Goal: Task Accomplishment & Management: Use online tool/utility

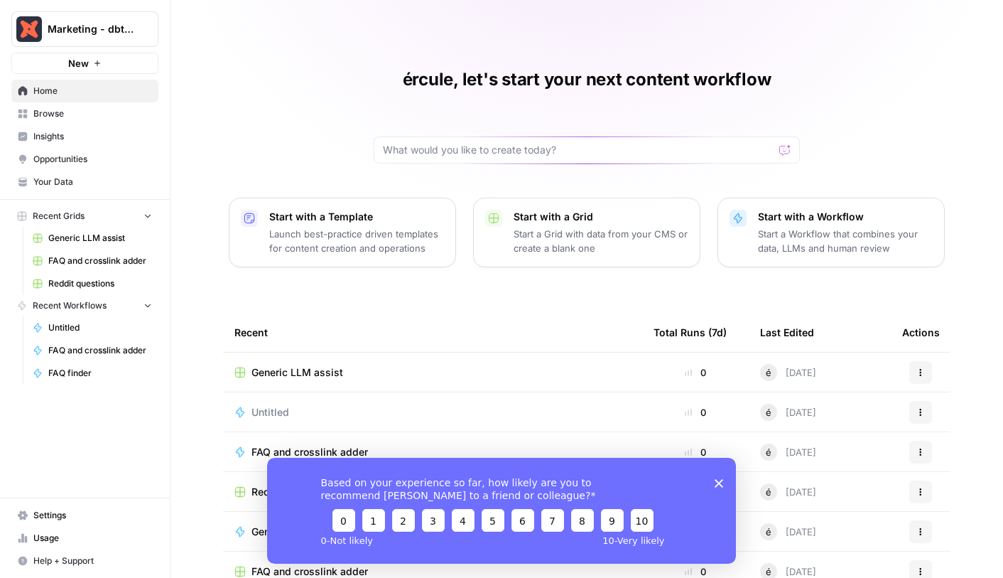
click at [716, 482] on icon "Close survey" at bounding box center [719, 482] width 9 height 9
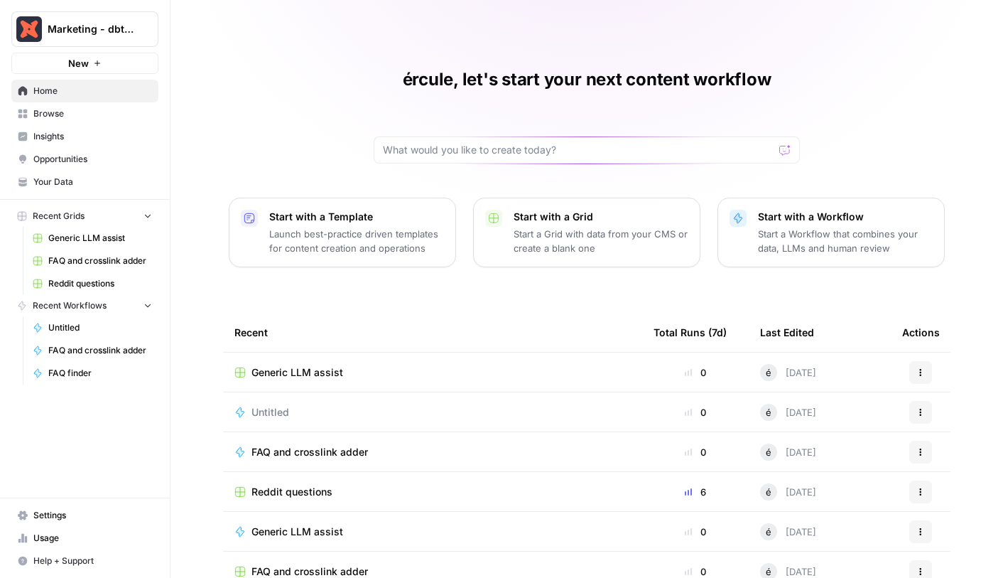
click at [94, 234] on span "Generic LLM assist" at bounding box center [100, 238] width 104 height 13
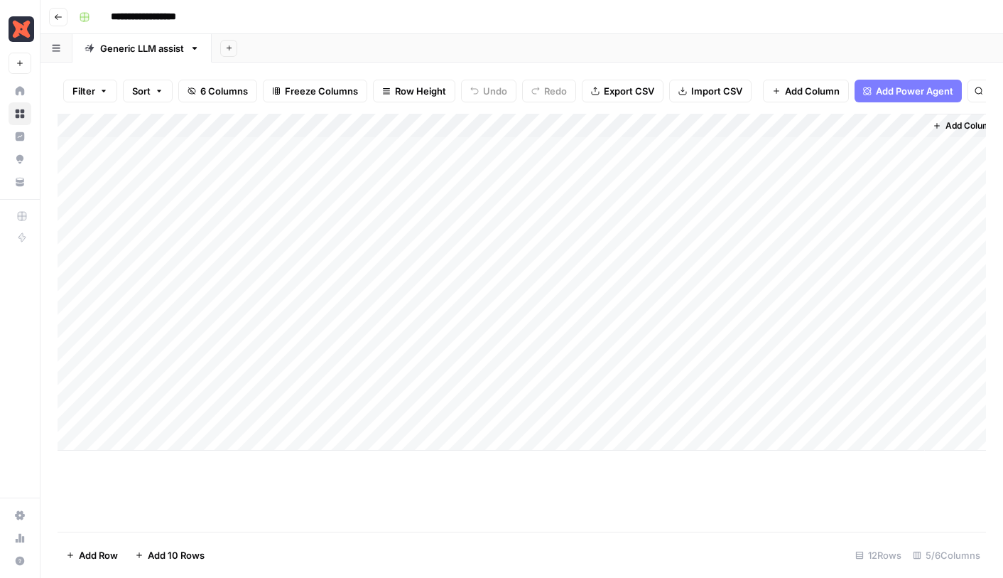
click at [92, 95] on span "Filter" at bounding box center [83, 91] width 23 height 14
click at [247, 161] on button "Add Filter" at bounding box center [345, 161] width 529 height 18
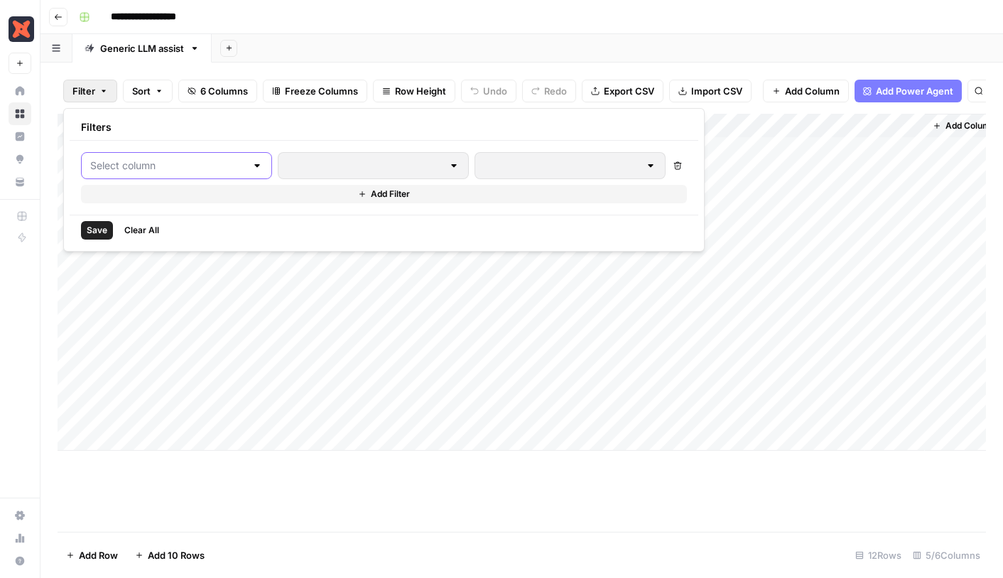
click at [193, 167] on input "text" at bounding box center [168, 165] width 156 height 14
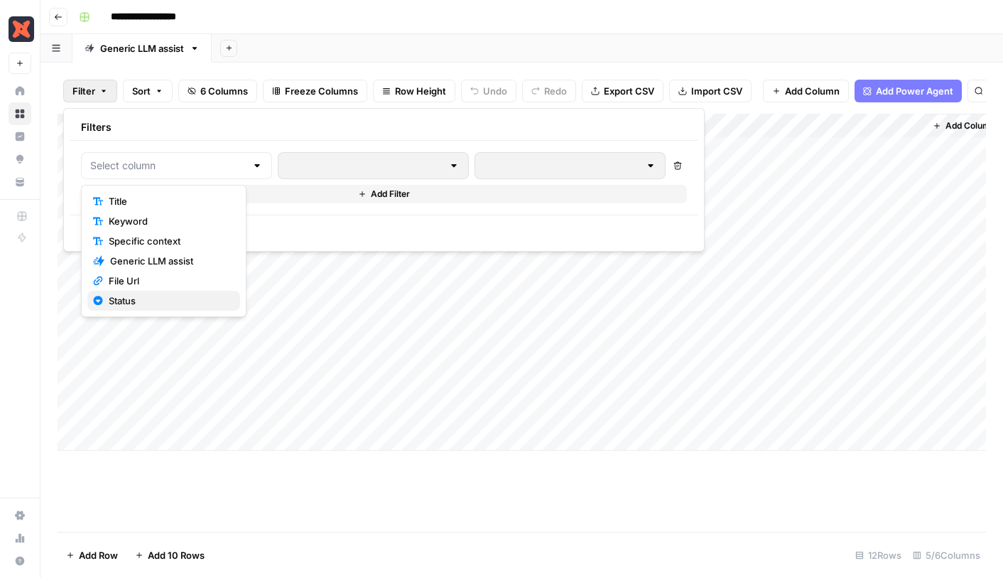
click at [167, 296] on span "Status" at bounding box center [169, 300] width 120 height 14
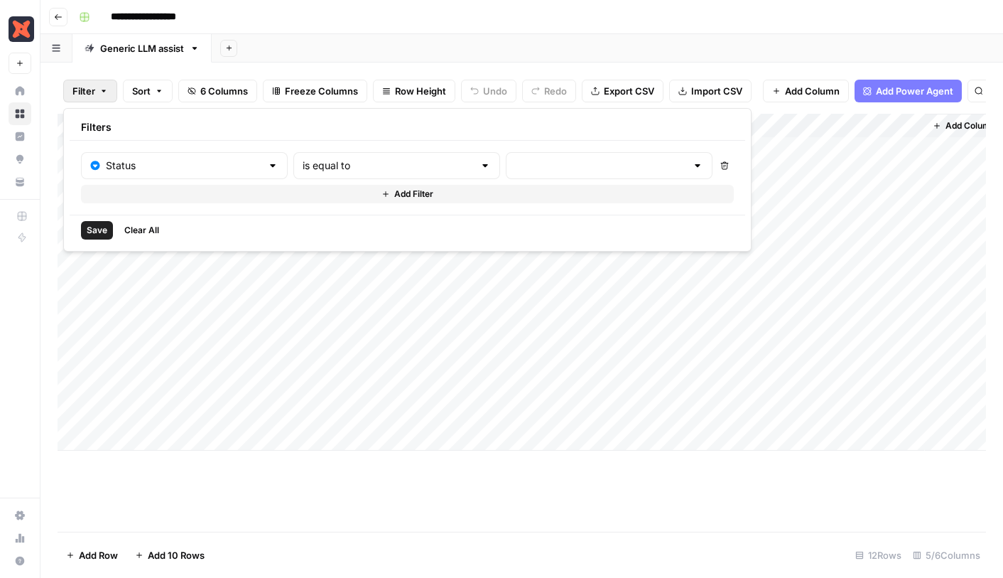
click at [395, 158] on div "is equal to" at bounding box center [396, 165] width 207 height 27
click at [374, 216] on span "is not equal to" at bounding box center [332, 221] width 136 height 14
type input "is not equal to"
click at [515, 171] on input "text" at bounding box center [600, 165] width 171 height 14
click at [473, 261] on span "Rejected" at bounding box center [512, 261] width 119 height 14
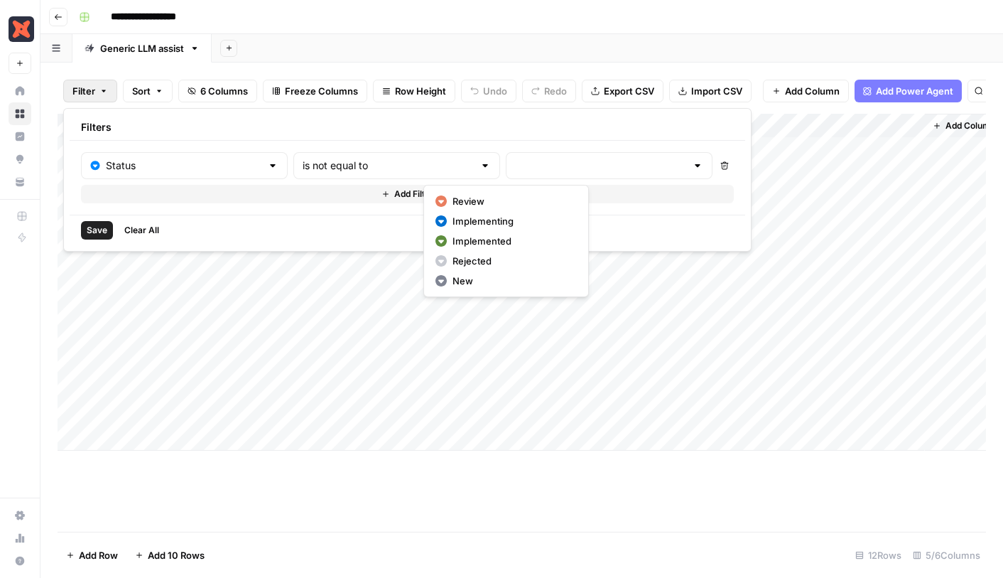
type input "Rejected"
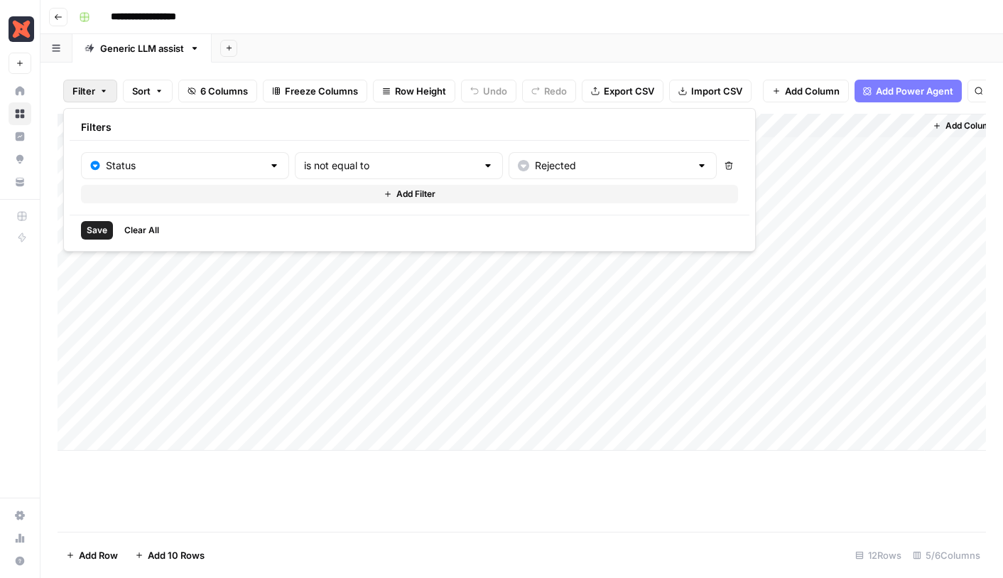
click at [94, 229] on span "Save" at bounding box center [97, 230] width 21 height 13
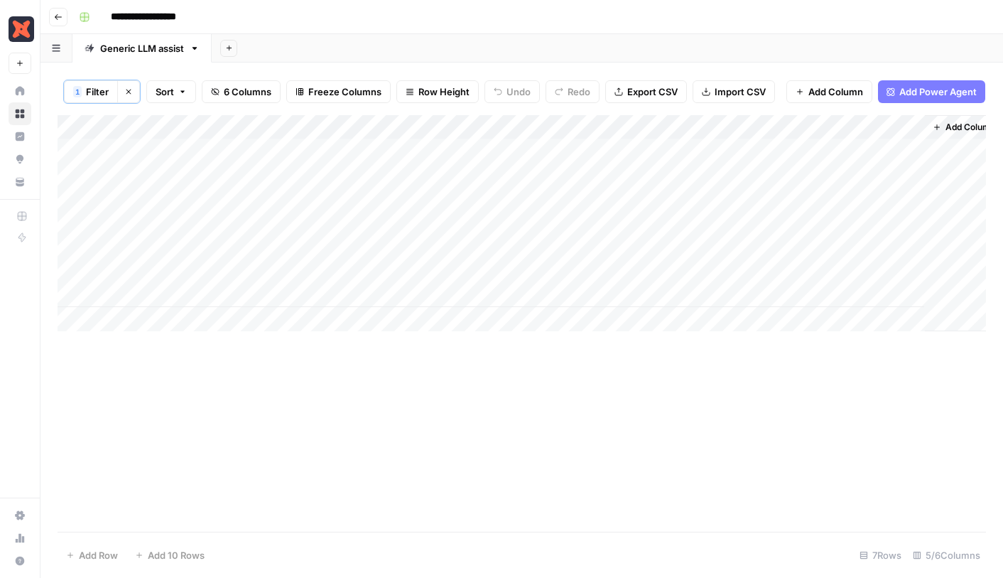
click at [365, 272] on div "Add Column" at bounding box center [522, 223] width 929 height 216
click at [640, 149] on div "Add Column" at bounding box center [522, 223] width 929 height 216
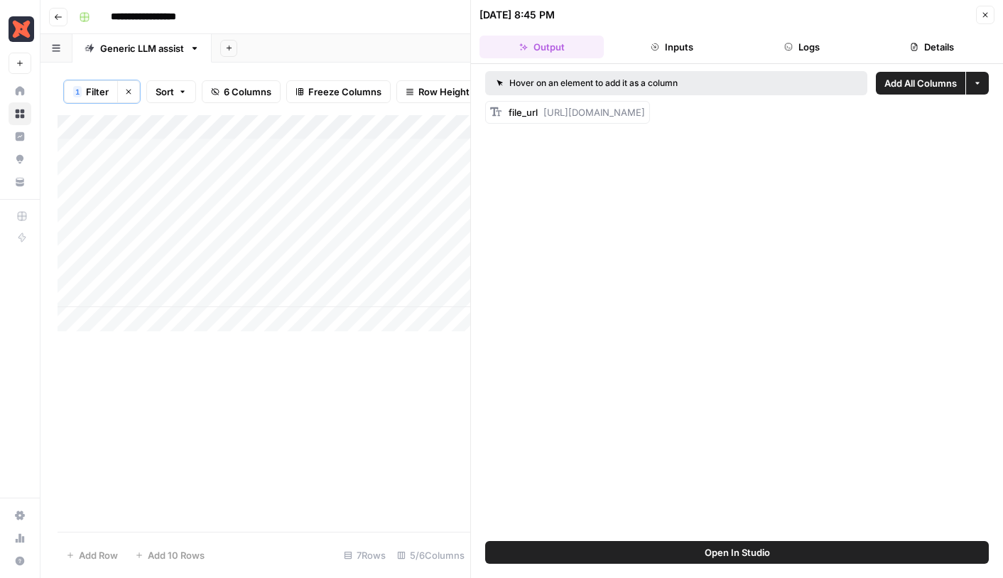
click at [985, 15] on icon "button" at bounding box center [985, 15] width 5 height 5
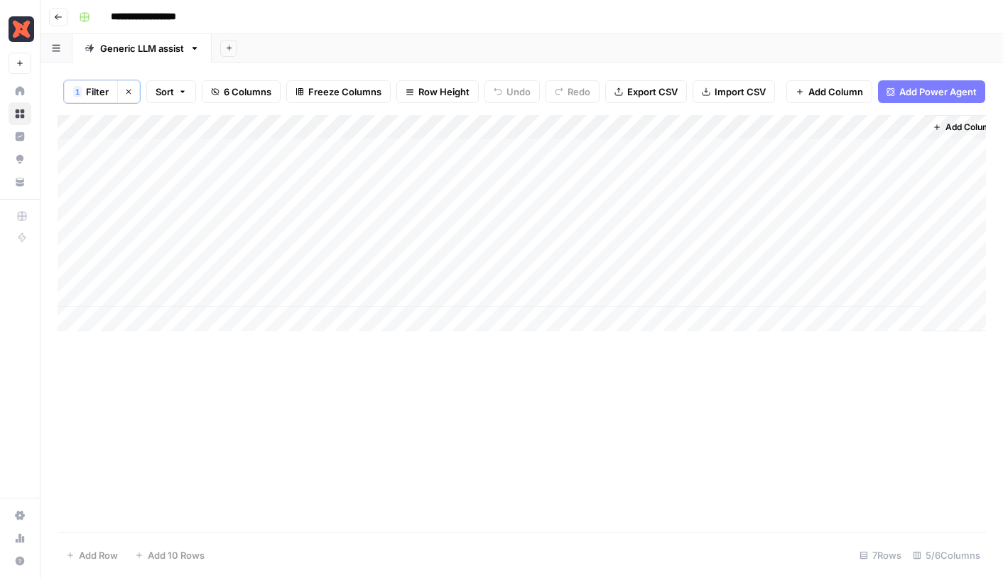
click at [640, 126] on div "Add Column" at bounding box center [522, 223] width 929 height 216
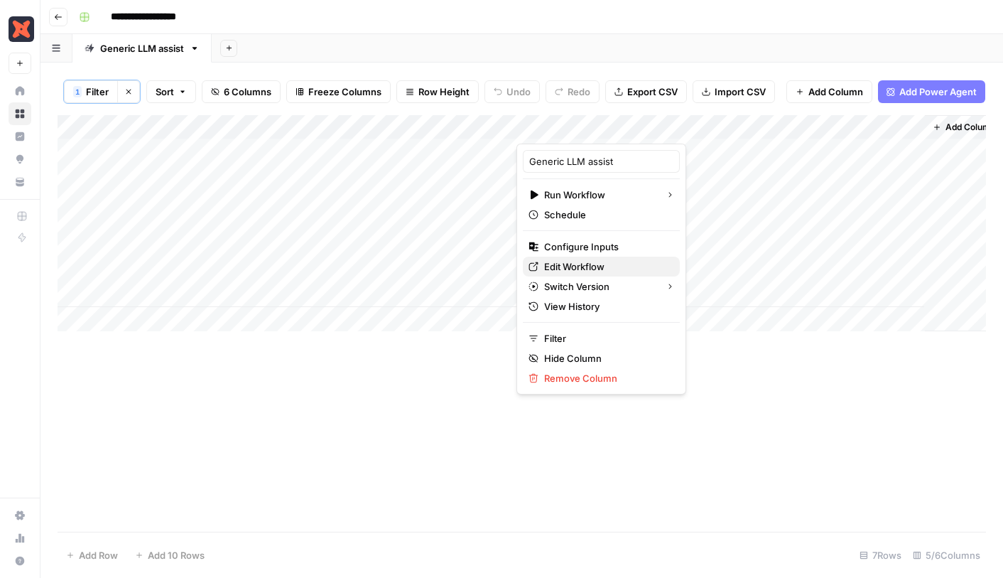
click at [579, 261] on span "Edit Workflow" at bounding box center [606, 266] width 124 height 14
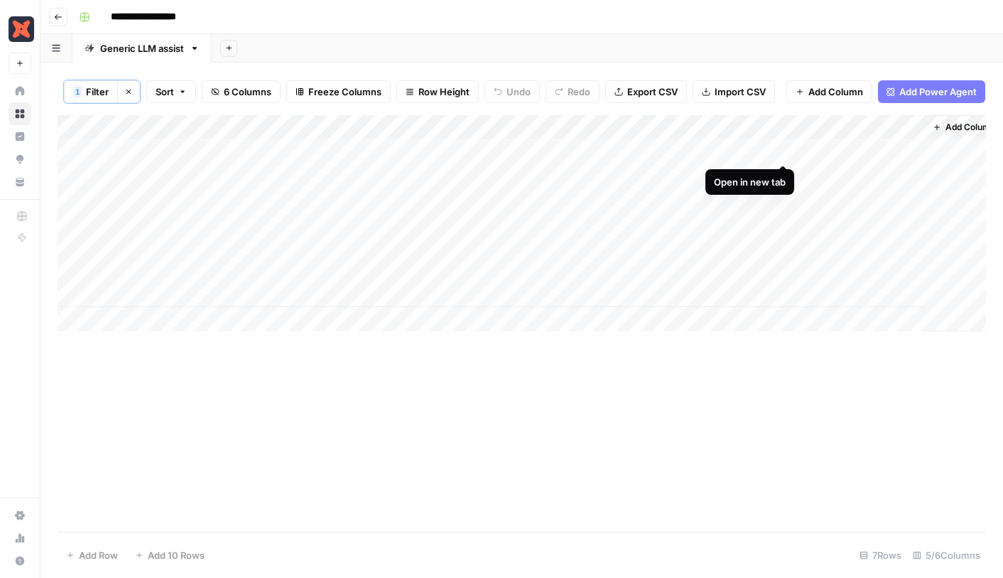
click at [783, 151] on div "Add Column" at bounding box center [522, 223] width 929 height 216
click at [782, 124] on div "Add Column" at bounding box center [522, 223] width 929 height 216
click at [771, 31] on header "**********" at bounding box center [522, 17] width 963 height 34
click at [931, 125] on span "Add Column" at bounding box center [954, 127] width 50 height 13
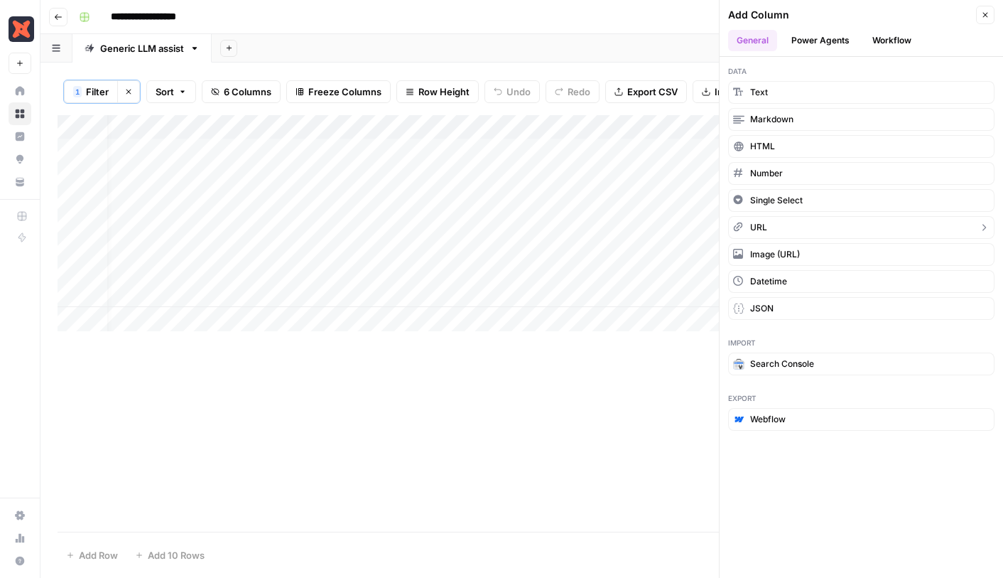
click at [759, 224] on span "URL" at bounding box center [758, 227] width 17 height 13
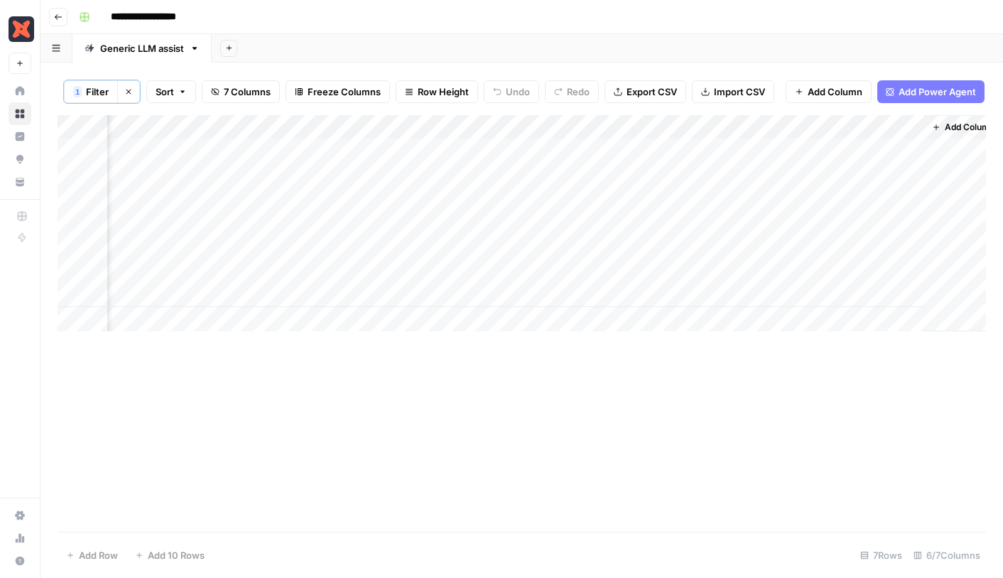
scroll to position [0, 146]
click at [898, 123] on div "Add Column" at bounding box center [522, 223] width 929 height 216
click at [842, 156] on input "New Column" at bounding box center [864, 161] width 144 height 14
type input "Previous version"
click at [583, 153] on div "Add Column" at bounding box center [522, 223] width 929 height 216
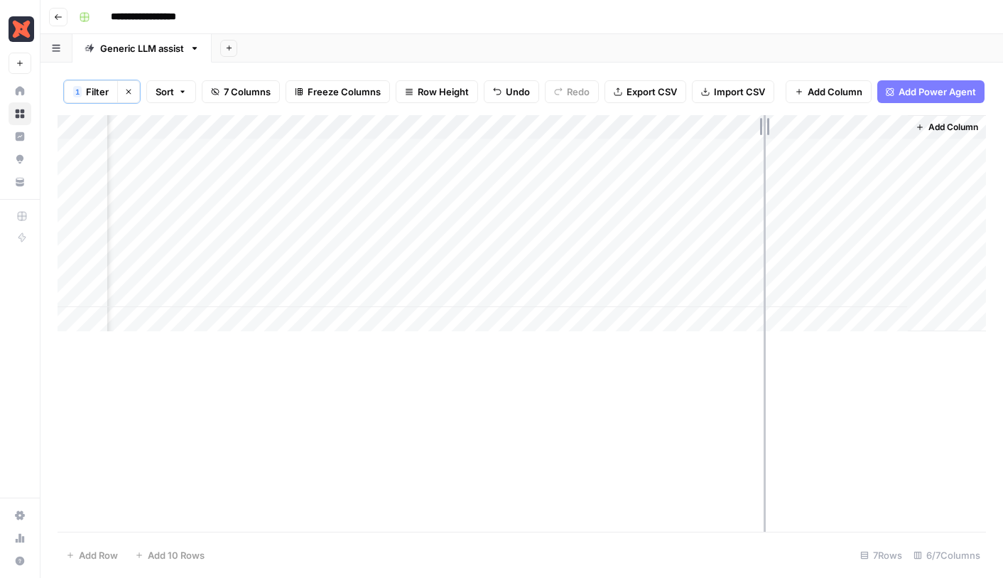
drag, startPoint x: 780, startPoint y: 129, endPoint x: 755, endPoint y: 131, distance: 25.6
click at [755, 131] on div "Add Column" at bounding box center [522, 223] width 929 height 216
click at [652, 150] on div "Add Column" at bounding box center [522, 223] width 929 height 216
click at [656, 166] on div "Add Column" at bounding box center [522, 223] width 929 height 216
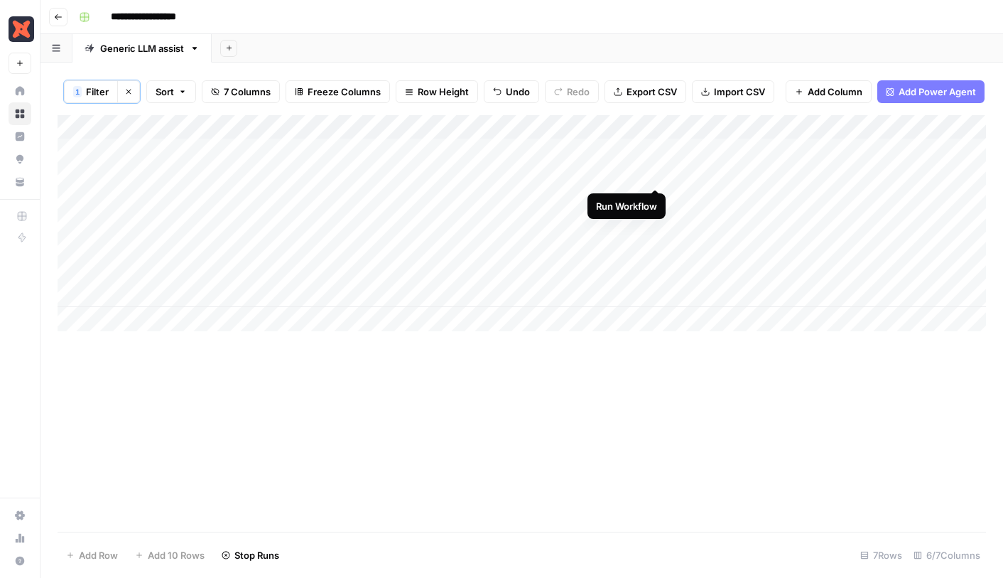
click at [657, 176] on div "Add Column" at bounding box center [522, 223] width 929 height 216
click at [657, 197] on div "Add Column" at bounding box center [522, 223] width 929 height 216
click at [656, 221] on div "Add Column" at bounding box center [522, 223] width 929 height 216
click at [655, 247] on div "Add Column" at bounding box center [522, 223] width 929 height 216
click at [124, 90] on icon "button" at bounding box center [128, 91] width 9 height 9
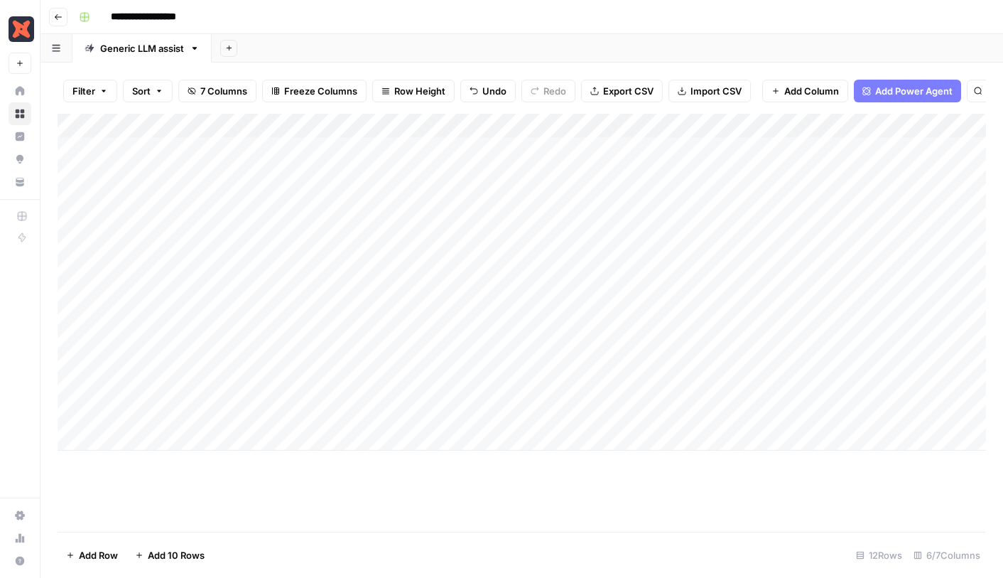
click at [97, 93] on button "Filter" at bounding box center [90, 91] width 54 height 23
click at [185, 154] on div "Add Column" at bounding box center [522, 282] width 929 height 337
click at [202, 153] on div "Add Column" at bounding box center [522, 282] width 929 height 337
type textarea "**********"
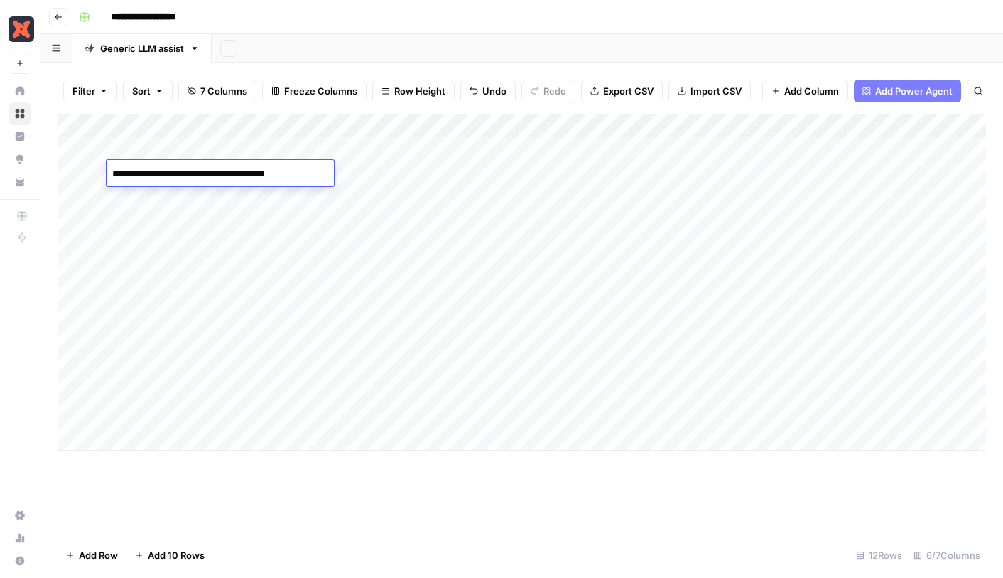
type textarea "**********"
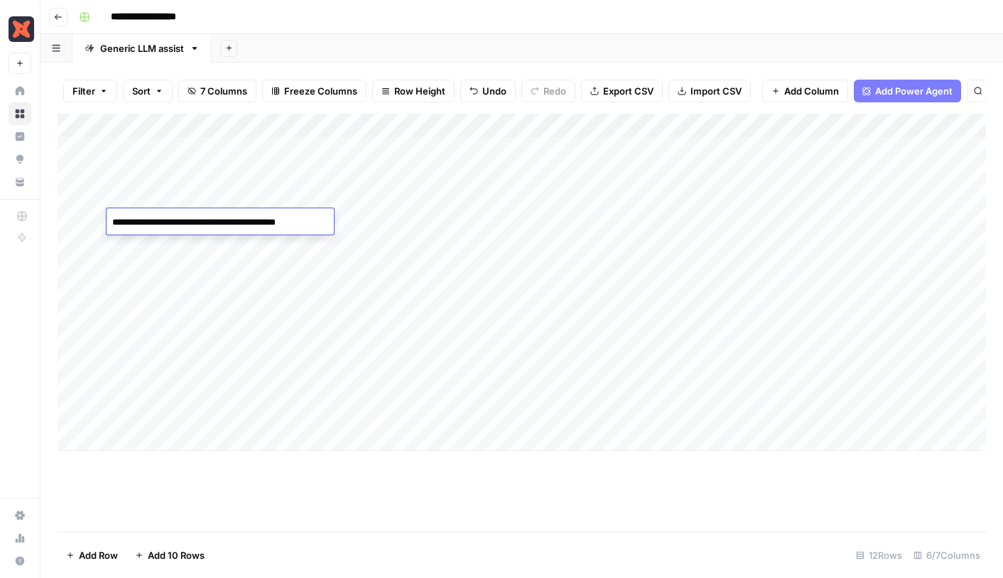
type textarea "**********"
click at [73, 244] on div "Add Column" at bounding box center [522, 282] width 929 height 337
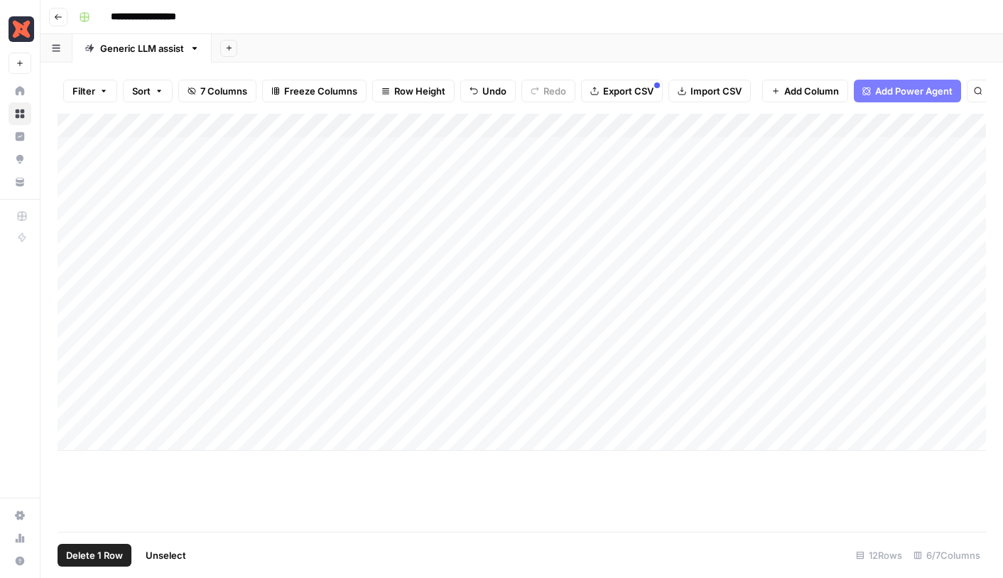
click at [73, 195] on div "Add Column" at bounding box center [522, 282] width 929 height 337
click at [105, 551] on span "Delete 2 Rows" at bounding box center [97, 555] width 63 height 14
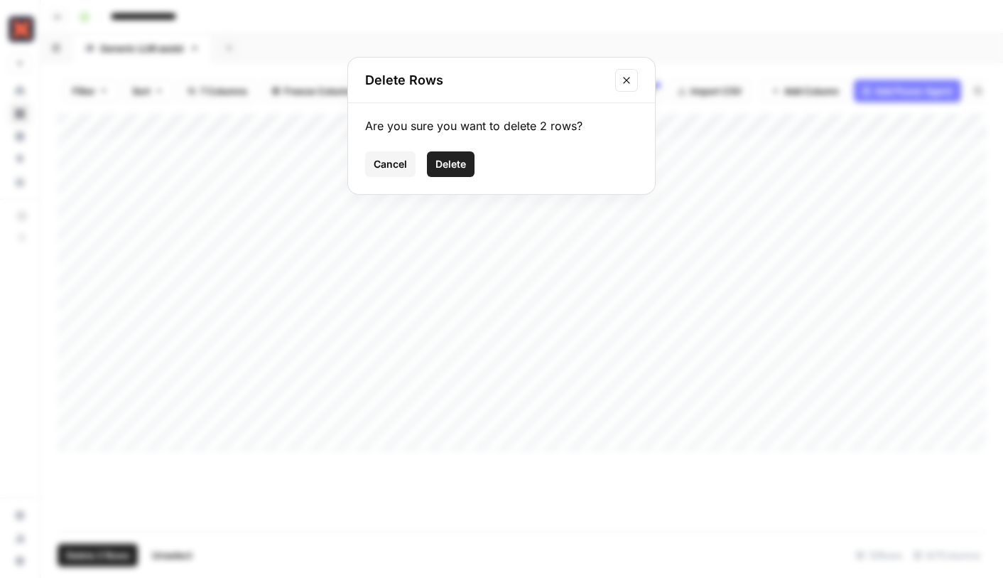
click at [453, 168] on span "Delete" at bounding box center [451, 164] width 31 height 14
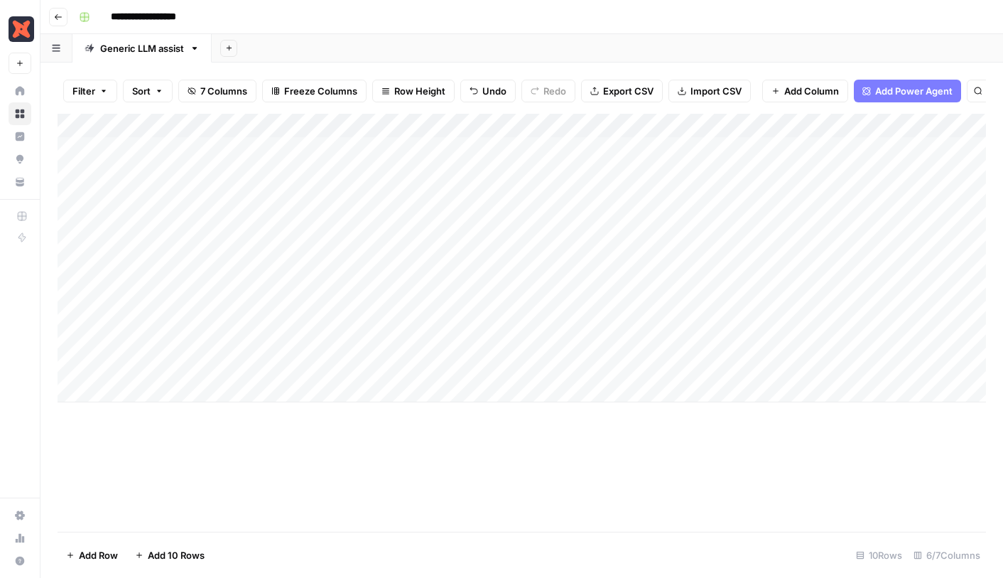
click at [95, 199] on div "Add Column" at bounding box center [522, 258] width 929 height 289
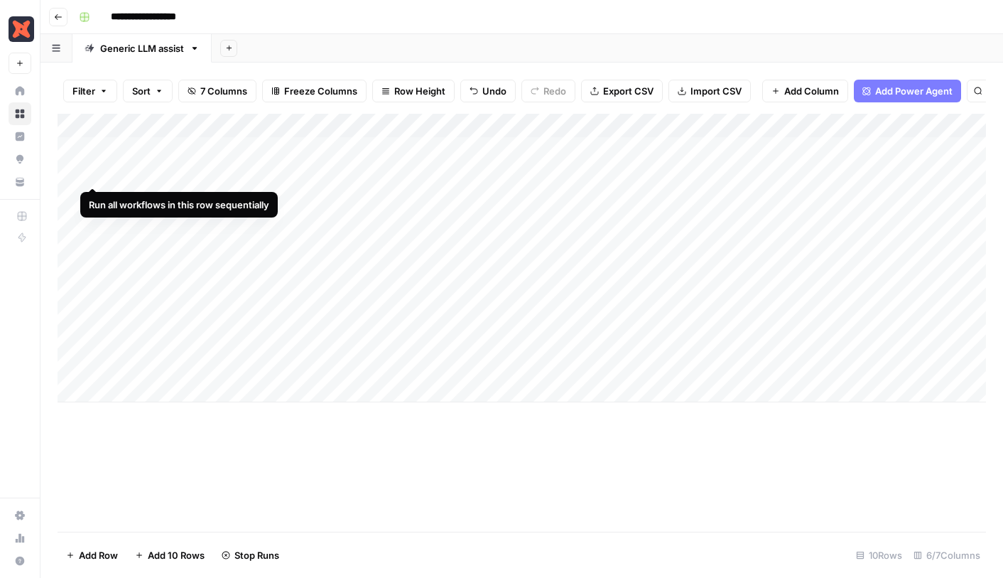
click at [90, 171] on div "Add Column" at bounding box center [522, 258] width 929 height 289
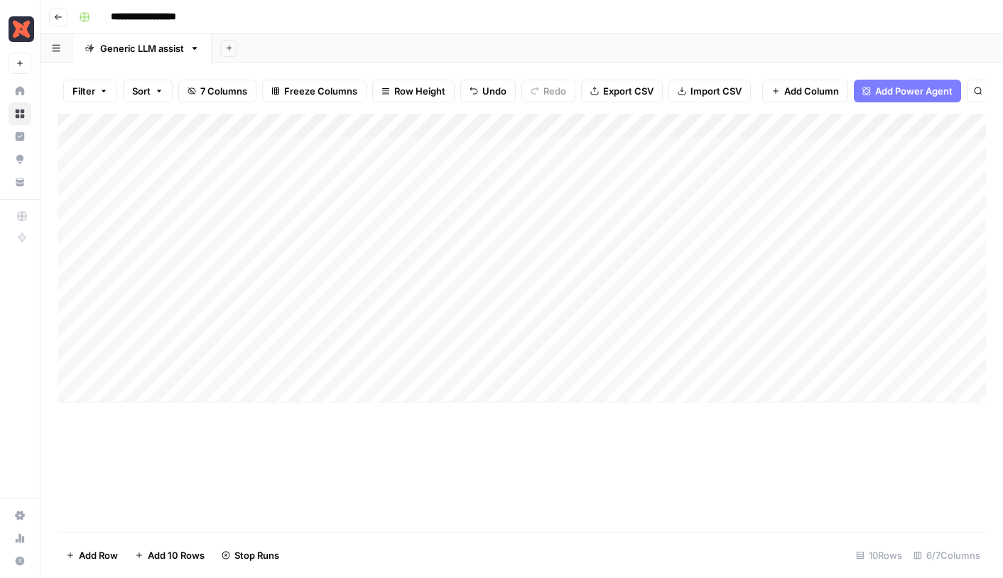
click at [95, 147] on div "Add Column" at bounding box center [522, 258] width 929 height 289
click at [203, 345] on div "Add Column" at bounding box center [522, 258] width 929 height 289
click at [196, 348] on div "Add Column" at bounding box center [522, 258] width 929 height 289
type textarea "**********"
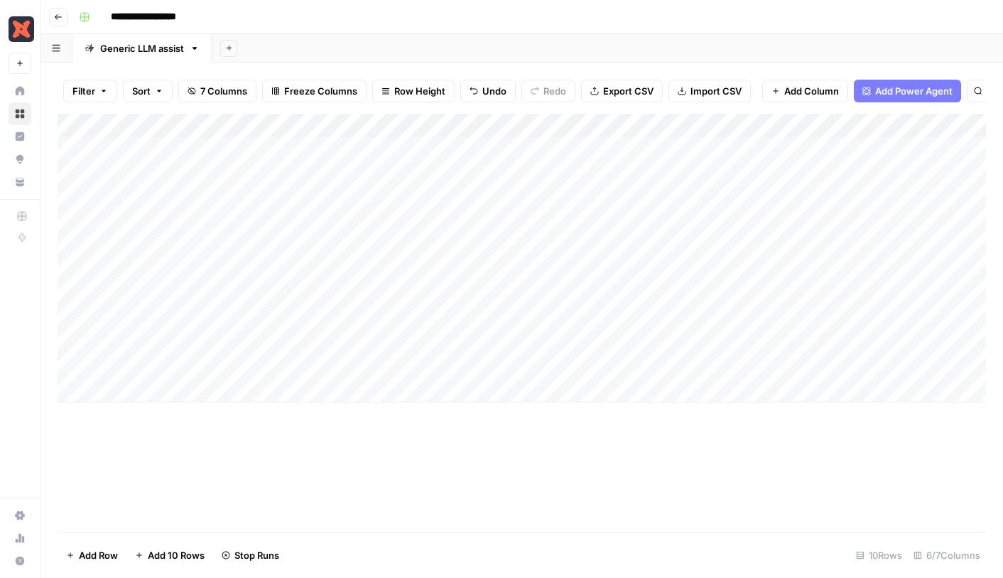
click at [133, 389] on div "Add Column" at bounding box center [522, 258] width 929 height 289
click at [158, 367] on div "Add Column" at bounding box center [522, 270] width 929 height 313
click at [168, 387] on div "Add Column" at bounding box center [522, 270] width 929 height 313
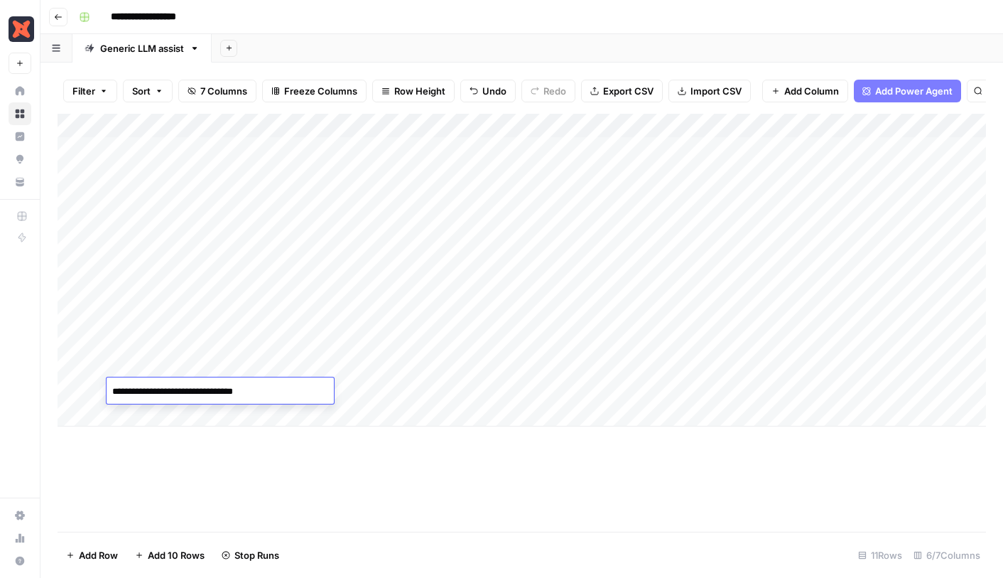
click at [168, 387] on textarea "**********" at bounding box center [220, 392] width 227 height 20
type textarea "**********"
click at [331, 337] on div "Add Column" at bounding box center [522, 270] width 929 height 313
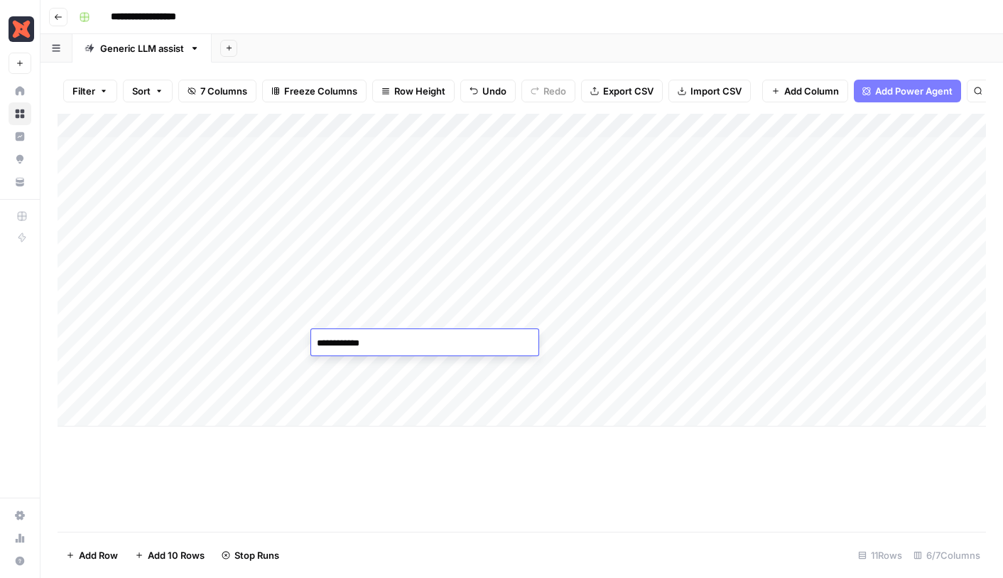
type textarea "**********"
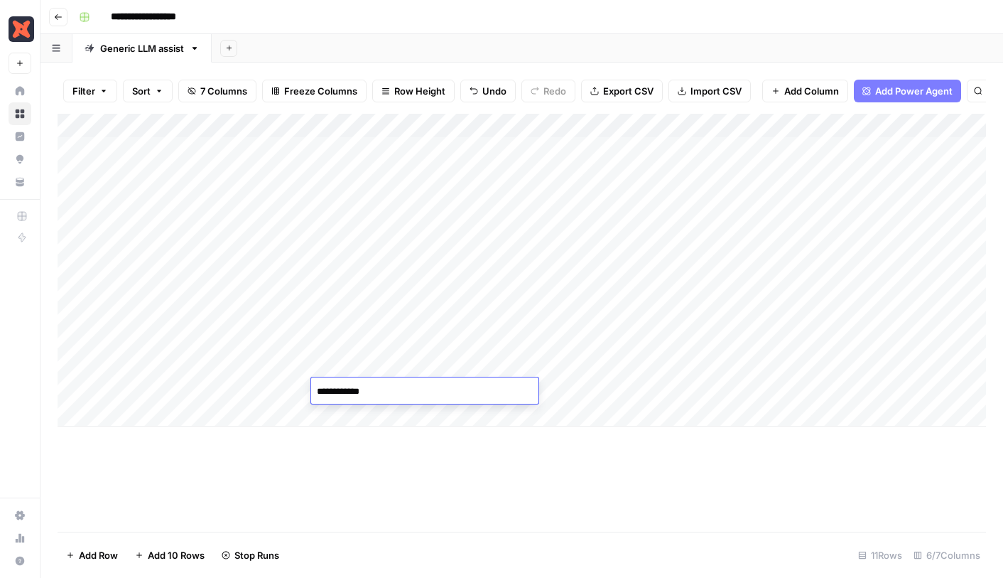
type textarea "**********"
click at [360, 149] on div "Add Column" at bounding box center [522, 270] width 929 height 313
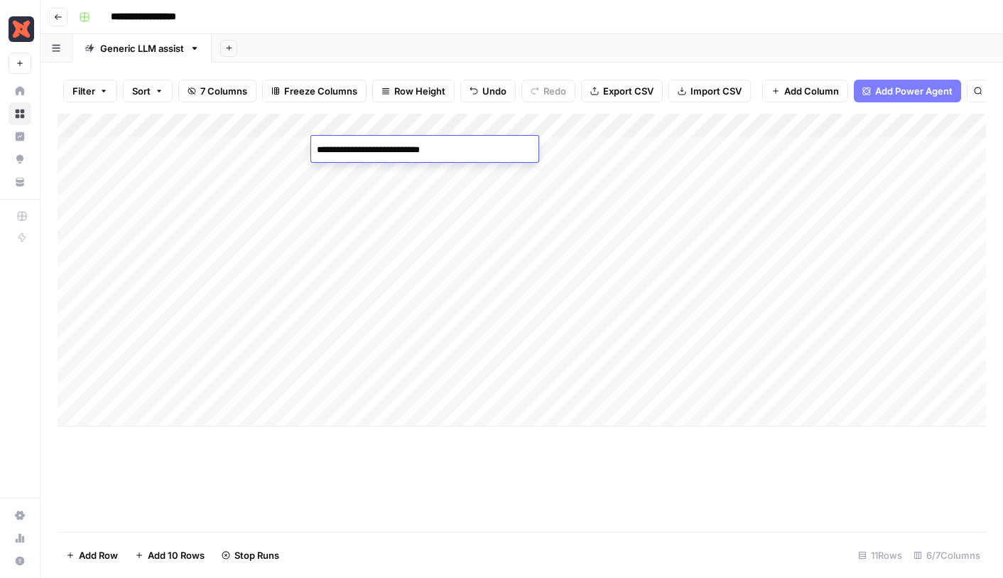
type textarea "**********"
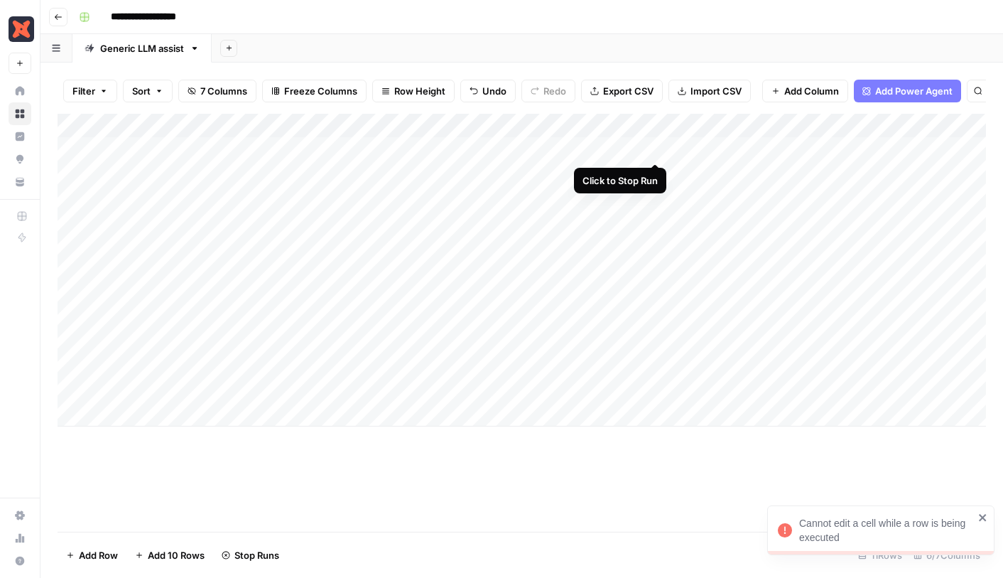
click at [655, 150] on div "Add Column" at bounding box center [522, 270] width 929 height 313
click at [654, 171] on div "Add Column" at bounding box center [522, 270] width 929 height 313
click at [654, 193] on div "Add Column" at bounding box center [522, 270] width 929 height 313
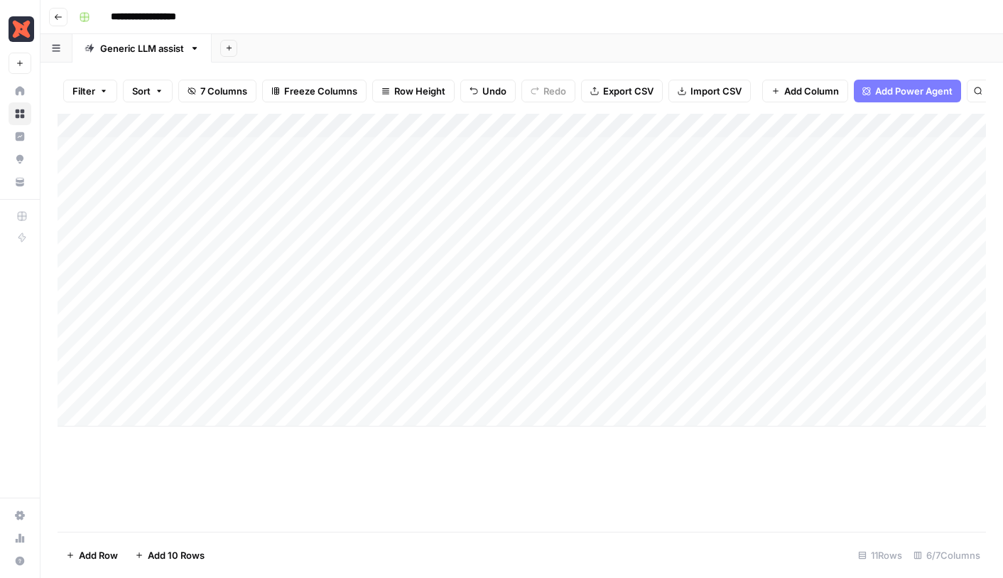
click at [409, 145] on div "Add Column" at bounding box center [522, 270] width 929 height 313
type textarea "**********"
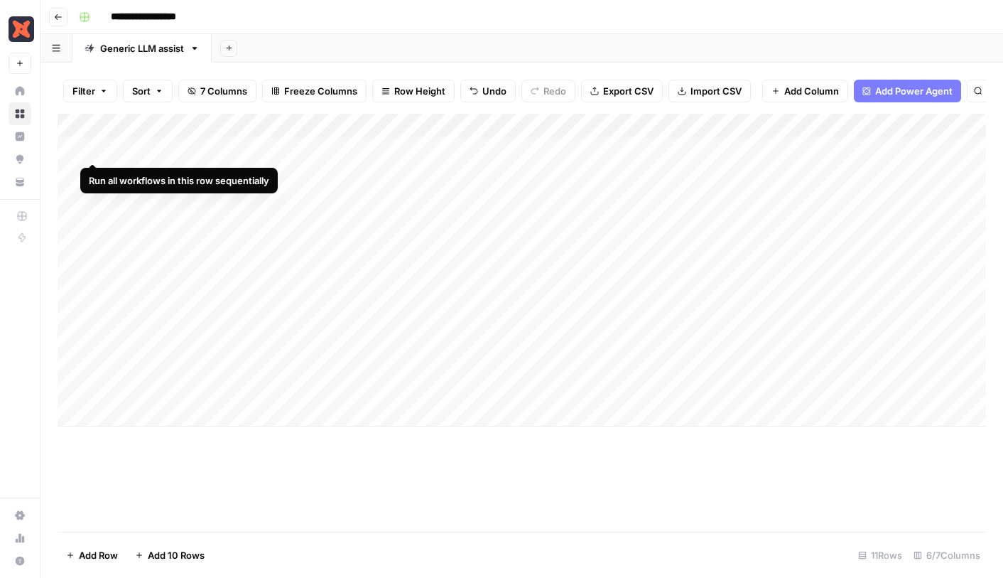
click at [90, 146] on div "Add Column" at bounding box center [522, 270] width 929 height 313
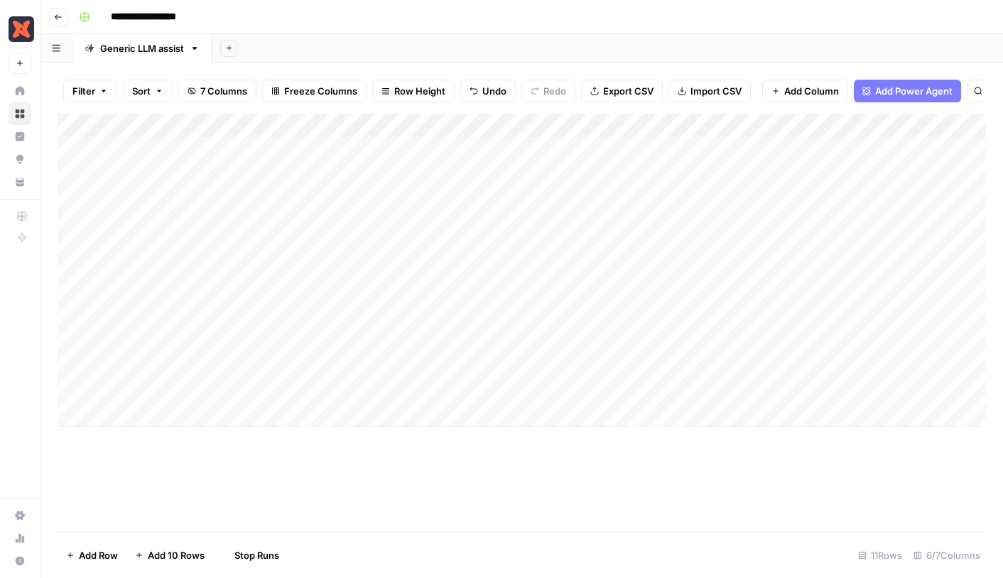
click at [92, 170] on div "Add Column" at bounding box center [522, 270] width 929 height 313
click at [92, 198] on div "Add Column" at bounding box center [522, 270] width 929 height 313
click at [96, 343] on div "Add Column" at bounding box center [522, 270] width 929 height 313
click at [95, 373] on div "Add Column" at bounding box center [522, 270] width 929 height 313
click at [95, 392] on div "Add Column" at bounding box center [522, 270] width 929 height 313
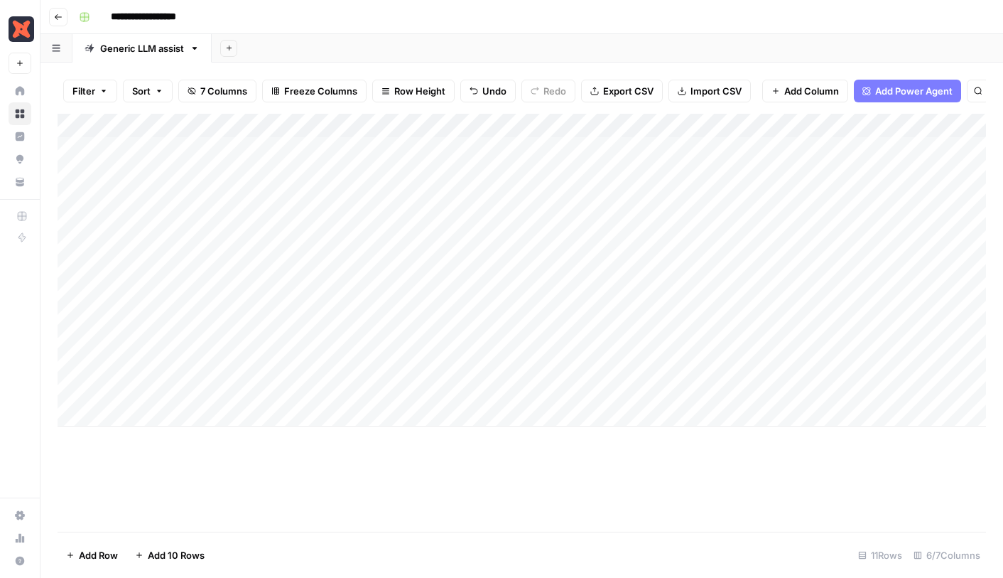
click at [568, 392] on div "Add Column" at bounding box center [522, 270] width 929 height 313
click at [636, 394] on div "Add Column" at bounding box center [522, 270] width 929 height 313
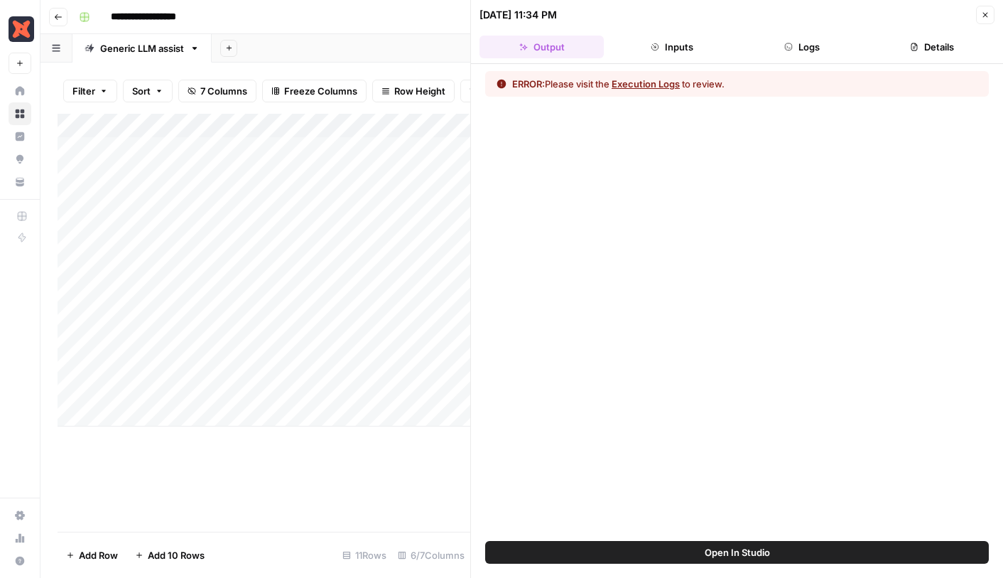
click at [672, 85] on button "Execution Logs" at bounding box center [646, 84] width 68 height 14
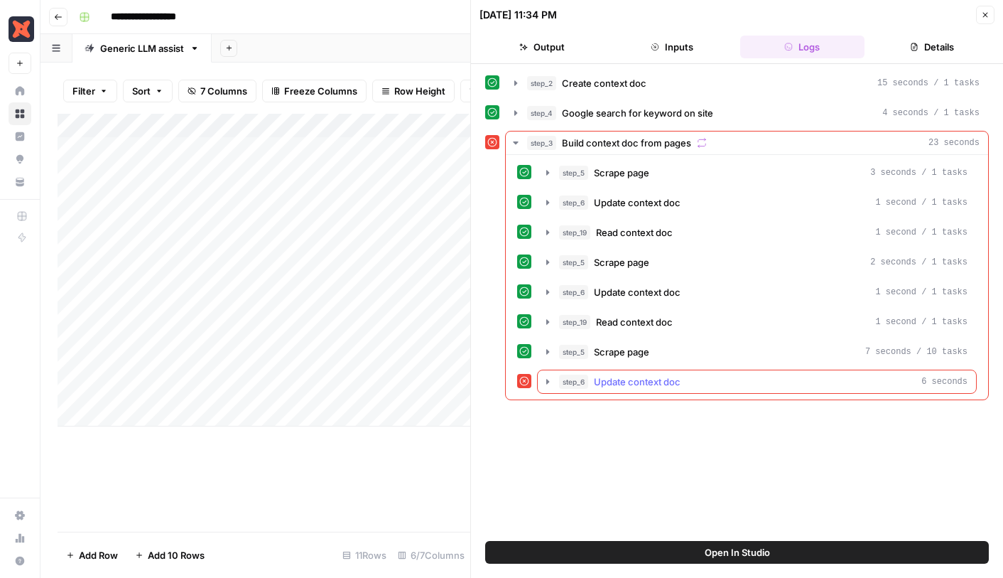
click at [620, 380] on span "Update context doc" at bounding box center [637, 381] width 87 height 14
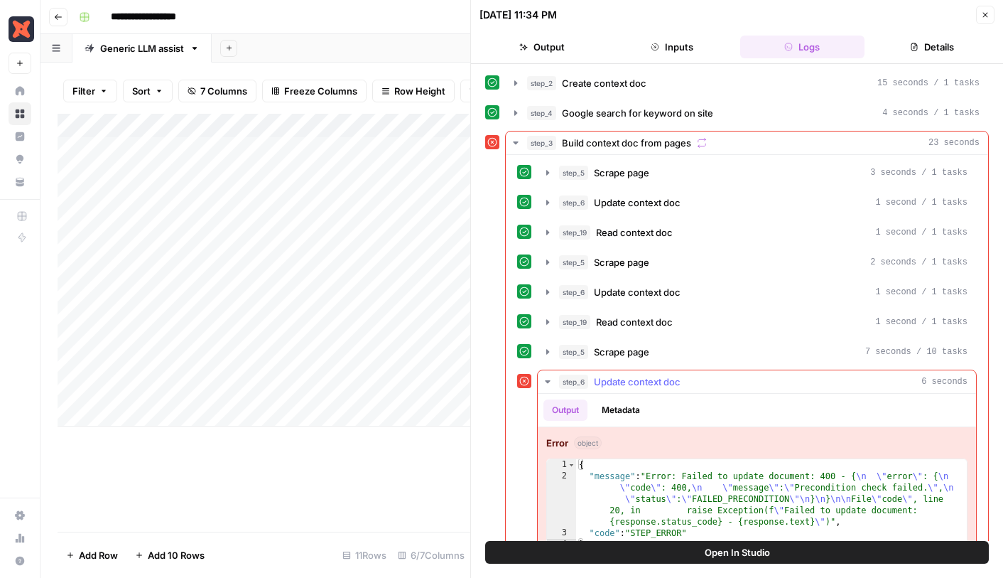
scroll to position [31, 0]
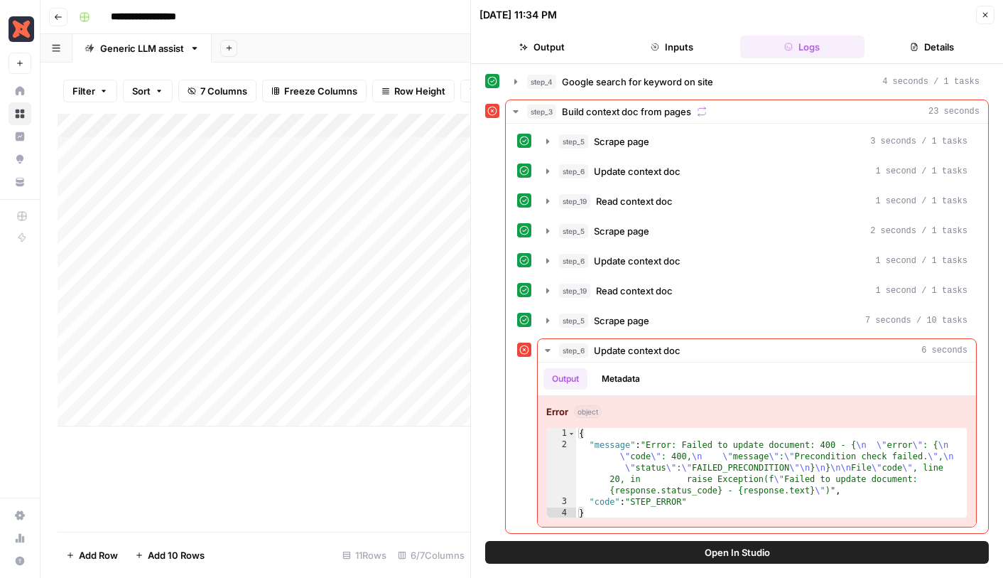
click at [987, 14] on icon "button" at bounding box center [985, 15] width 9 height 9
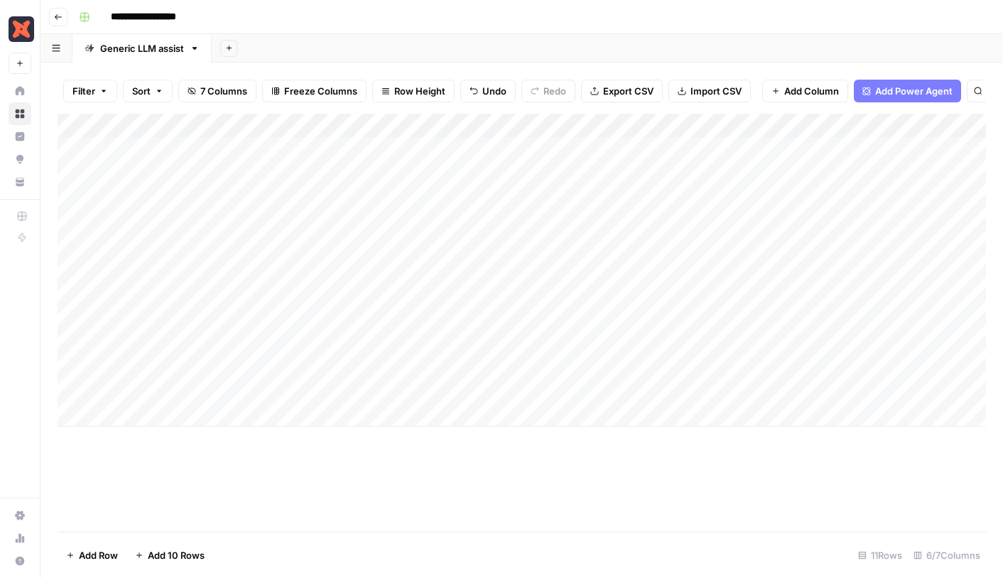
click at [658, 395] on div "Add Column" at bounding box center [522, 270] width 929 height 313
click at [749, 218] on div "Add Column" at bounding box center [522, 270] width 929 height 313
click at [780, 222] on div "Add Column" at bounding box center [522, 270] width 929 height 313
click at [875, 150] on div "Add Column" at bounding box center [522, 270] width 929 height 313
click at [845, 151] on div "Add Column" at bounding box center [522, 270] width 929 height 313
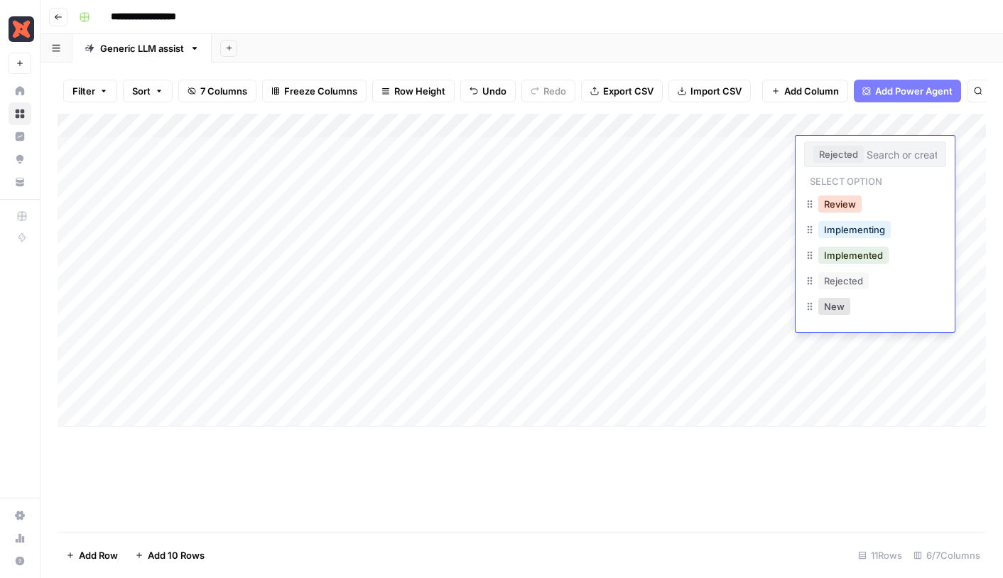
click at [842, 206] on button "Review" at bounding box center [840, 203] width 43 height 17
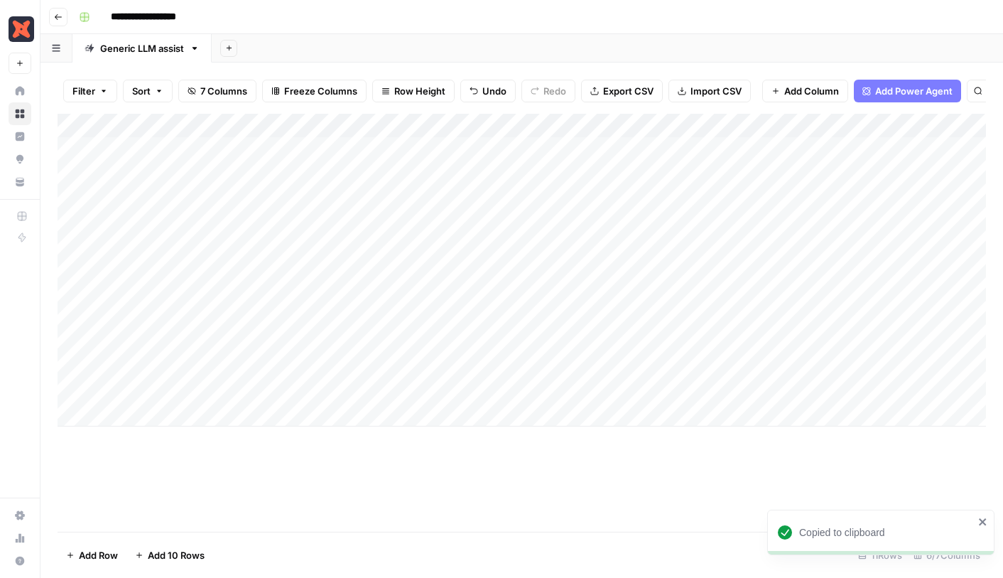
click at [573, 394] on div "Add Column" at bounding box center [522, 270] width 929 height 313
click at [637, 391] on div "Add Column" at bounding box center [522, 270] width 929 height 313
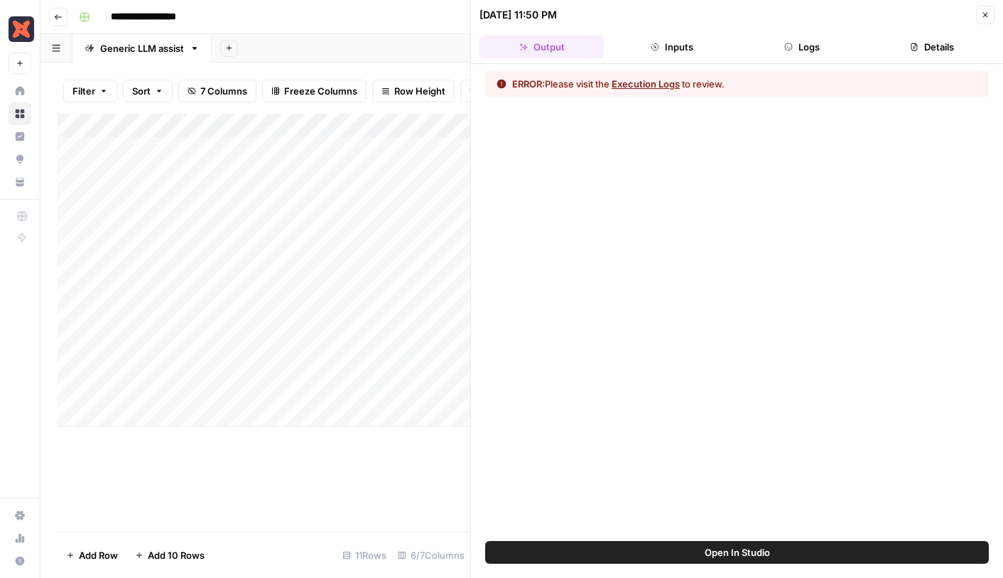
click at [656, 77] on button "Execution Logs" at bounding box center [646, 84] width 68 height 14
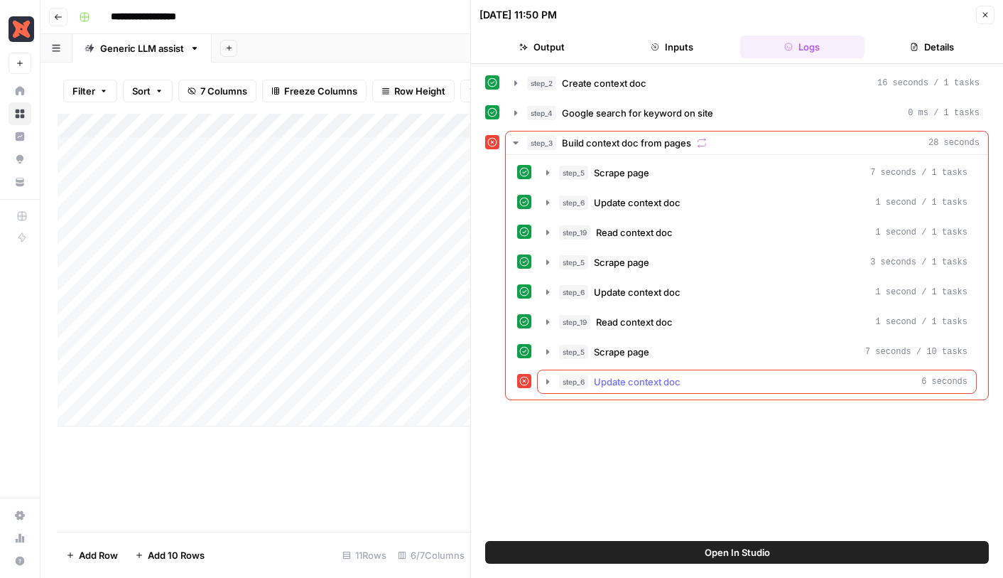
click at [541, 387] on button "step_6 Update context doc 6 seconds" at bounding box center [757, 381] width 438 height 23
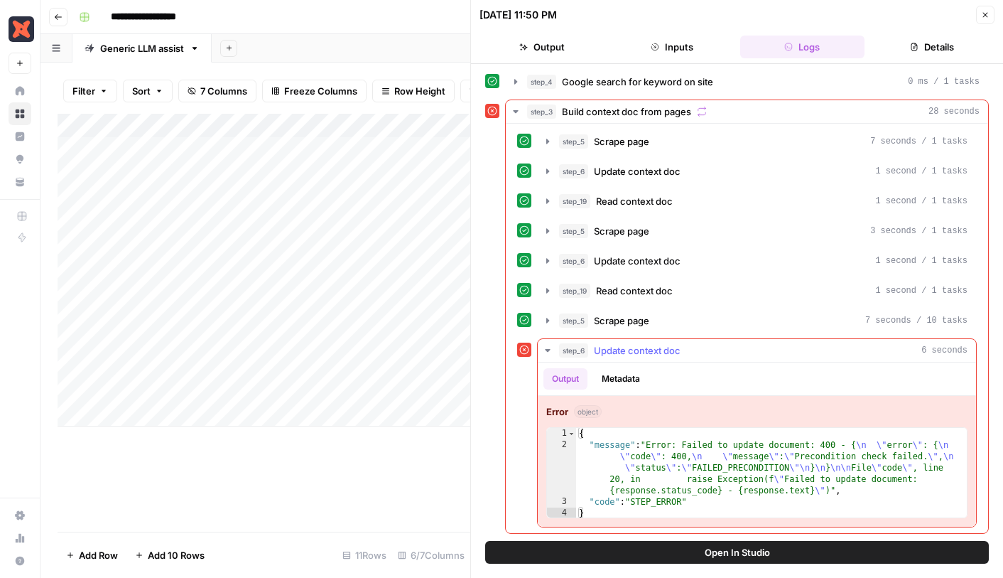
scroll to position [13, 0]
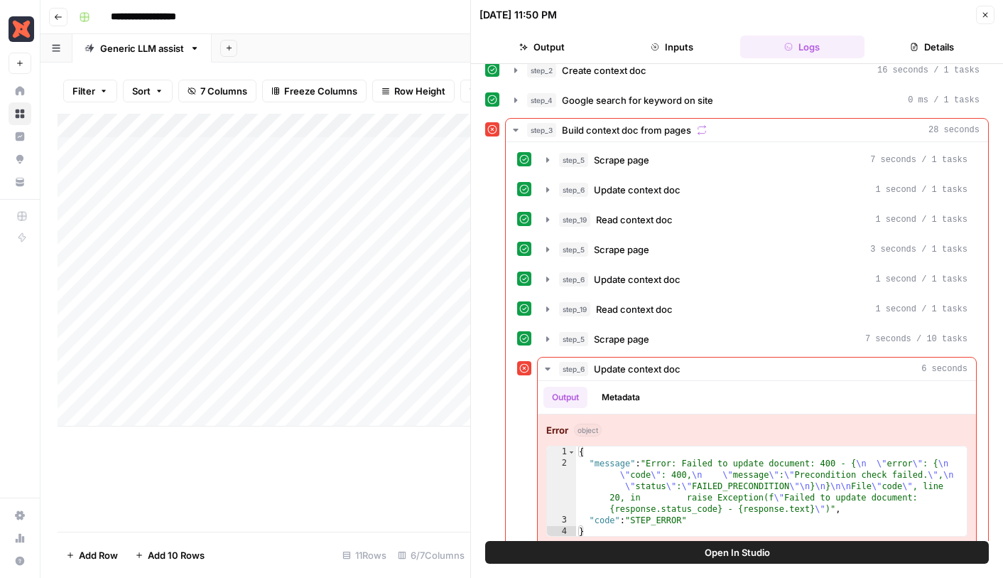
click at [988, 18] on icon "button" at bounding box center [985, 15] width 9 height 9
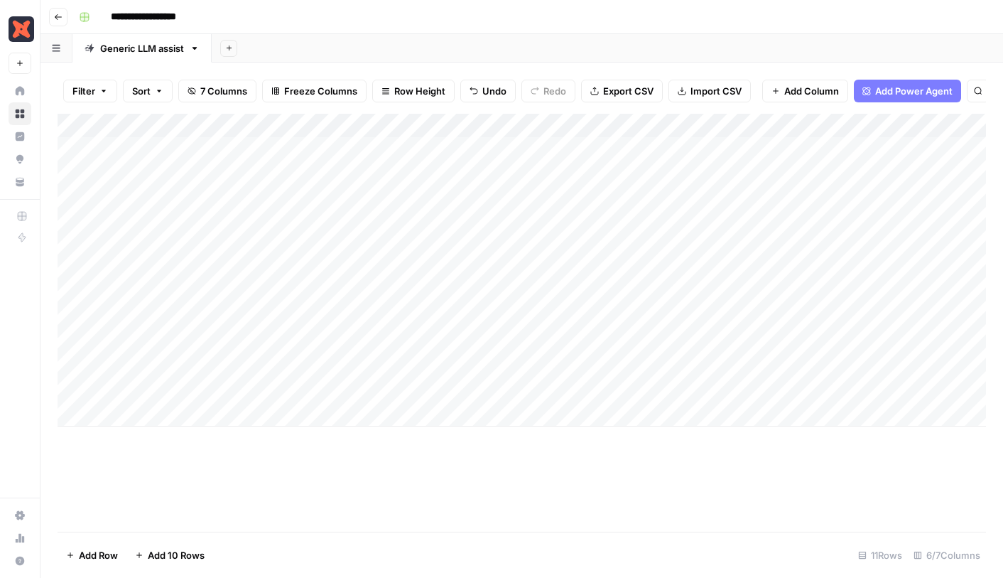
click at [73, 390] on div "Add Column" at bounding box center [522, 270] width 929 height 313
click at [110, 554] on span "Delete 1 Row" at bounding box center [94, 555] width 57 height 14
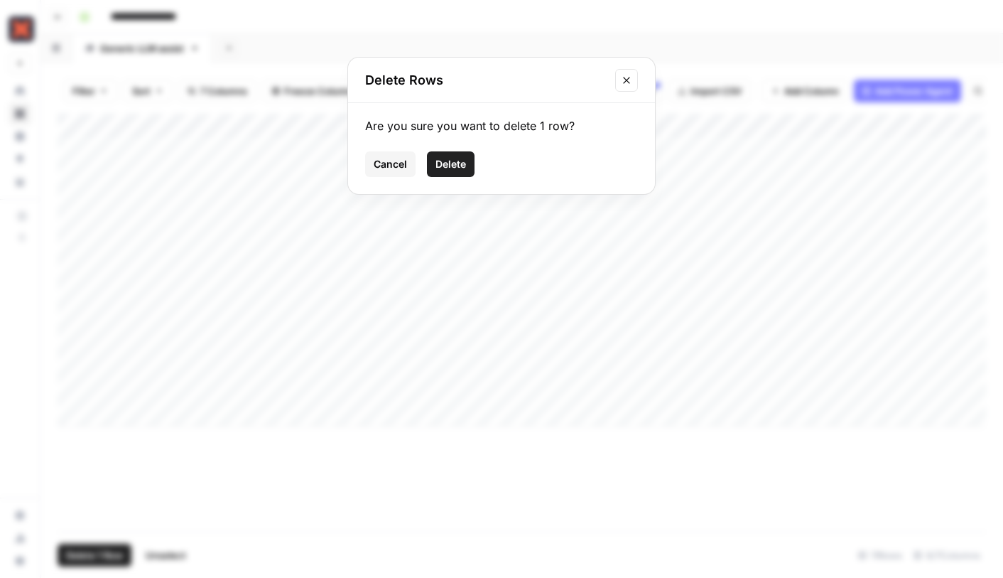
click at [460, 159] on span "Delete" at bounding box center [451, 164] width 31 height 14
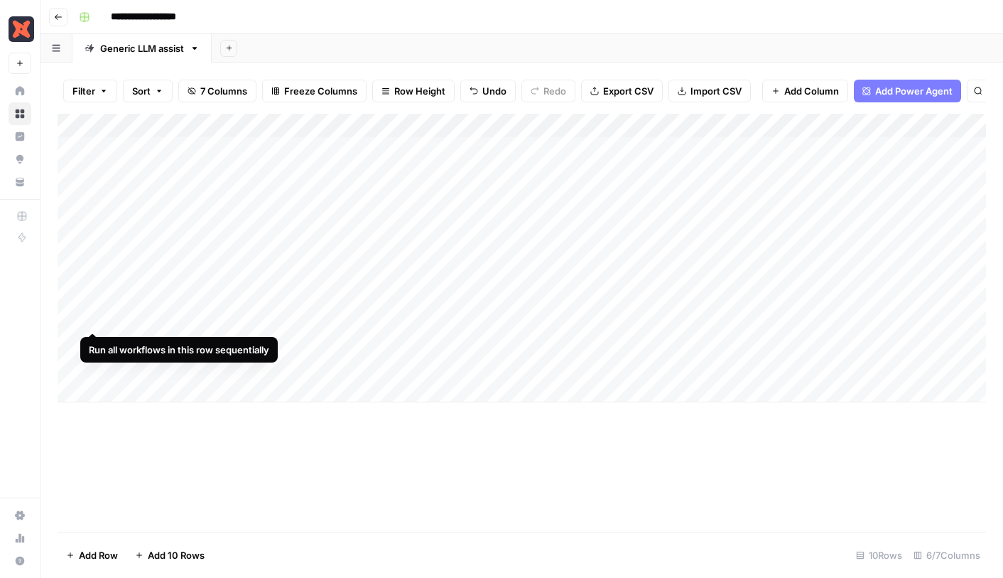
click at [90, 323] on div "Add Column" at bounding box center [522, 258] width 929 height 289
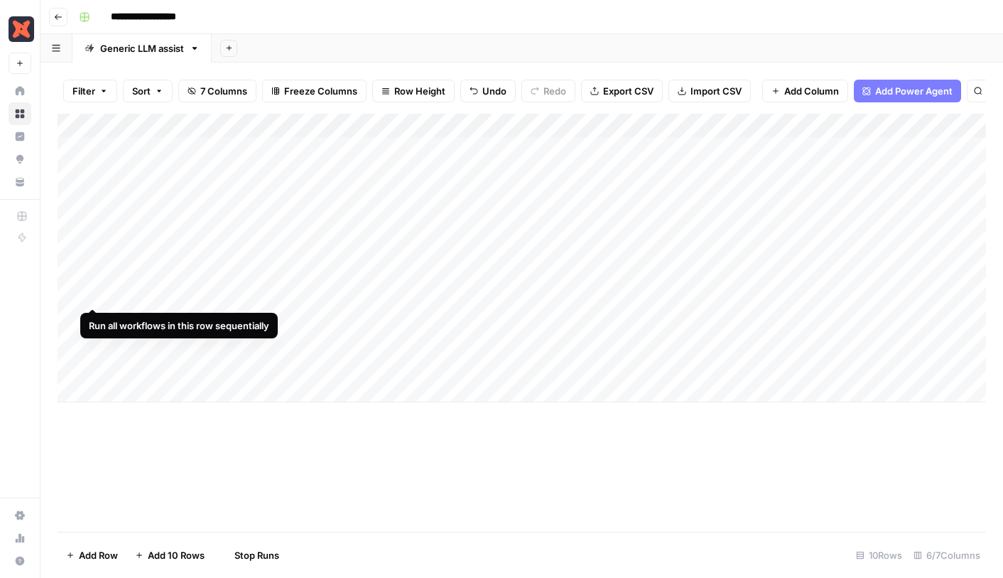
click at [95, 293] on div "Add Column" at bounding box center [522, 258] width 929 height 289
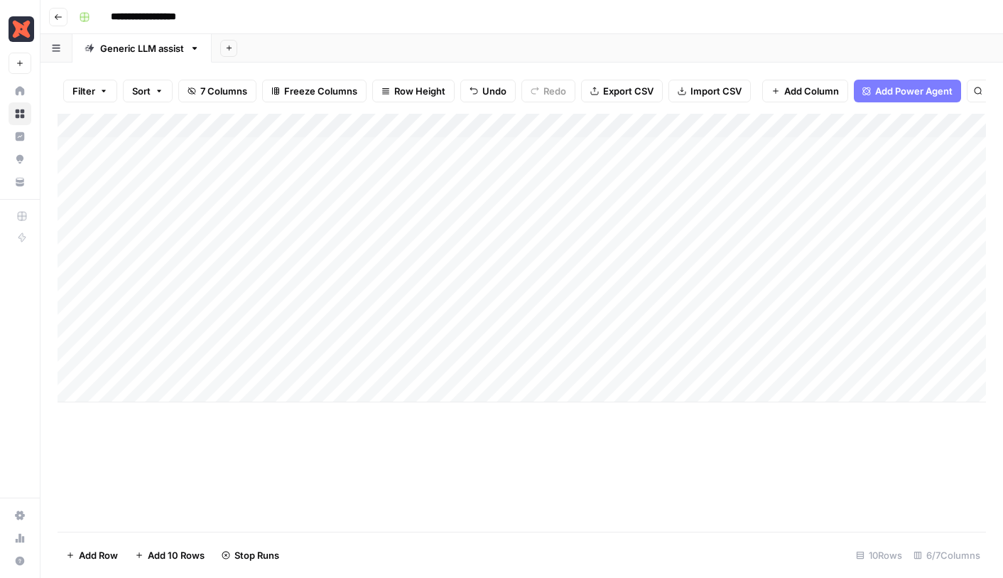
click at [93, 270] on div "Add Column" at bounding box center [522, 258] width 929 height 289
click at [95, 246] on div "Add Column" at bounding box center [522, 258] width 929 height 289
click at [96, 222] on div "Add Column" at bounding box center [522, 258] width 929 height 289
click at [825, 195] on div "Add Column" at bounding box center [522, 258] width 929 height 289
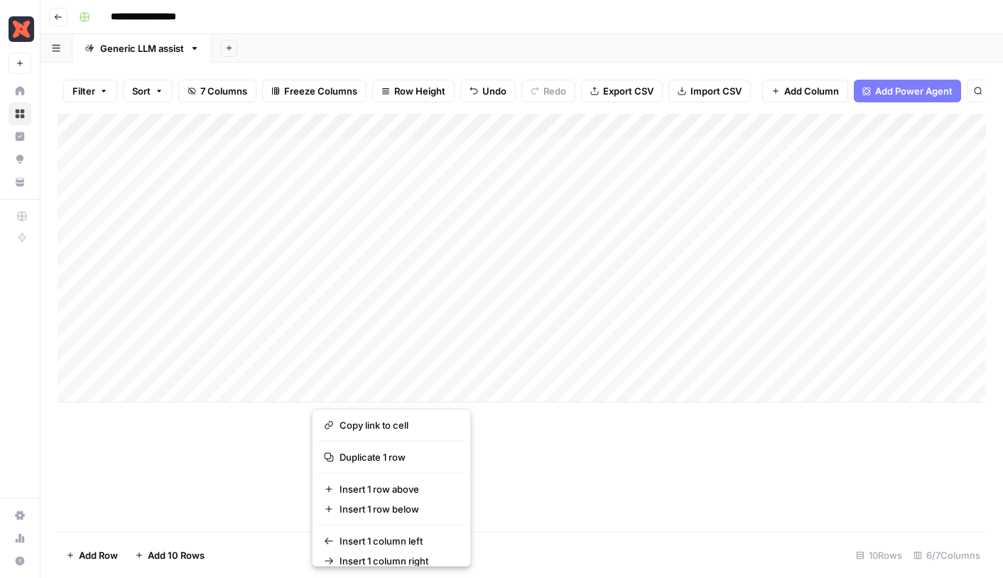
click at [825, 195] on div "Add Column" at bounding box center [522, 258] width 929 height 289
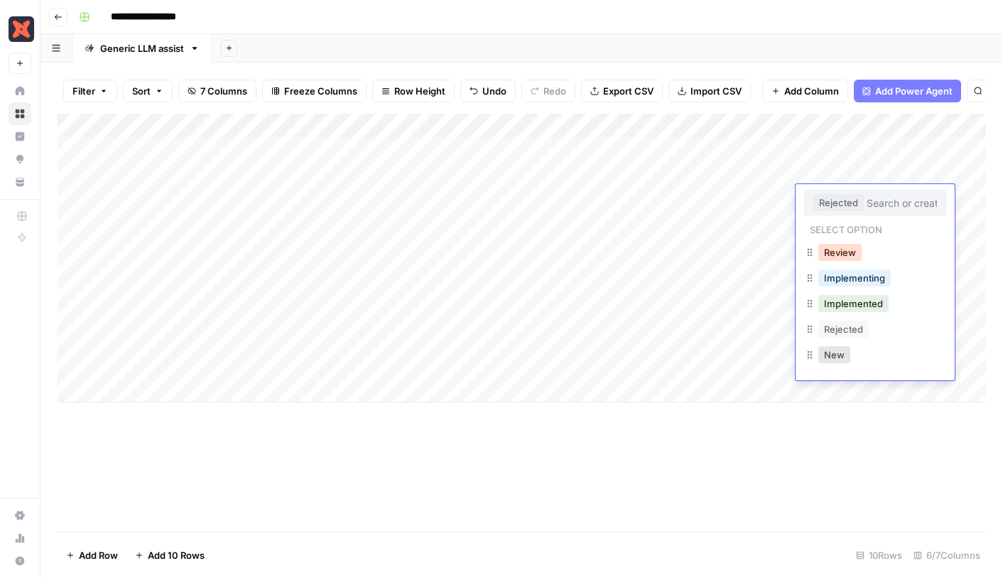
click at [827, 245] on button "Review" at bounding box center [840, 252] width 43 height 17
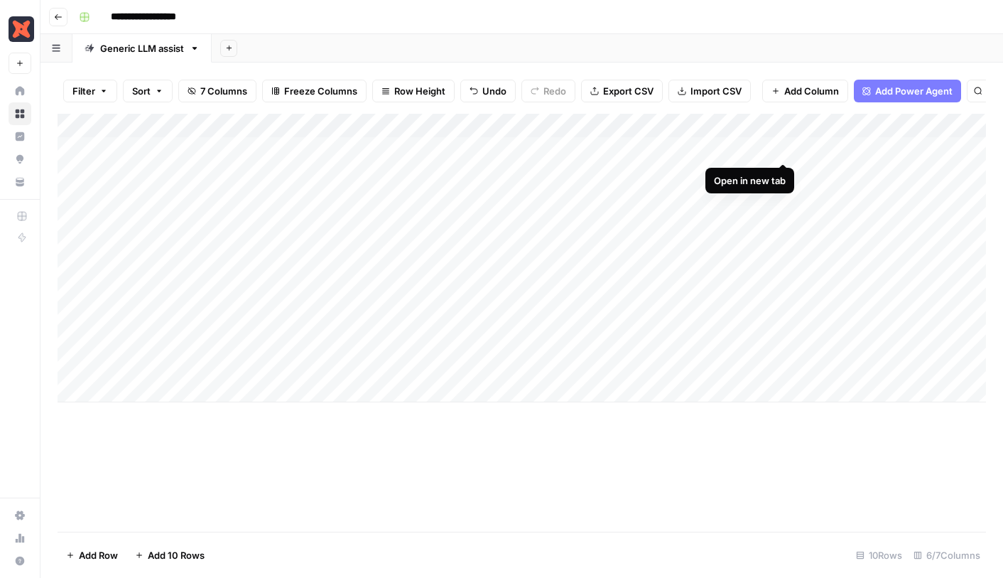
click at [784, 146] on div "Add Column" at bounding box center [522, 258] width 929 height 289
click at [779, 172] on div "Add Column" at bounding box center [522, 258] width 929 height 289
click at [921, 131] on button "Add Column" at bounding box center [947, 126] width 74 height 18
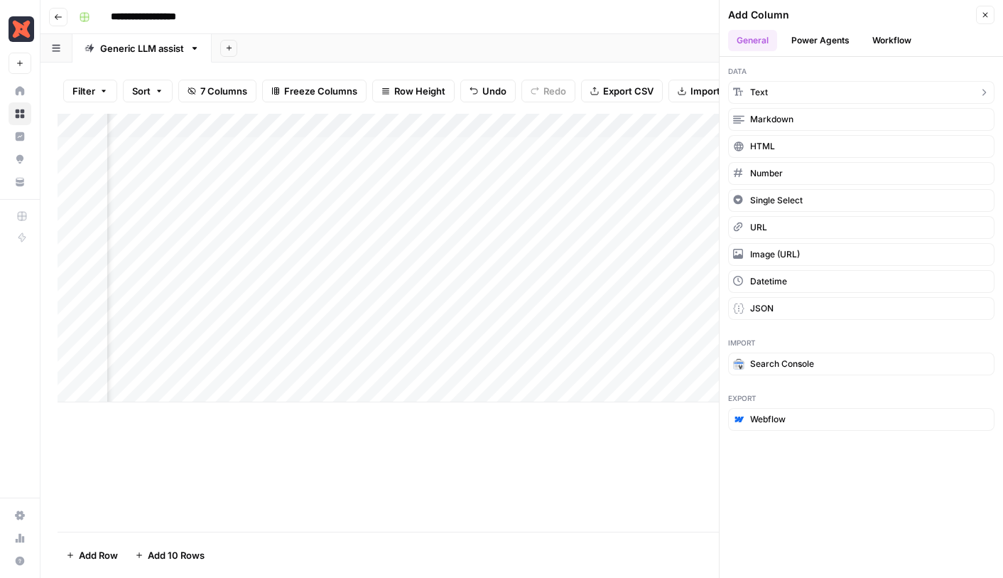
click at [777, 91] on button "Text" at bounding box center [861, 92] width 266 height 23
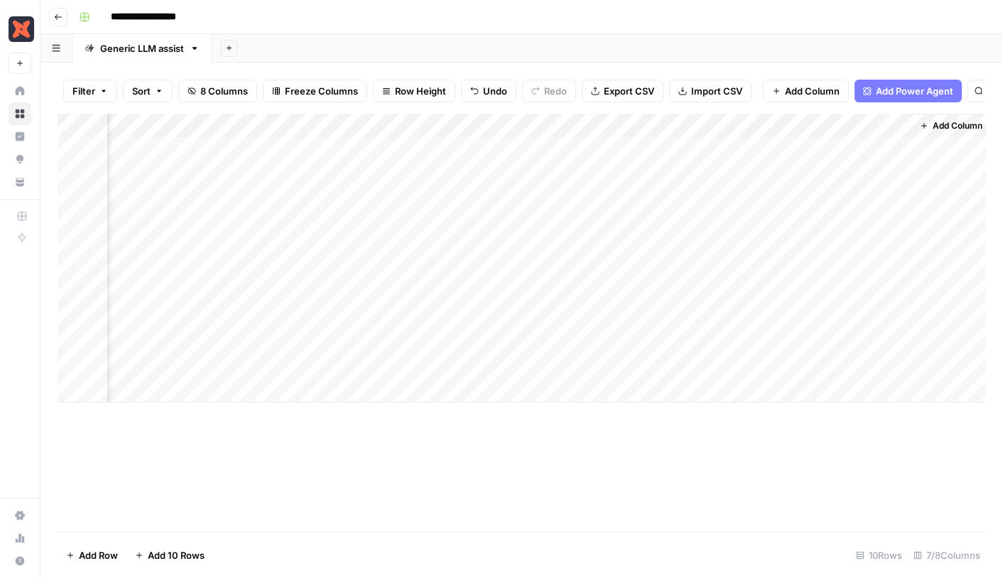
scroll to position [0, 327]
click at [761, 126] on div "Add Column" at bounding box center [522, 258] width 929 height 289
click at [758, 160] on input "New Column" at bounding box center [787, 160] width 144 height 14
type input "Comments"
click at [777, 167] on div "Add Column" at bounding box center [522, 258] width 929 height 289
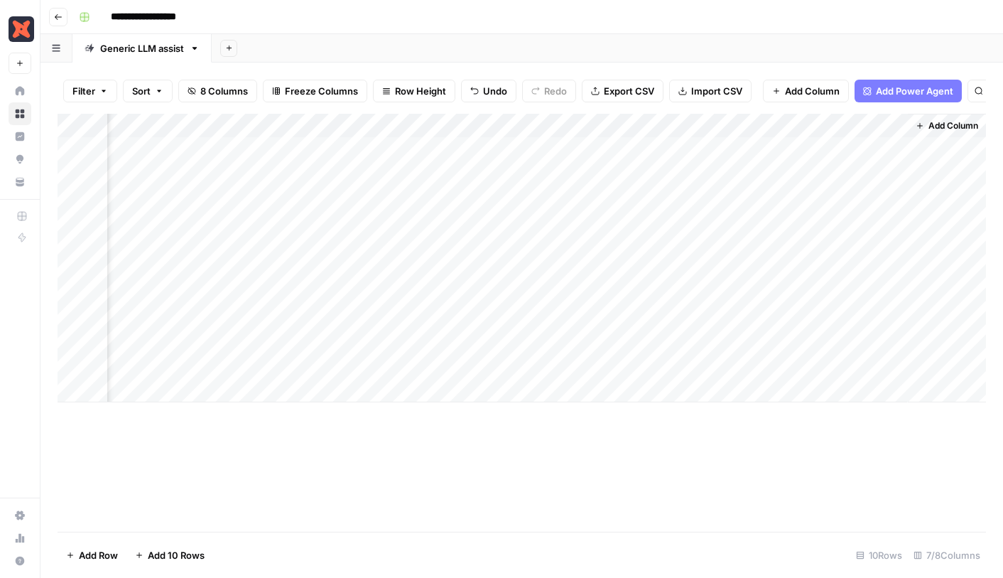
click at [758, 170] on div "Add Column" at bounding box center [522, 258] width 929 height 289
type textarea "**********"
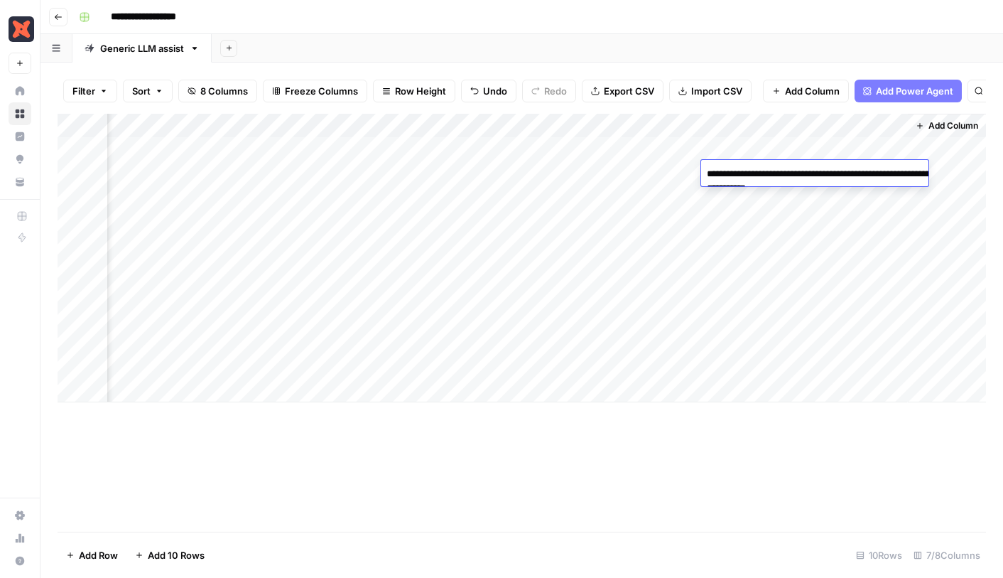
click at [649, 172] on div "Add Column" at bounding box center [522, 258] width 929 height 289
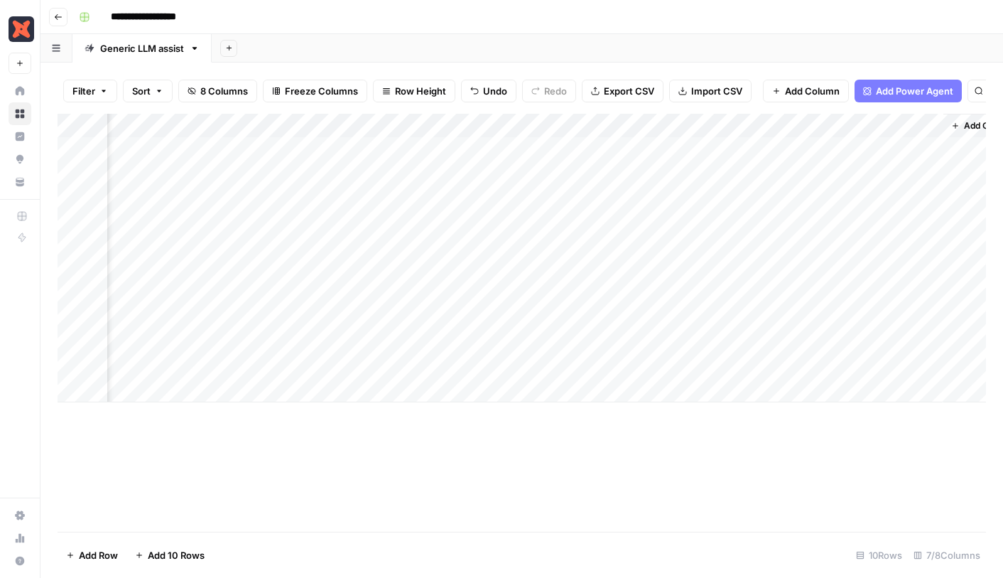
scroll to position [0, 293]
click at [726, 124] on div "Add Column" at bounding box center [522, 258] width 929 height 289
click at [649, 293] on span "Hide Column" at bounding box center [698, 297] width 124 height 14
click at [780, 343] on div "Add Column" at bounding box center [522, 258] width 929 height 289
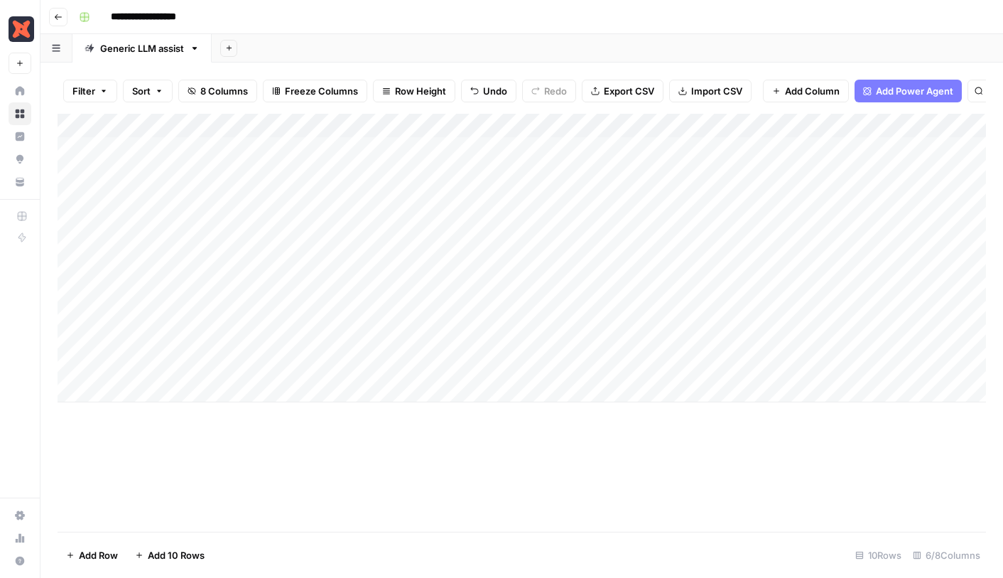
click at [784, 369] on div "Add Column" at bounding box center [522, 258] width 929 height 289
click at [816, 176] on div "Add Column" at bounding box center [522, 258] width 929 height 289
click at [821, 176] on div "Add Column" at bounding box center [522, 258] width 929 height 289
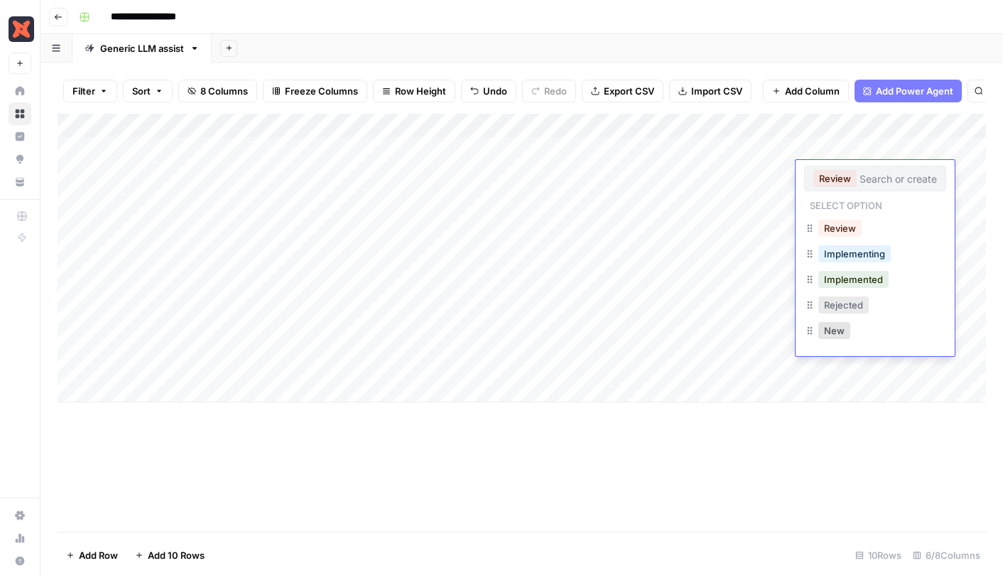
click at [835, 310] on button "Rejected" at bounding box center [844, 304] width 50 height 17
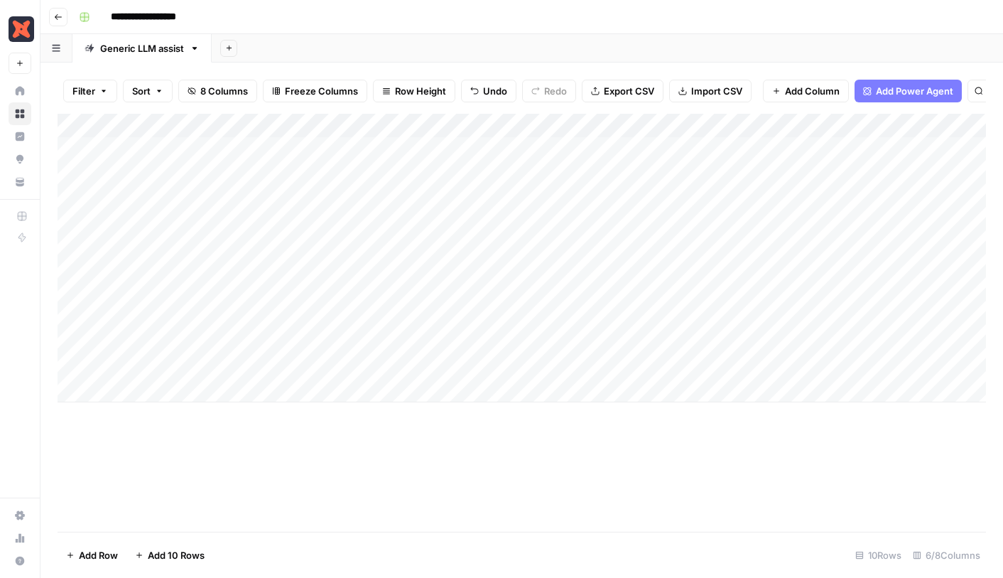
click at [834, 173] on div "Add Column" at bounding box center [522, 258] width 929 height 289
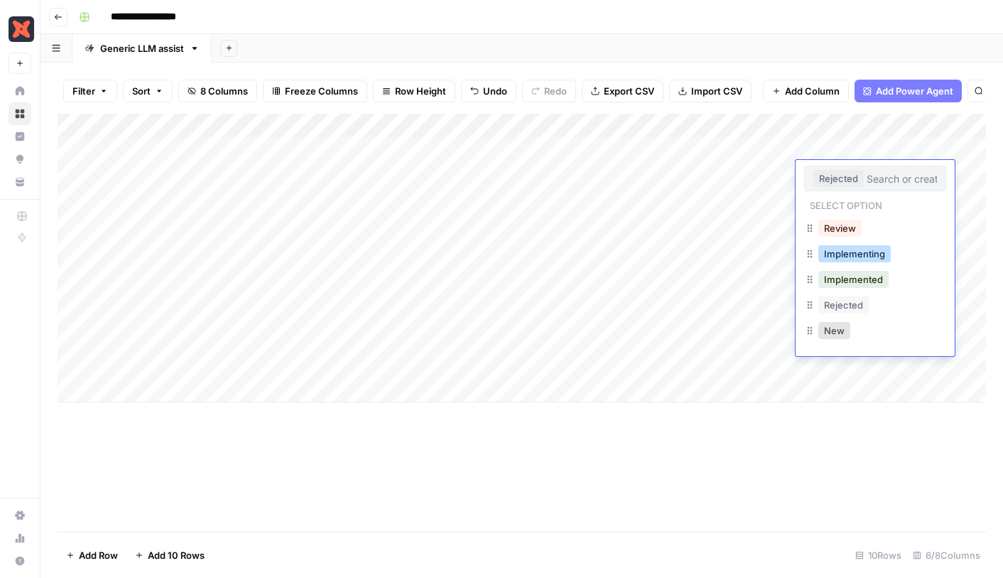
click at [836, 252] on button "Implementing" at bounding box center [855, 253] width 72 height 17
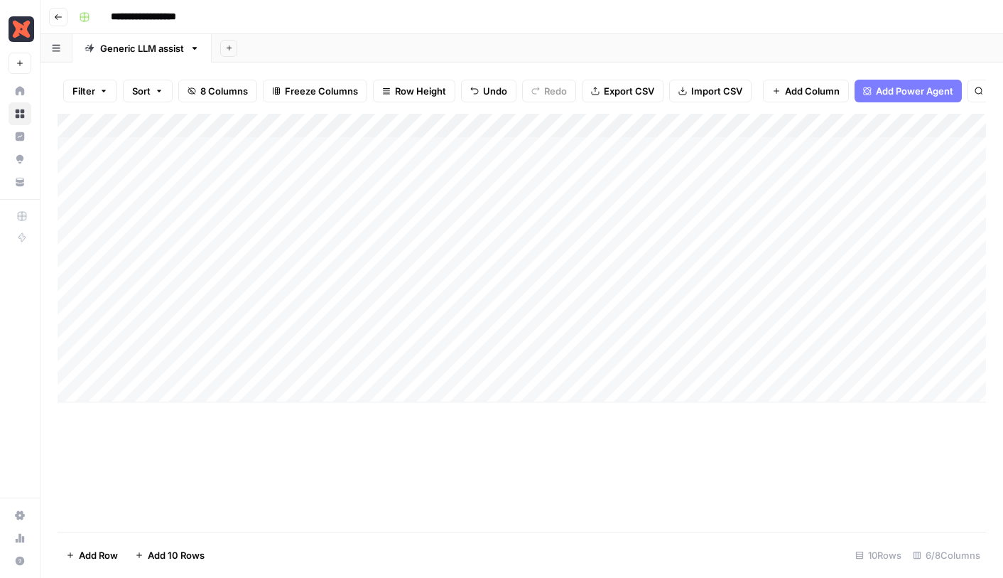
click at [836, 174] on div "Add Column" at bounding box center [522, 258] width 929 height 289
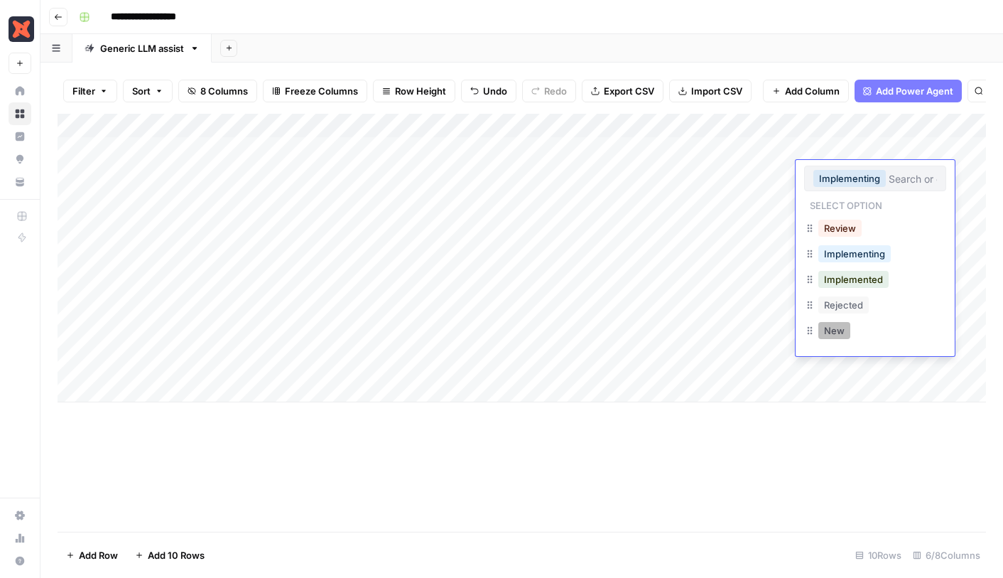
click at [828, 333] on button "New" at bounding box center [835, 330] width 32 height 17
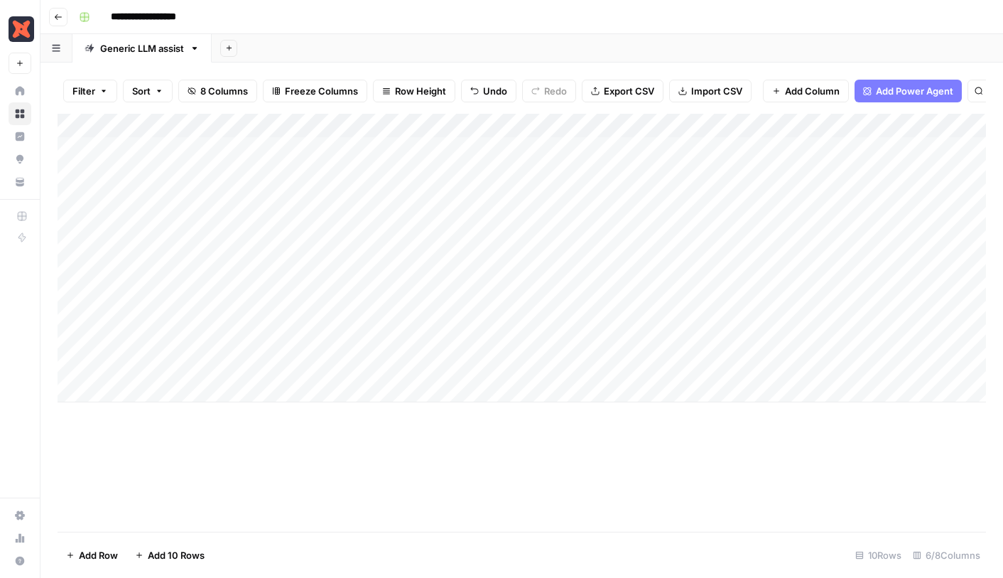
click at [677, 472] on div "Add Column" at bounding box center [522, 323] width 929 height 418
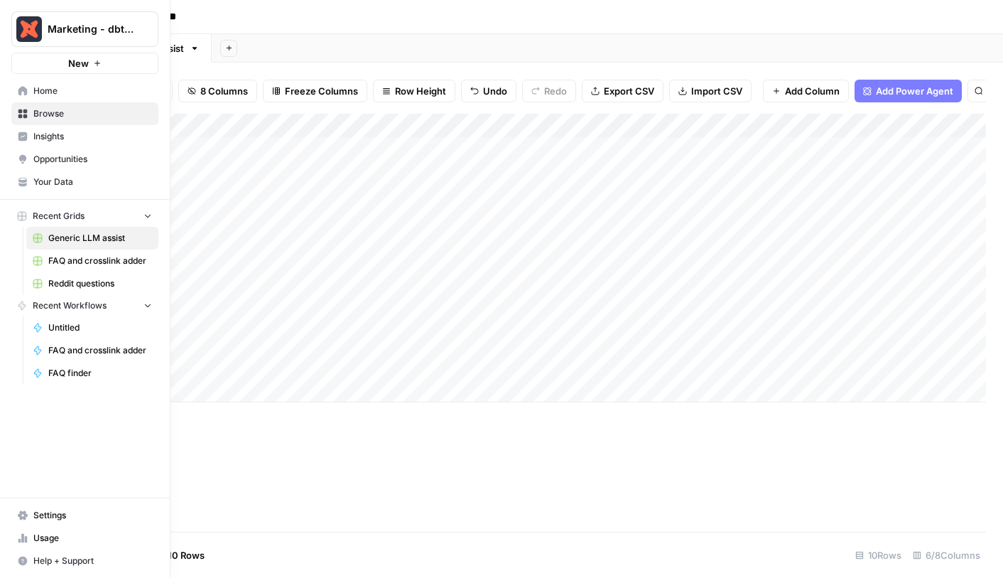
click at [48, 271] on link "FAQ and crosslink adder" at bounding box center [92, 260] width 132 height 23
click at [17, 117] on link "Browse" at bounding box center [84, 113] width 147 height 23
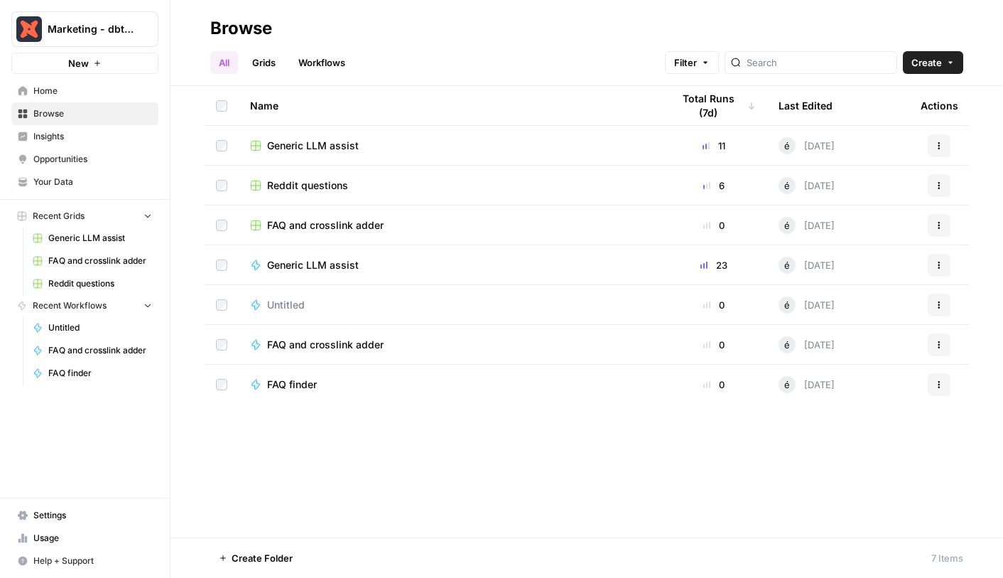
click at [61, 240] on span "Generic LLM assist" at bounding box center [100, 238] width 104 height 13
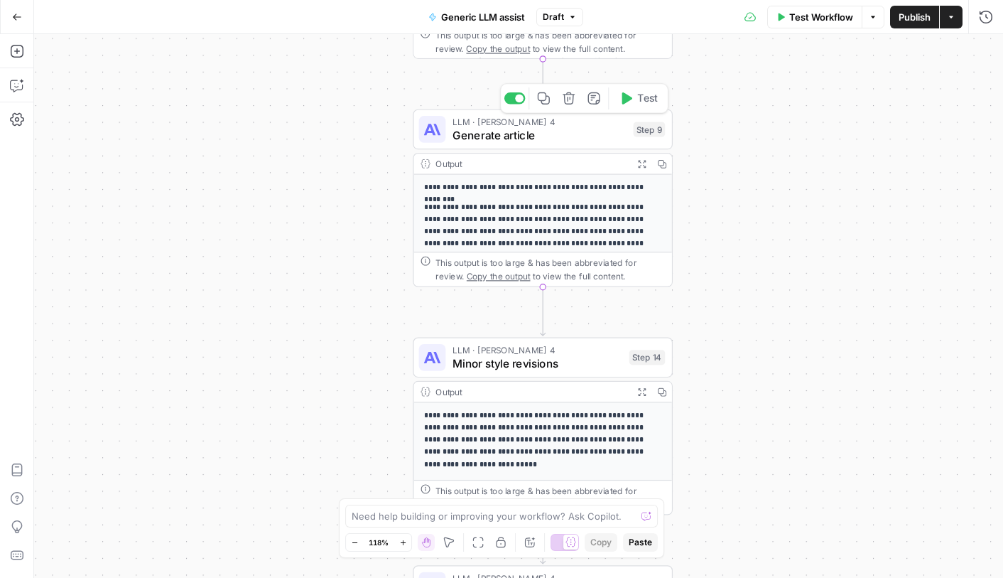
click at [588, 129] on span "Generate article" at bounding box center [540, 134] width 174 height 17
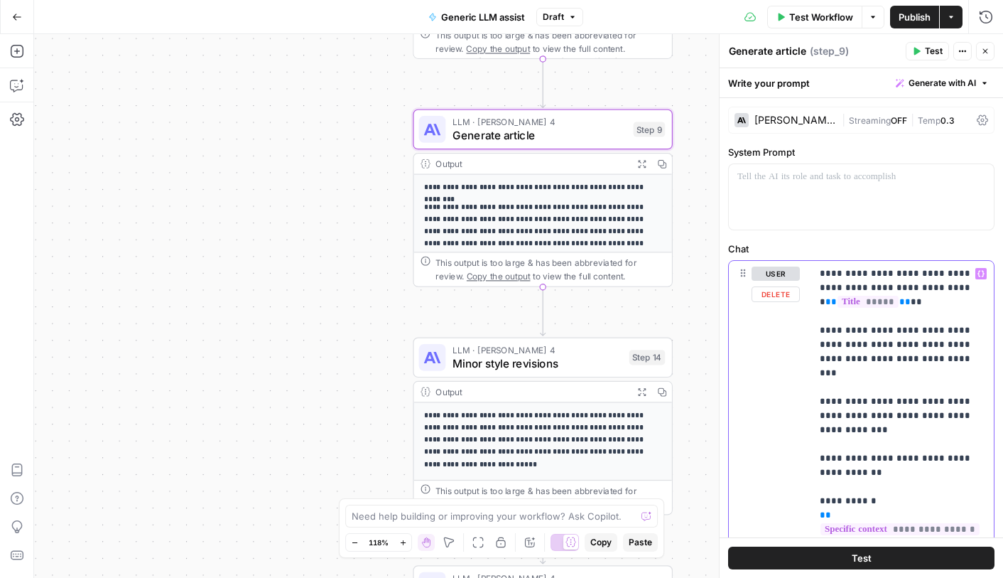
click at [848, 292] on p "**********" at bounding box center [903, 408] width 166 height 284
click at [895, 338] on p "**********" at bounding box center [903, 408] width 166 height 284
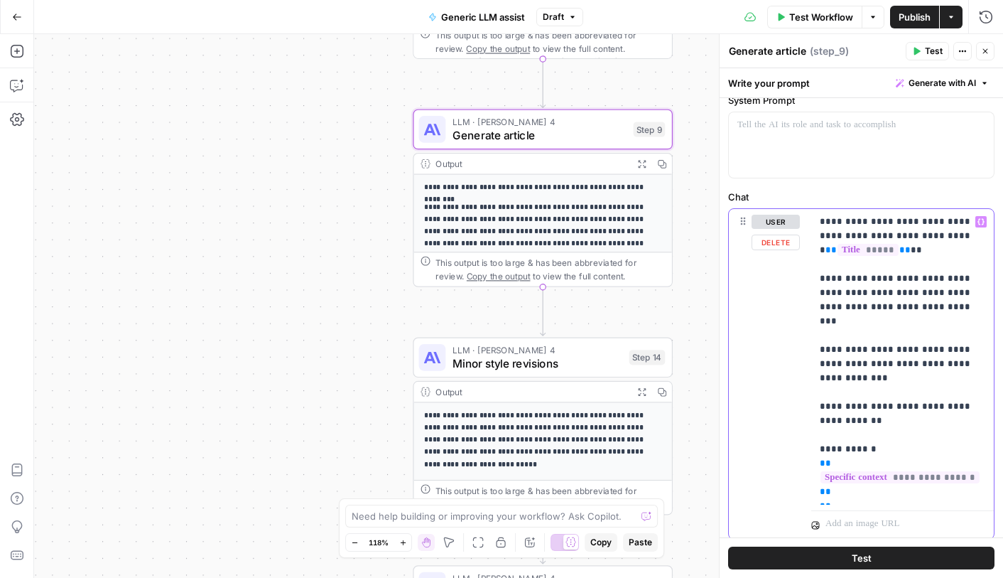
scroll to position [61, 0]
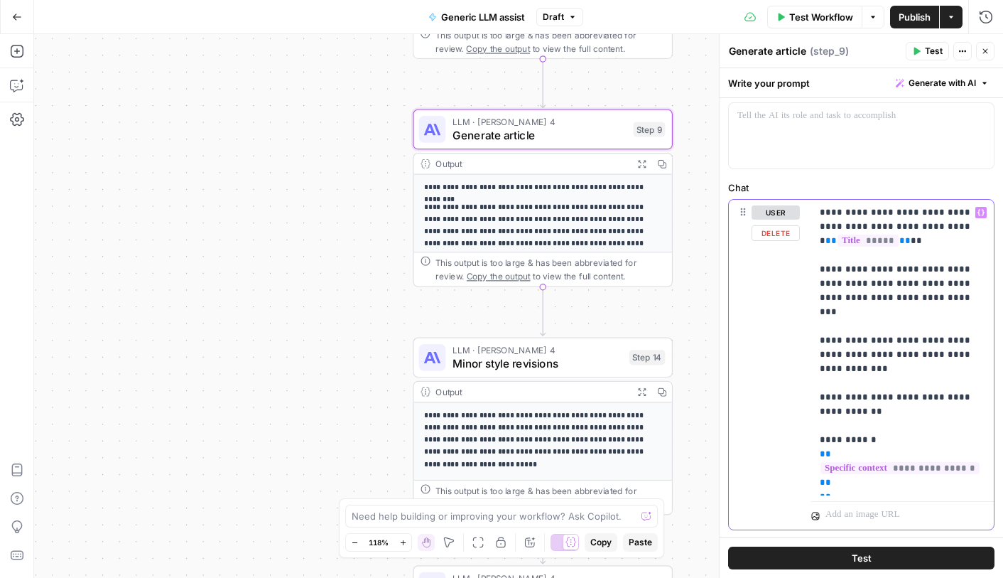
click at [865, 371] on p "**********" at bounding box center [903, 347] width 166 height 284
click at [842, 268] on p "**********" at bounding box center [903, 347] width 166 height 284
click at [871, 367] on p "**********" at bounding box center [903, 347] width 166 height 284
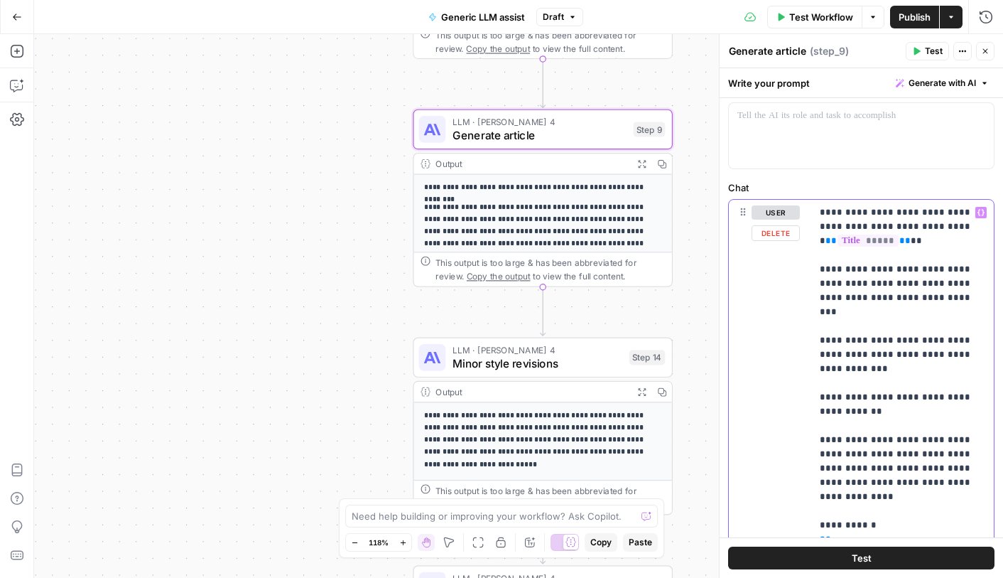
click at [883, 395] on p "**********" at bounding box center [903, 382] width 166 height 355
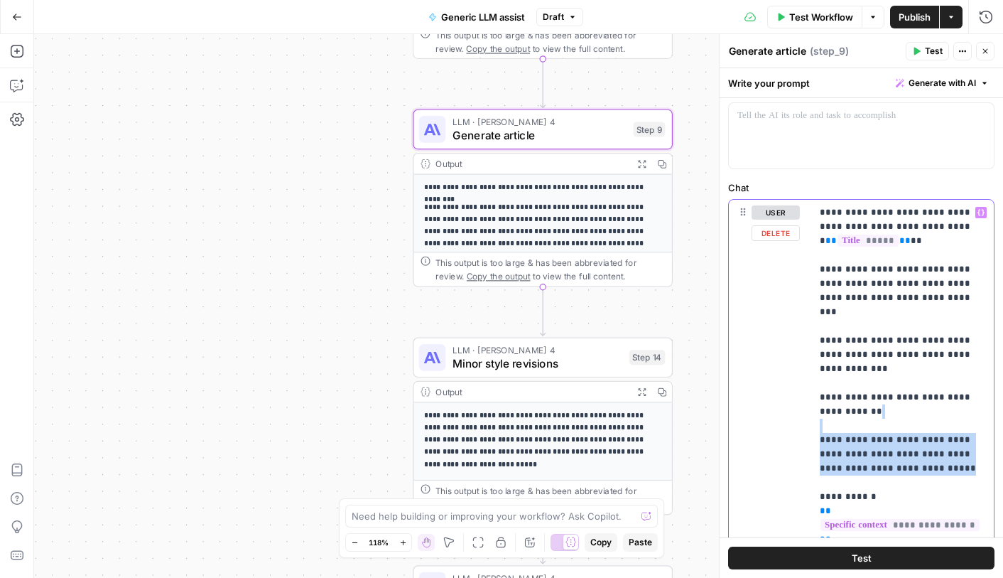
copy p "**********"
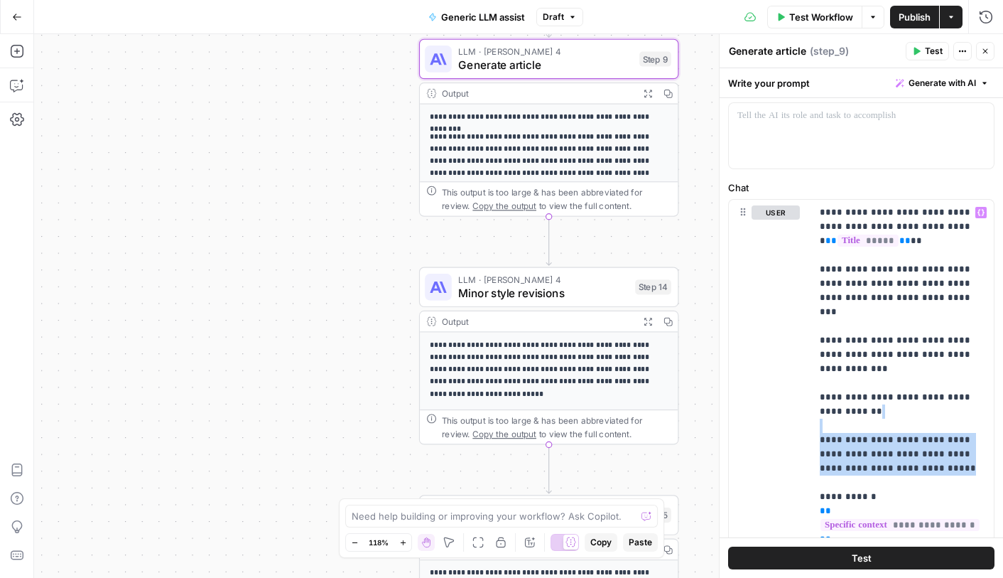
click at [509, 300] on span "Minor style revisions" at bounding box center [543, 292] width 170 height 17
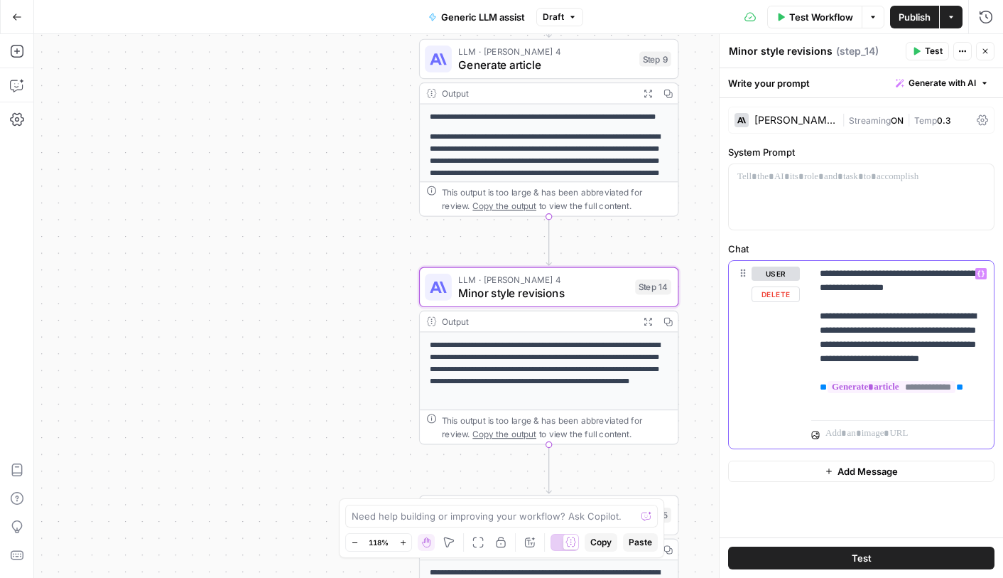
click at [927, 287] on p "**********" at bounding box center [903, 337] width 166 height 142
drag, startPoint x: 926, startPoint y: 274, endPoint x: 943, endPoint y: 286, distance: 20.5
click at [943, 286] on p "**********" at bounding box center [903, 337] width 166 height 142
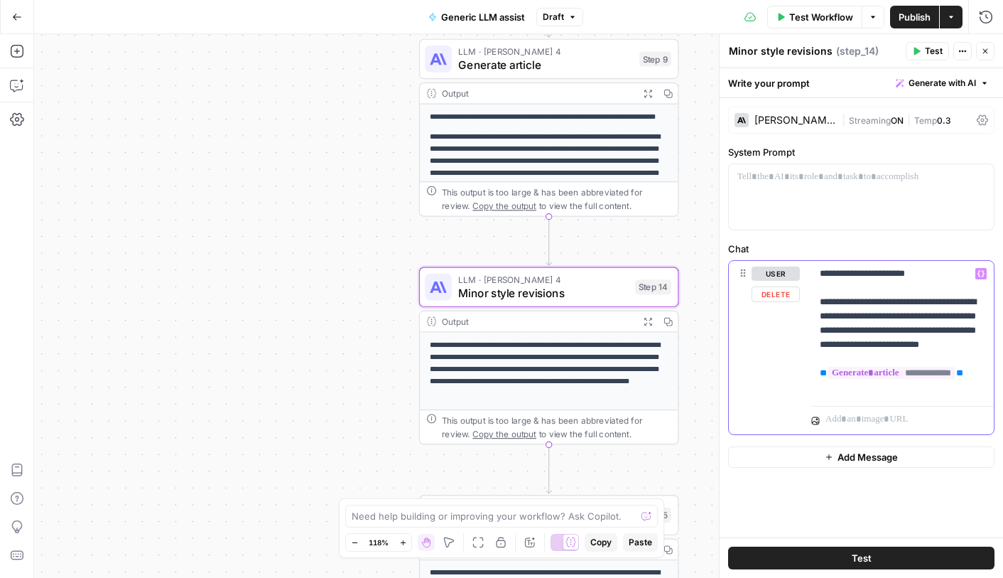
click at [897, 338] on p "**********" at bounding box center [903, 330] width 166 height 128
click at [558, 126] on div "**********" at bounding box center [549, 216] width 258 height 225
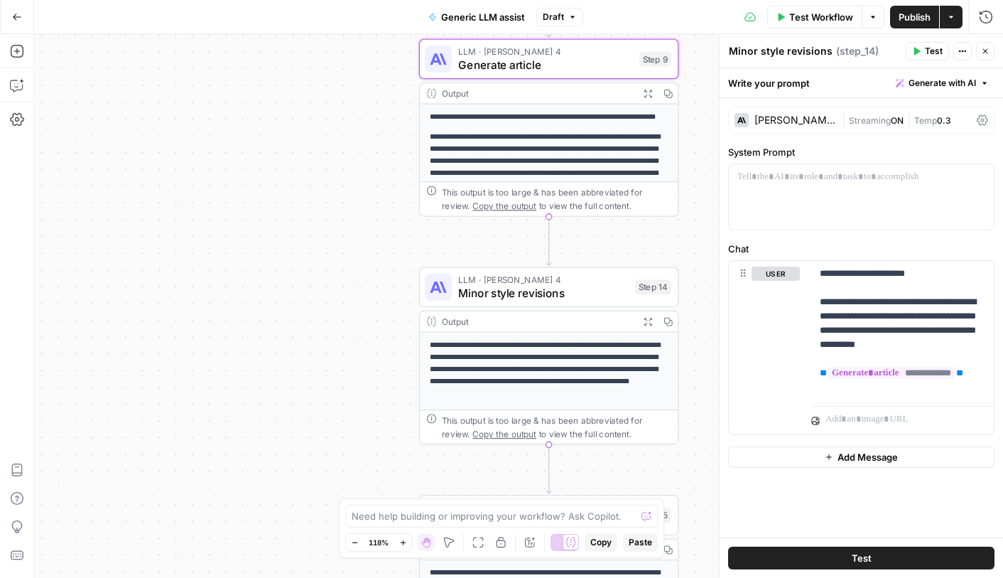
click at [525, 294] on span "Minor style revisions" at bounding box center [543, 292] width 170 height 17
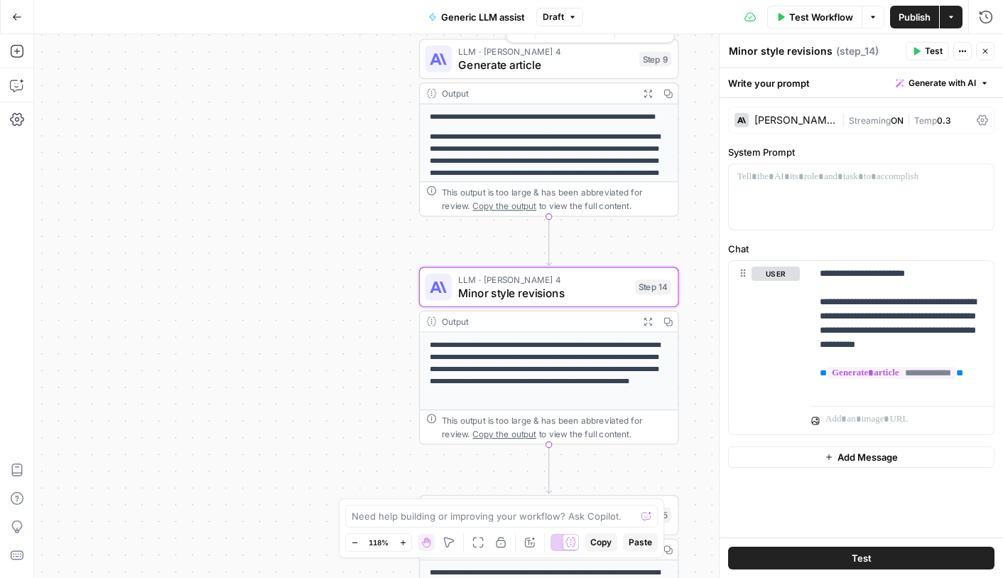
click at [524, 72] on span "Generate article" at bounding box center [545, 64] width 174 height 17
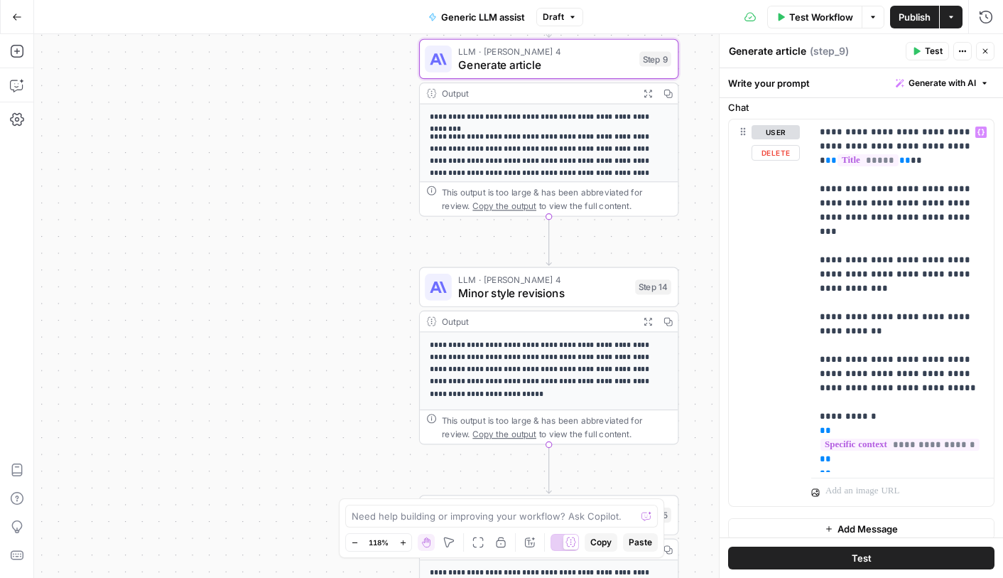
scroll to position [152, 0]
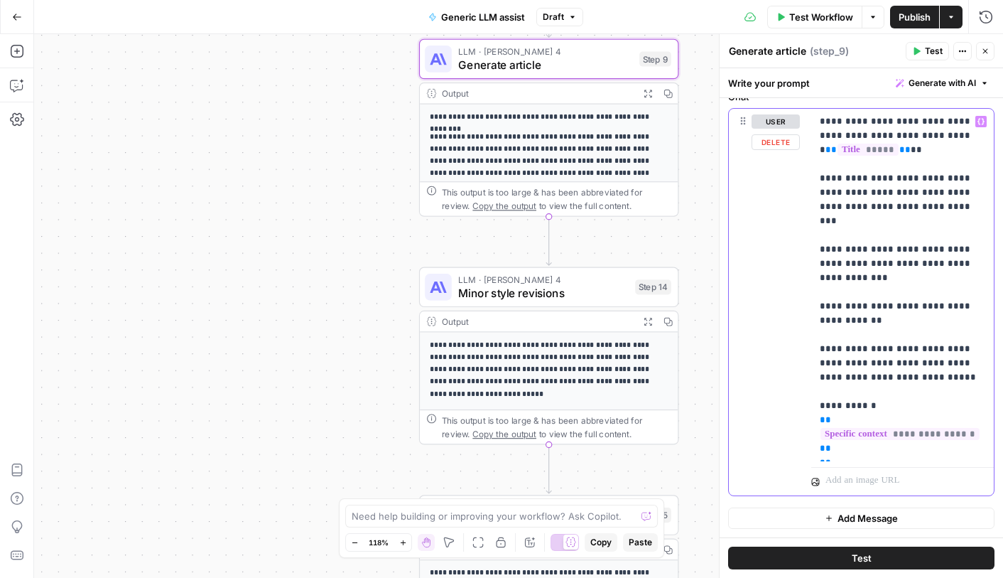
click at [878, 330] on p "**********" at bounding box center [903, 284] width 166 height 341
click at [916, 334] on p "**********" at bounding box center [903, 284] width 166 height 341
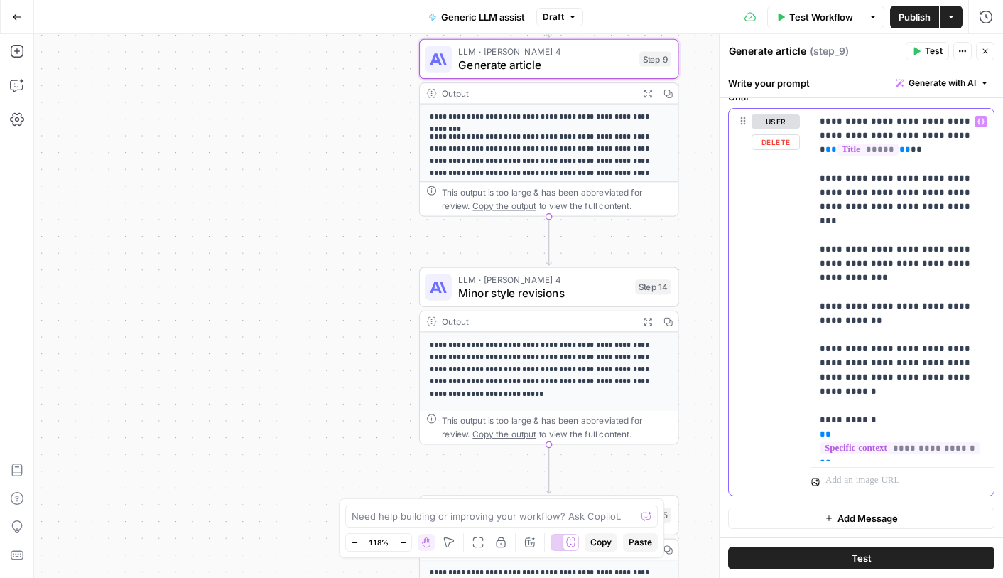
click at [866, 284] on p "**********" at bounding box center [903, 284] width 166 height 341
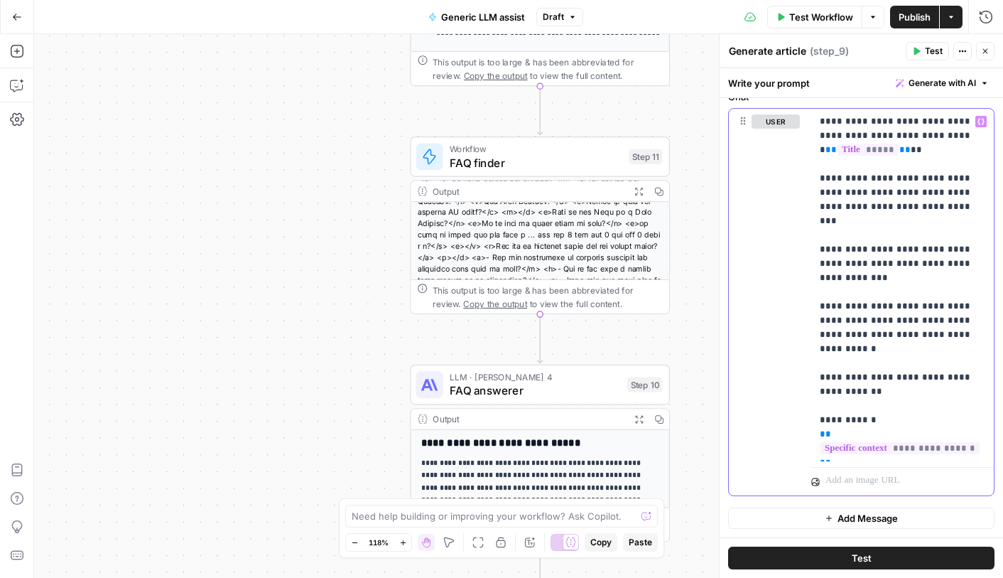
scroll to position [71, 0]
click at [473, 369] on div "LLM · [PERSON_NAME] 4 FAQ answerer Step 10 Copy step Delete step Add Note Test" at bounding box center [540, 385] width 260 height 41
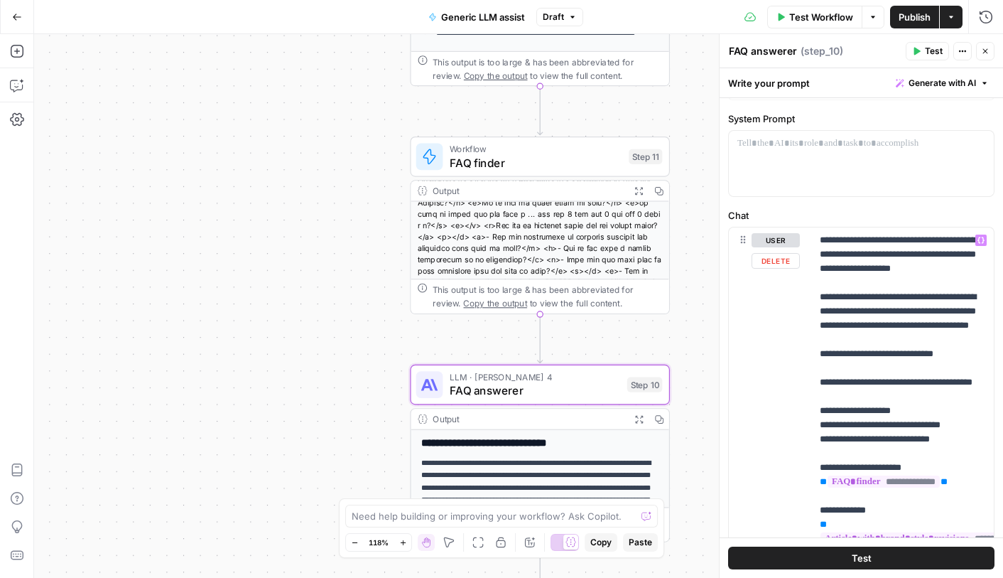
scroll to position [37, 0]
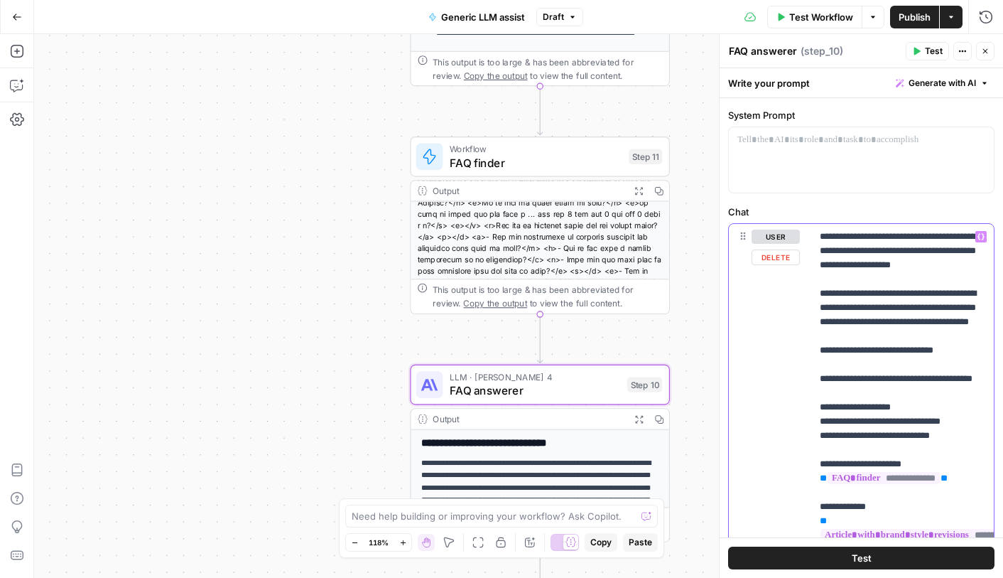
click at [917, 254] on p "**********" at bounding box center [903, 407] width 166 height 355
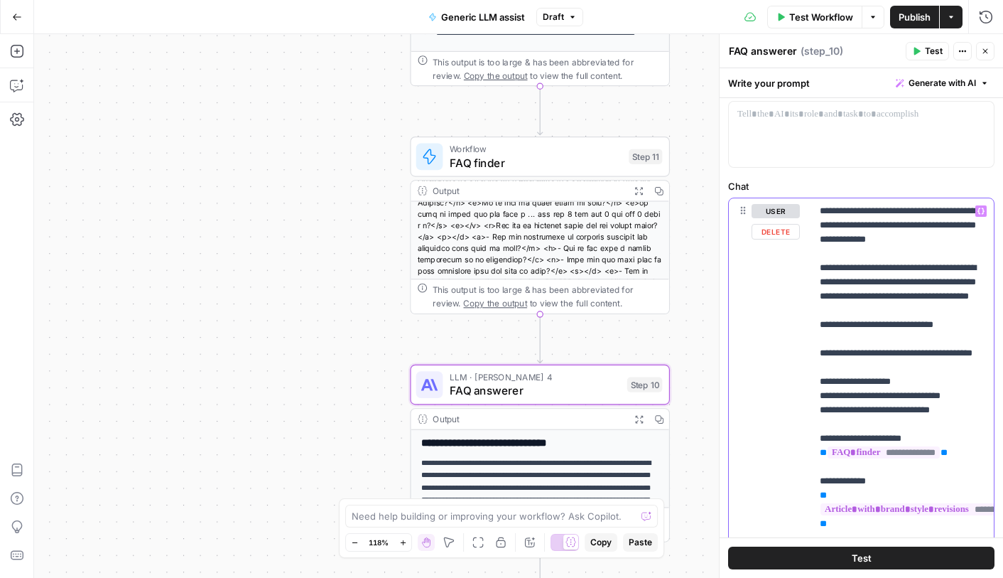
scroll to position [64, 0]
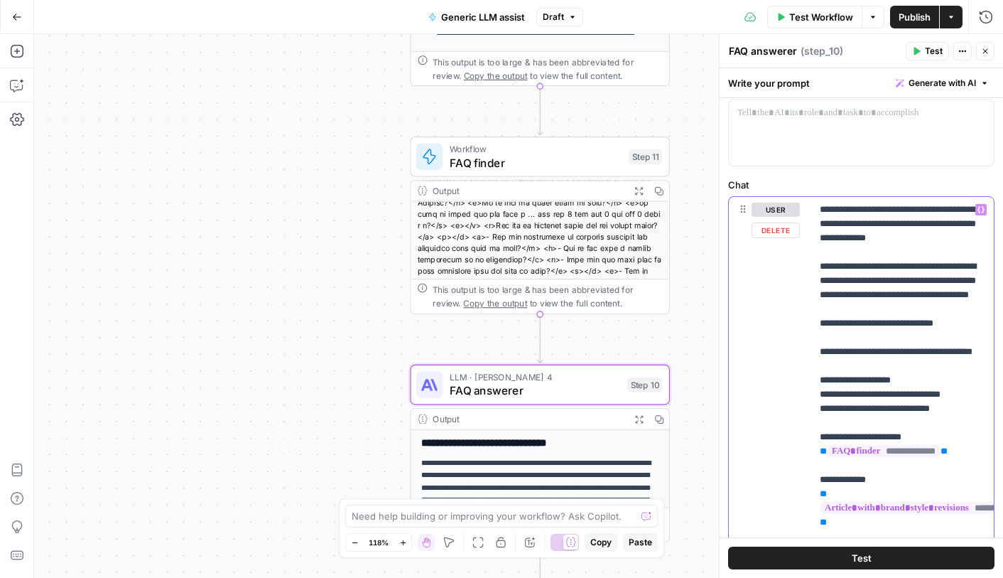
click at [922, 239] on p "**********" at bounding box center [903, 380] width 166 height 355
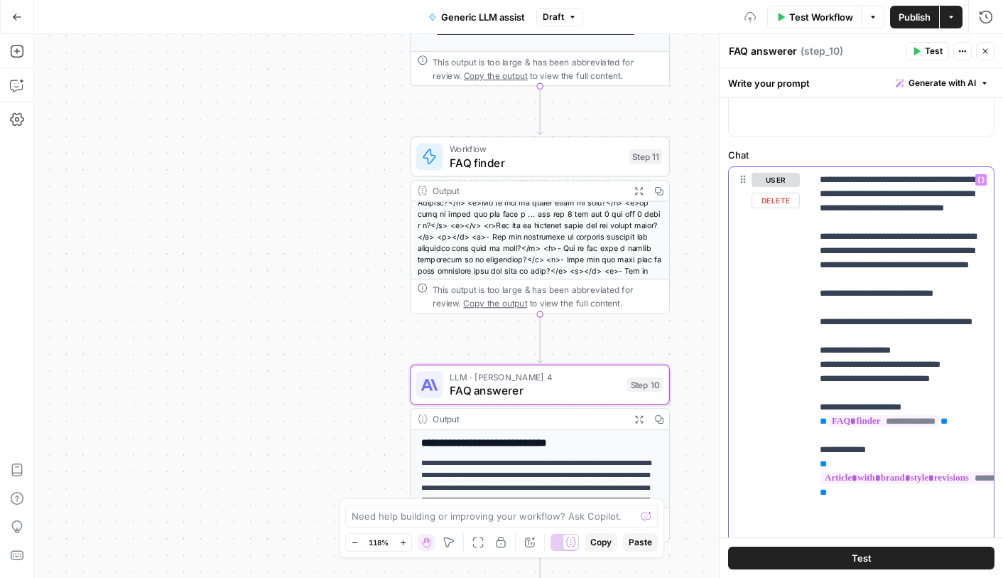
scroll to position [97, 0]
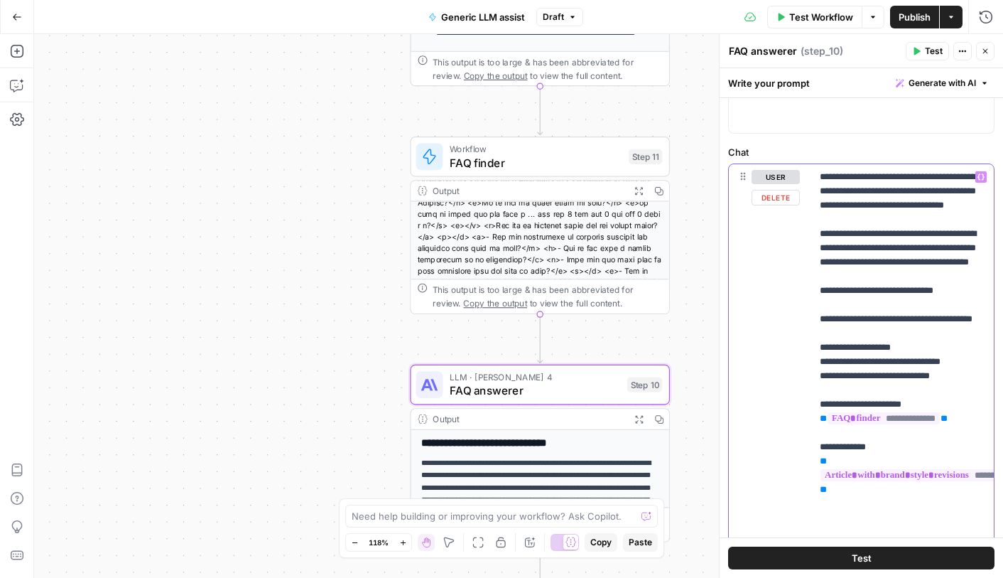
click at [868, 318] on p "**********" at bounding box center [903, 355] width 166 height 370
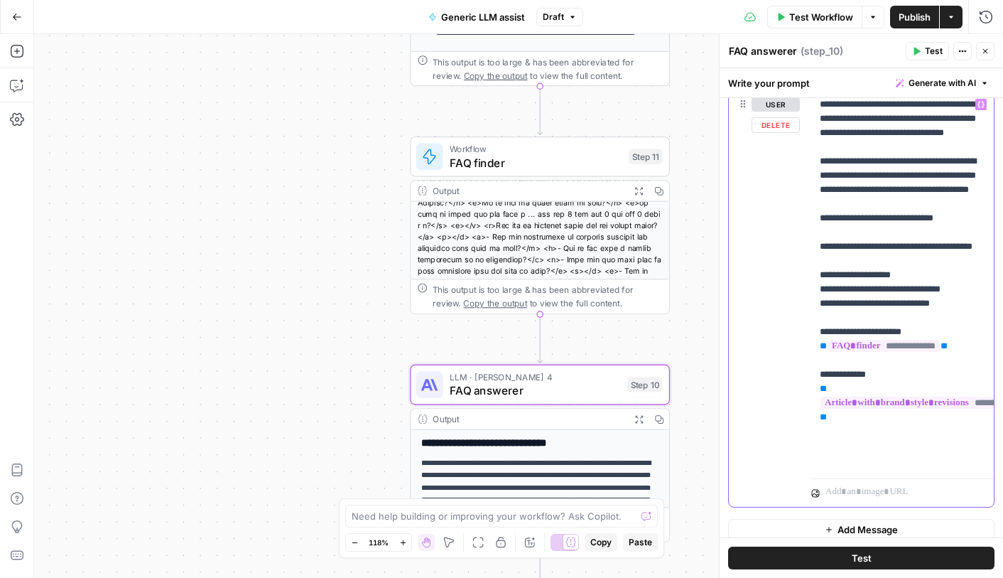
scroll to position [179, 0]
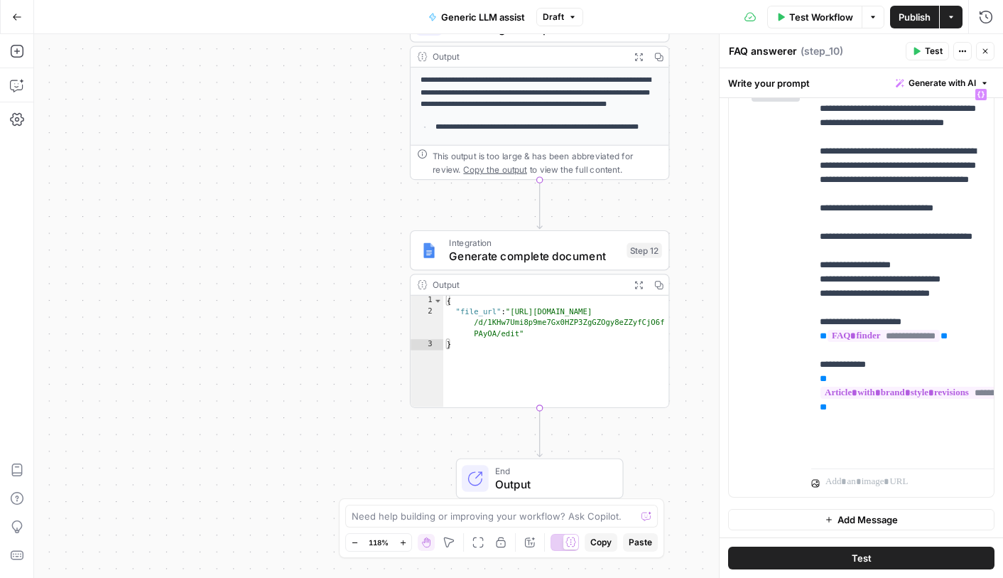
click at [903, 24] on button "Publish" at bounding box center [914, 17] width 49 height 23
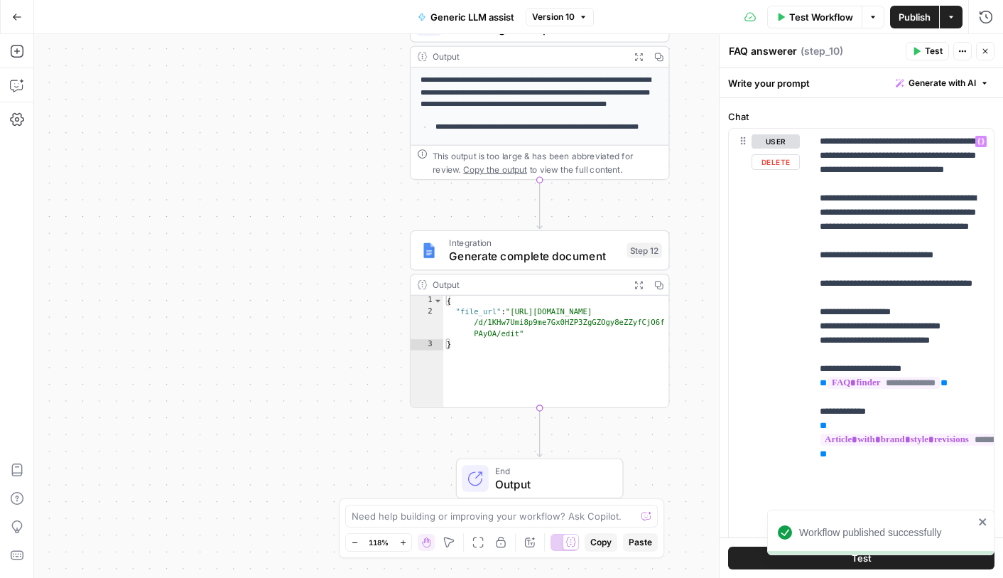
scroll to position [91, 0]
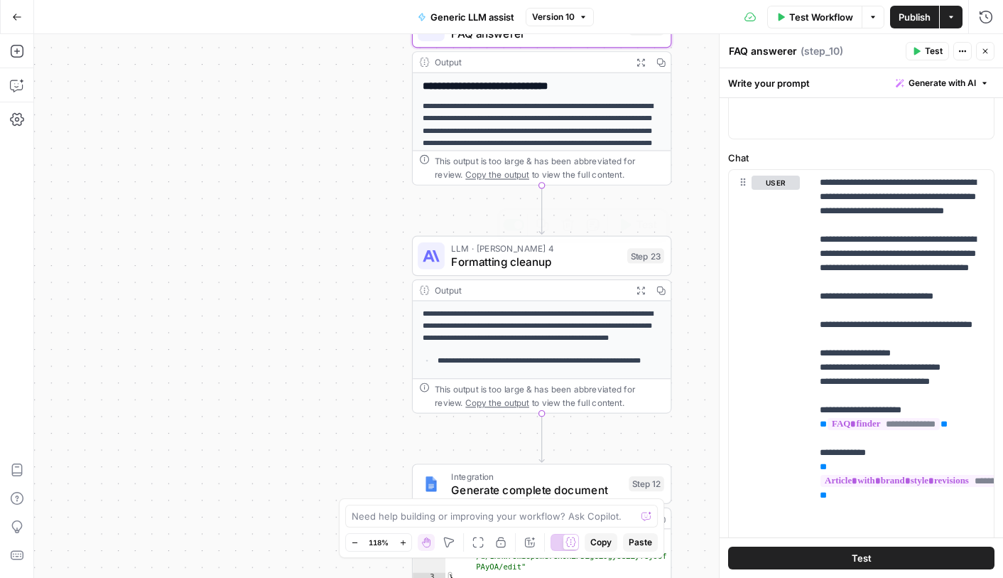
click at [509, 253] on span "Formatting cleanup" at bounding box center [535, 261] width 169 height 17
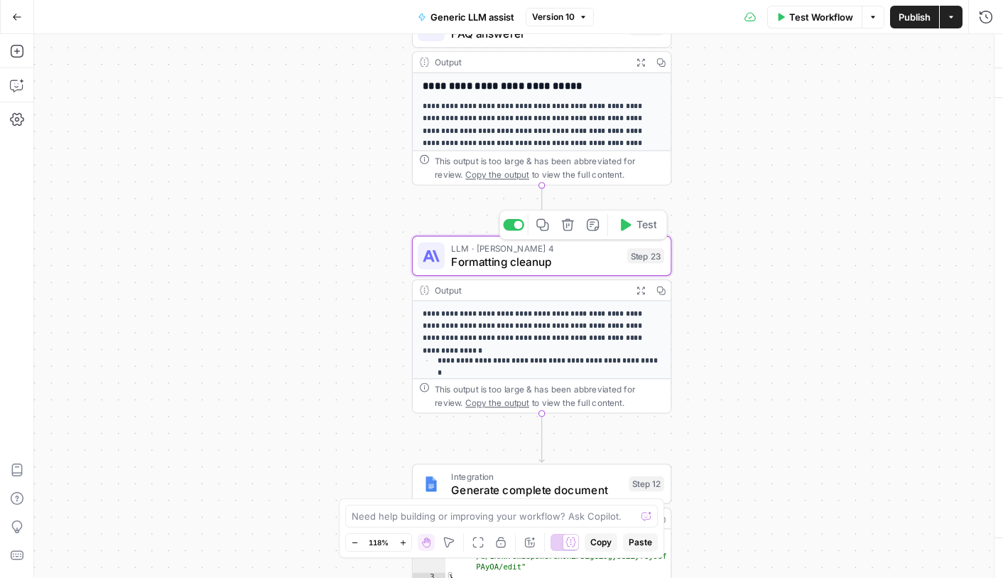
type textarea "Formatting cleanup"
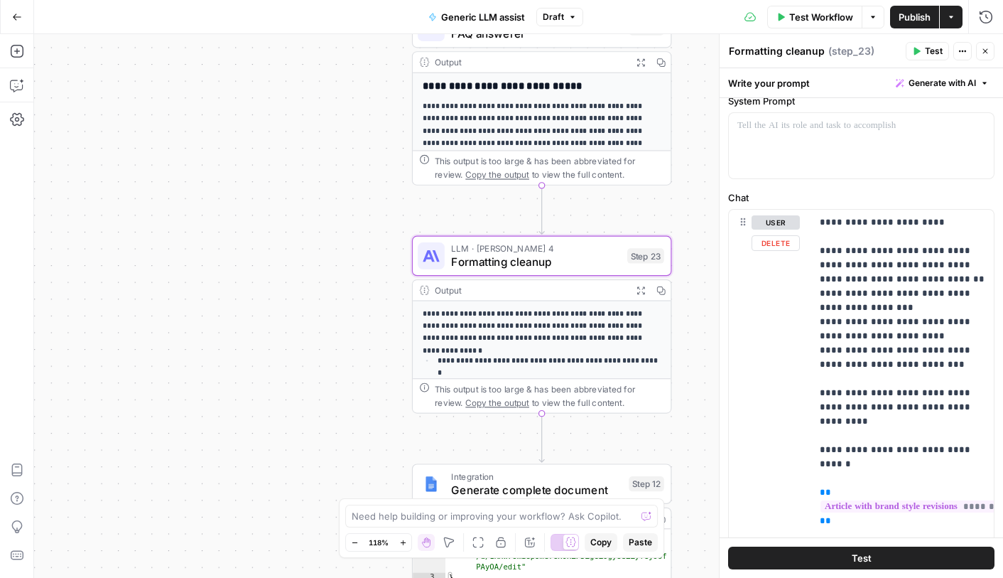
scroll to position [42, 0]
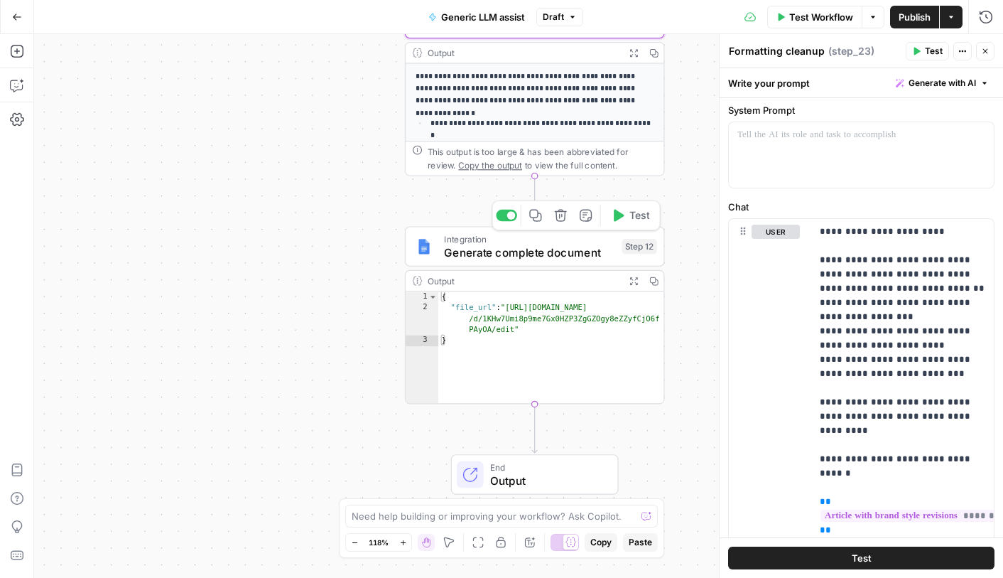
click at [494, 253] on span "Generate complete document" at bounding box center [529, 252] width 171 height 17
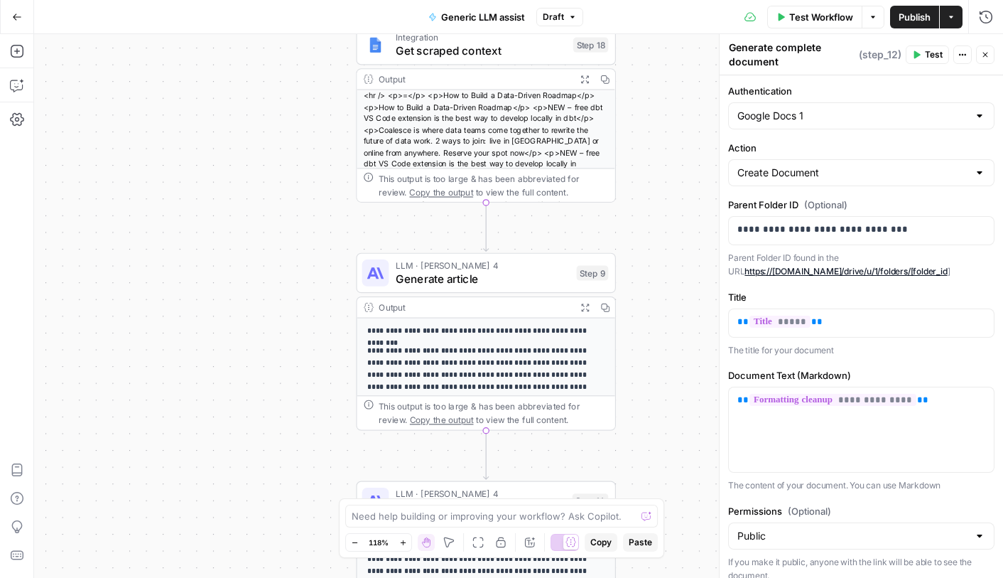
click at [418, 271] on span "Generate article" at bounding box center [483, 278] width 174 height 17
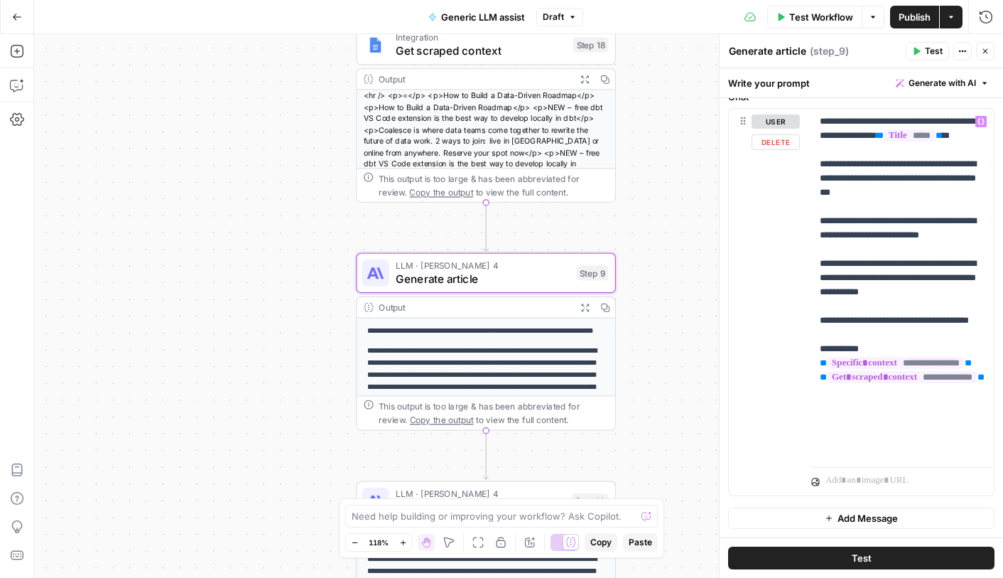
scroll to position [0, 0]
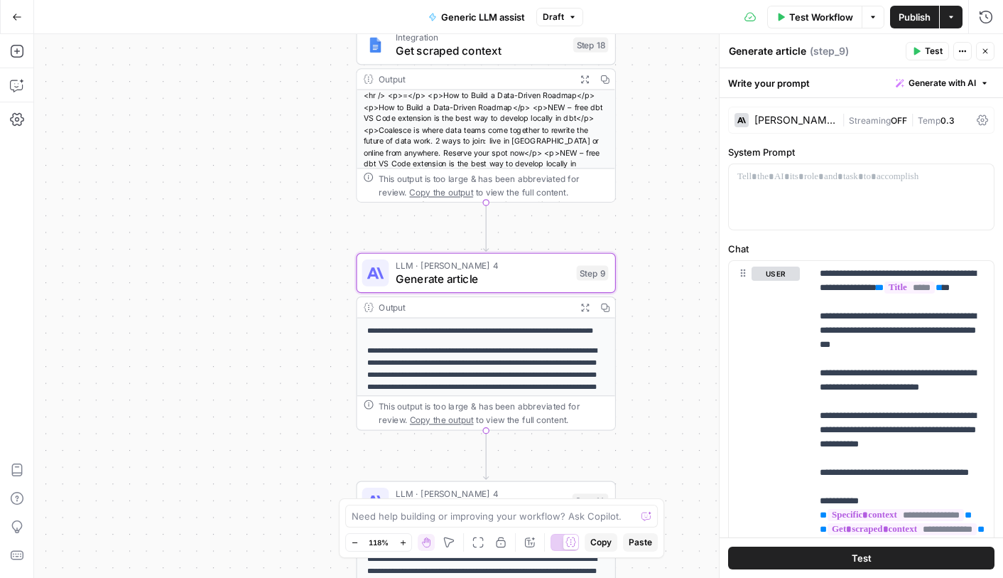
click at [954, 86] on span "Generate with AI" at bounding box center [943, 83] width 68 height 13
click at [915, 84] on span "Generate with AI" at bounding box center [943, 83] width 68 height 13
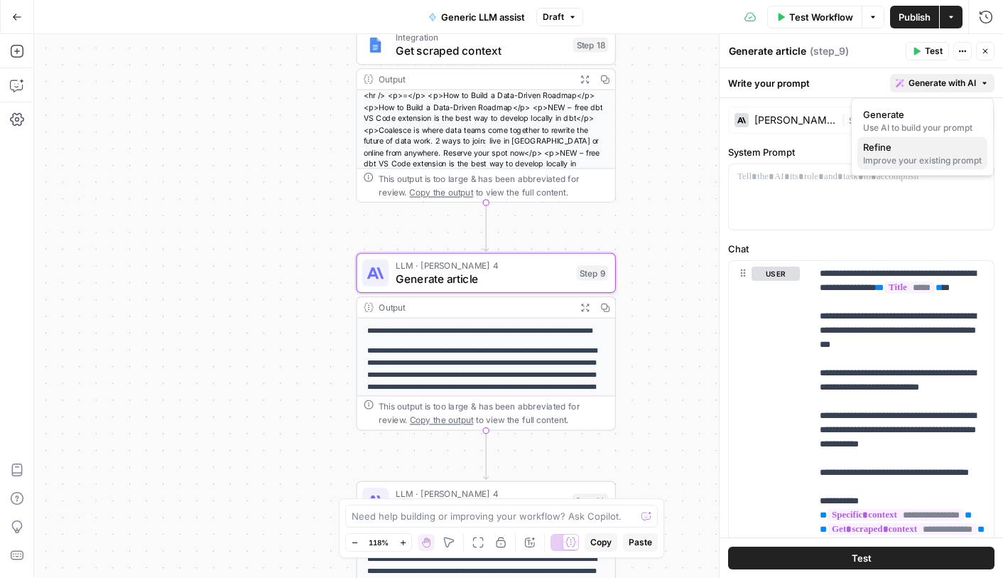
click at [905, 147] on span "Refine" at bounding box center [919, 147] width 113 height 14
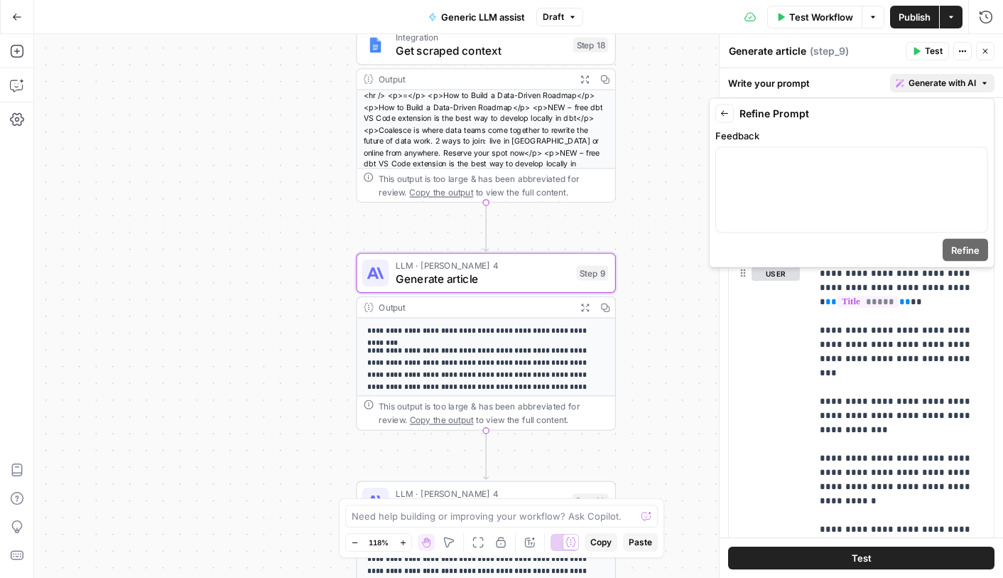
click at [725, 114] on icon "button" at bounding box center [725, 113] width 9 height 9
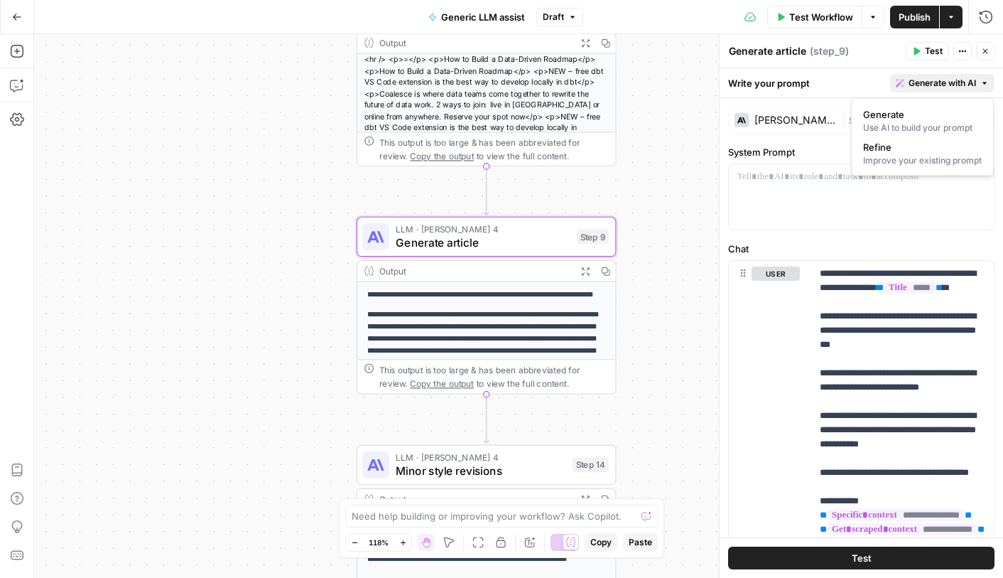
click at [412, 475] on span "Minor style revisions" at bounding box center [481, 470] width 170 height 17
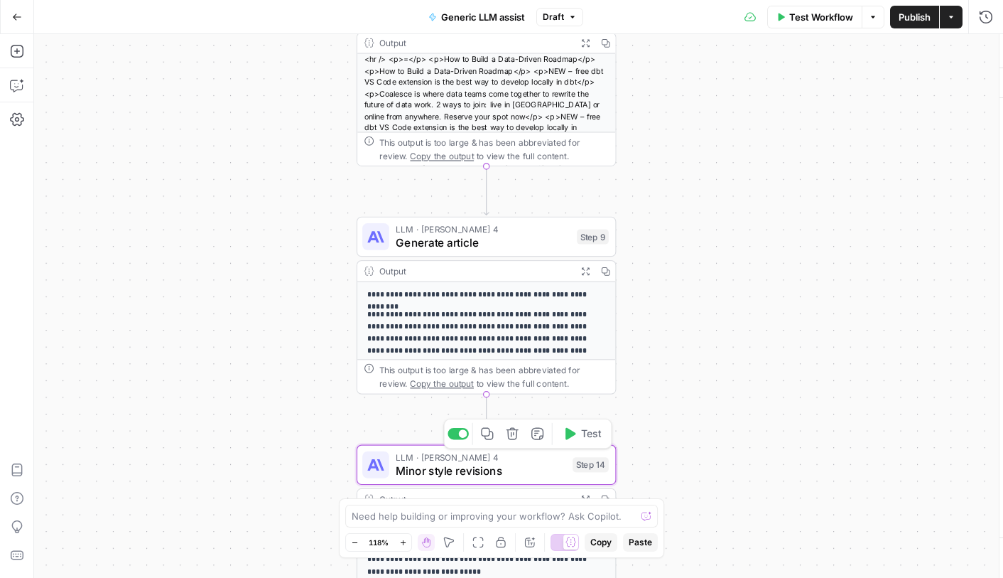
type textarea "Minor style revisions"
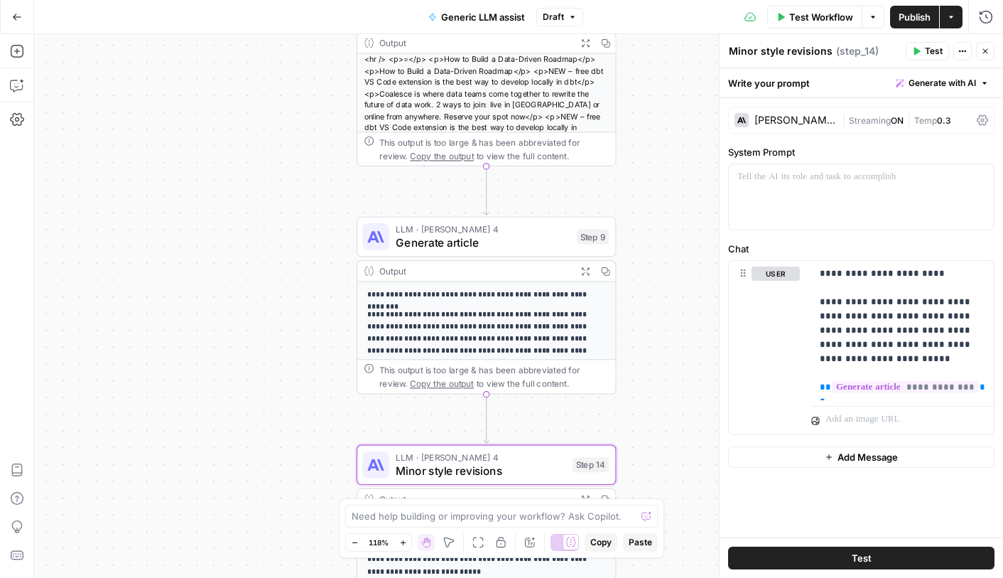
click at [471, 231] on span "LLM · [PERSON_NAME] 4" at bounding box center [483, 229] width 174 height 14
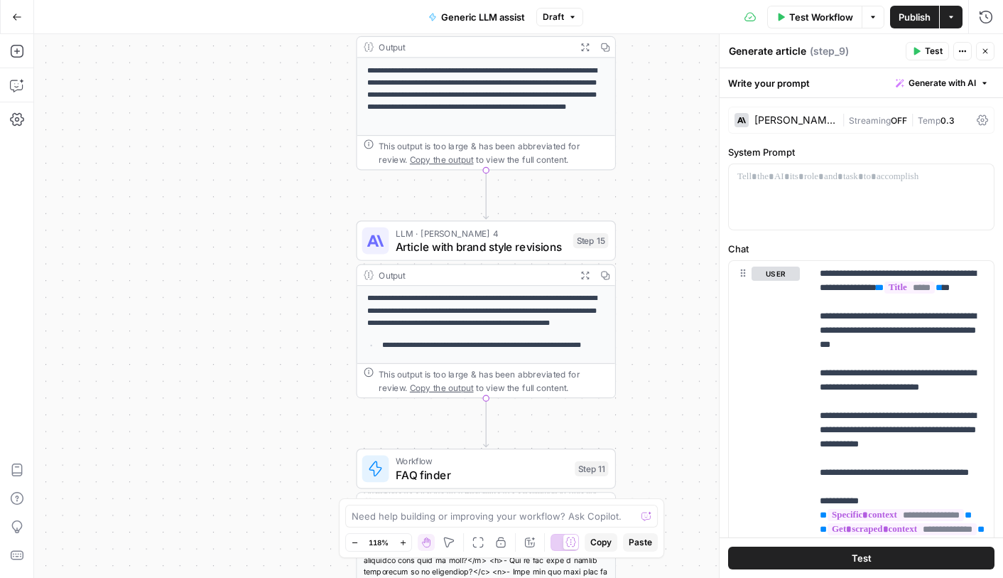
click at [424, 247] on span "Article with brand style revisions" at bounding box center [481, 246] width 171 height 17
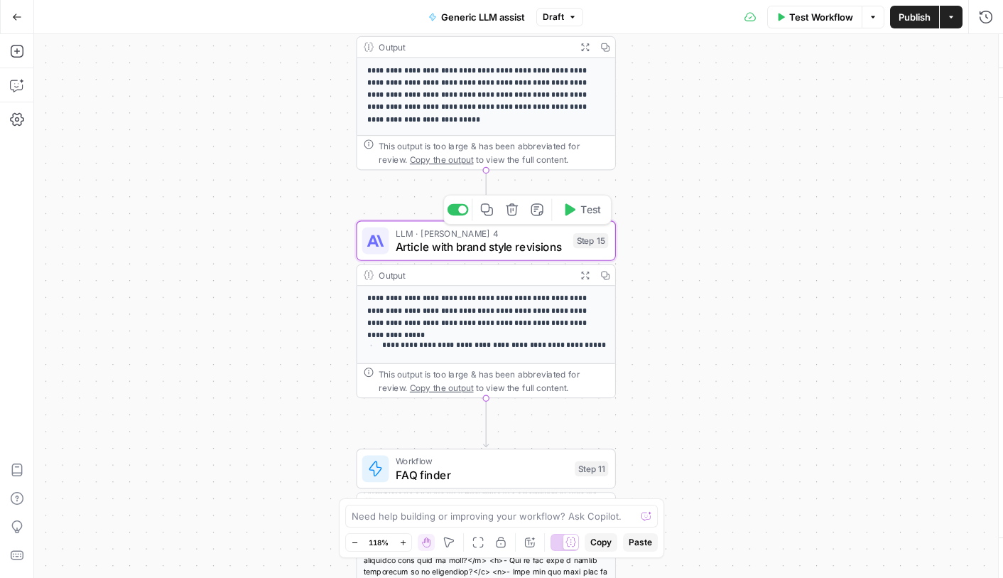
type textarea "Article with brand style revisions"
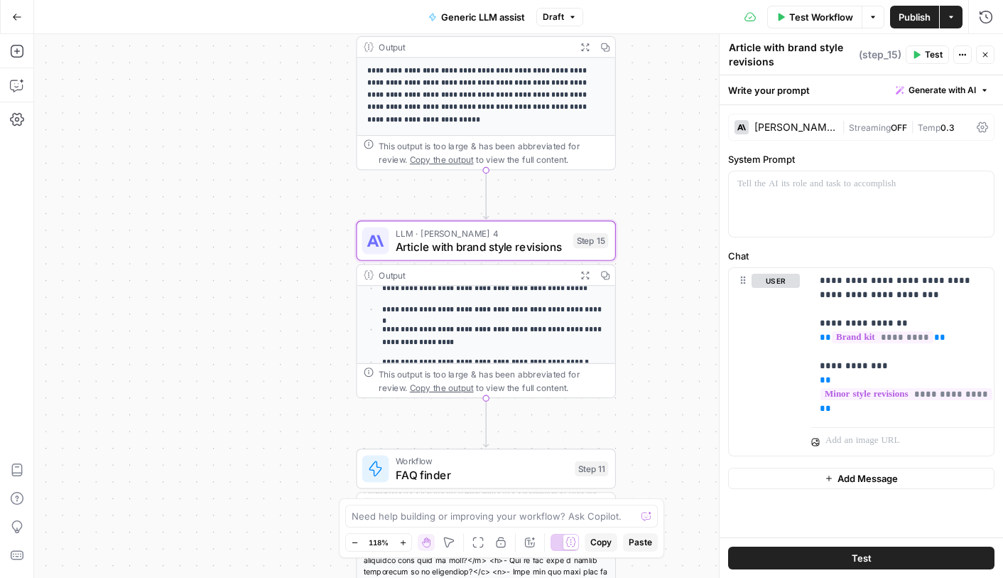
scroll to position [80, 0]
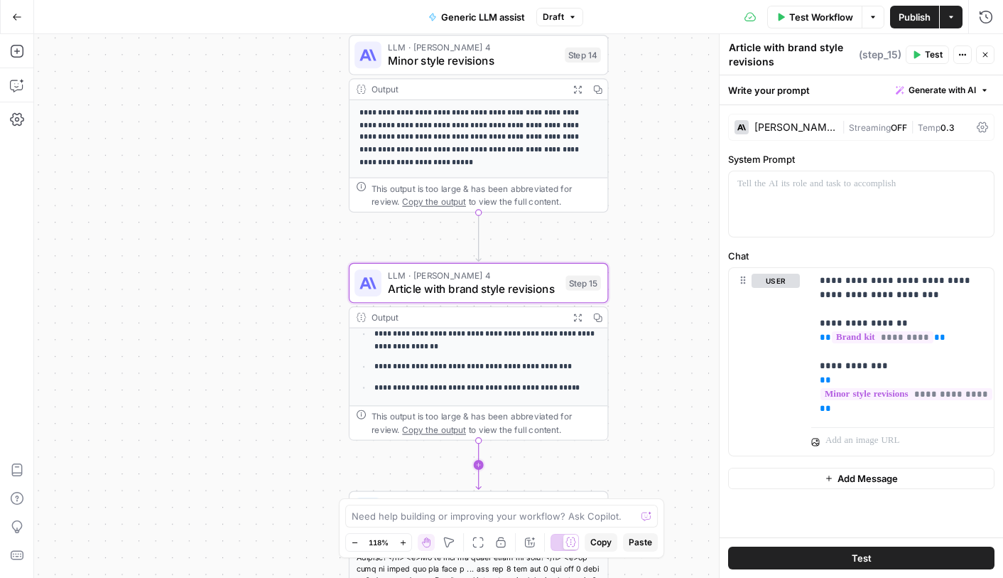
drag, startPoint x: 478, startPoint y: 214, endPoint x: 473, endPoint y: 453, distance: 238.8
click at [527, 284] on span "Article with brand style revisions" at bounding box center [473, 289] width 171 height 17
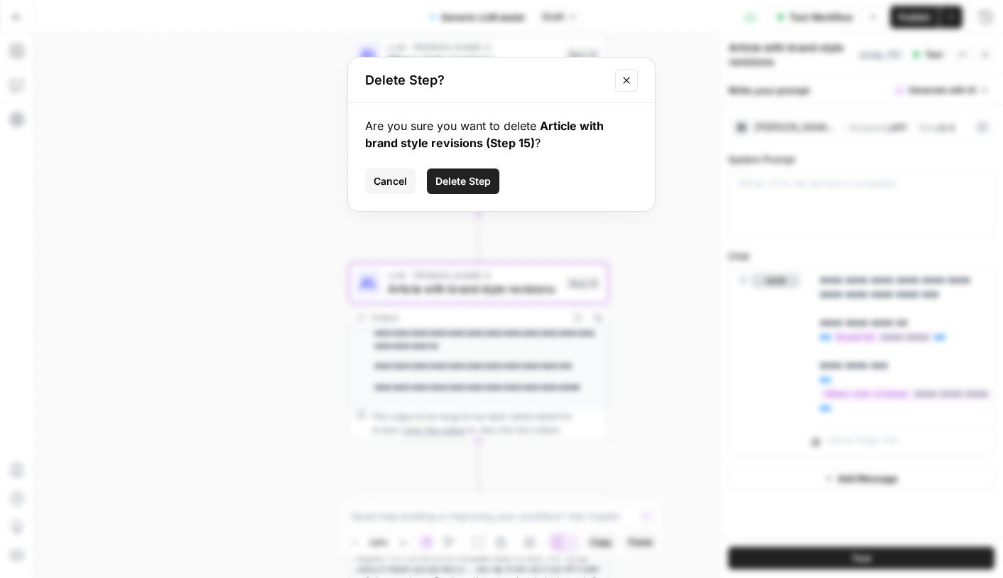
click at [478, 171] on button "Delete Step" at bounding box center [463, 181] width 72 height 26
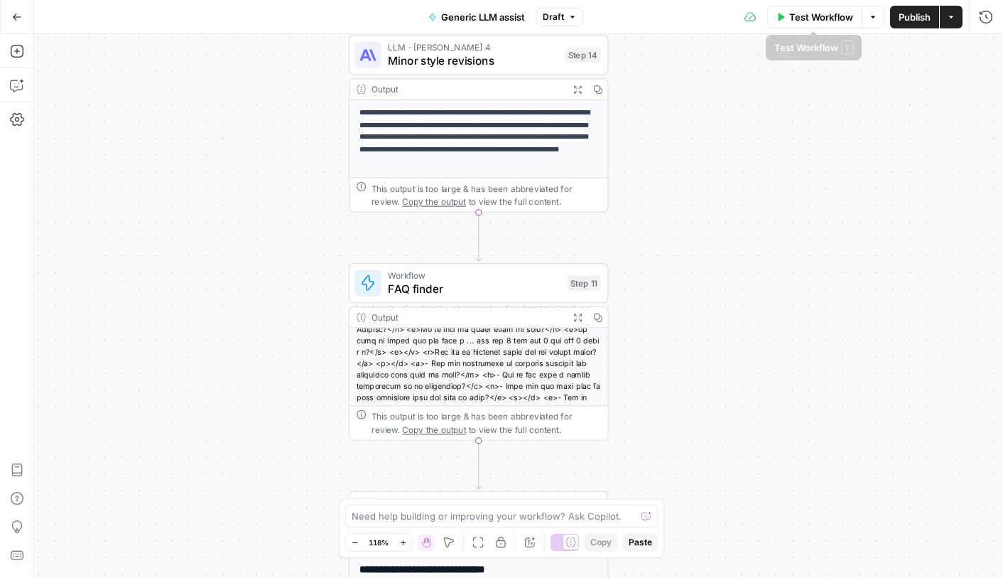
click at [901, 16] on span "Publish" at bounding box center [915, 17] width 32 height 14
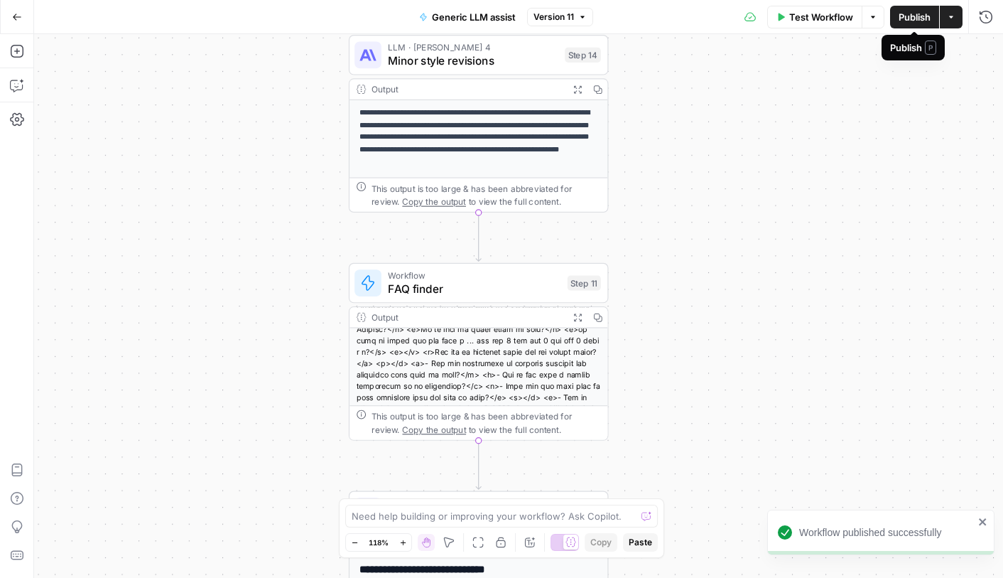
click at [917, 21] on span "Publish" at bounding box center [915, 17] width 32 height 14
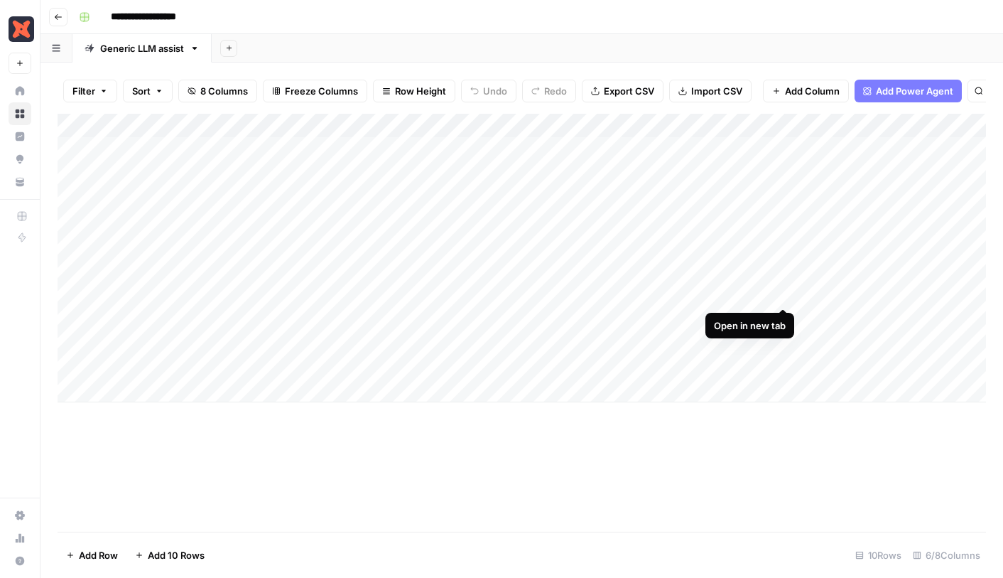
click at [782, 292] on div "Add Column" at bounding box center [522, 258] width 929 height 289
click at [657, 220] on div "Add Column" at bounding box center [522, 258] width 929 height 289
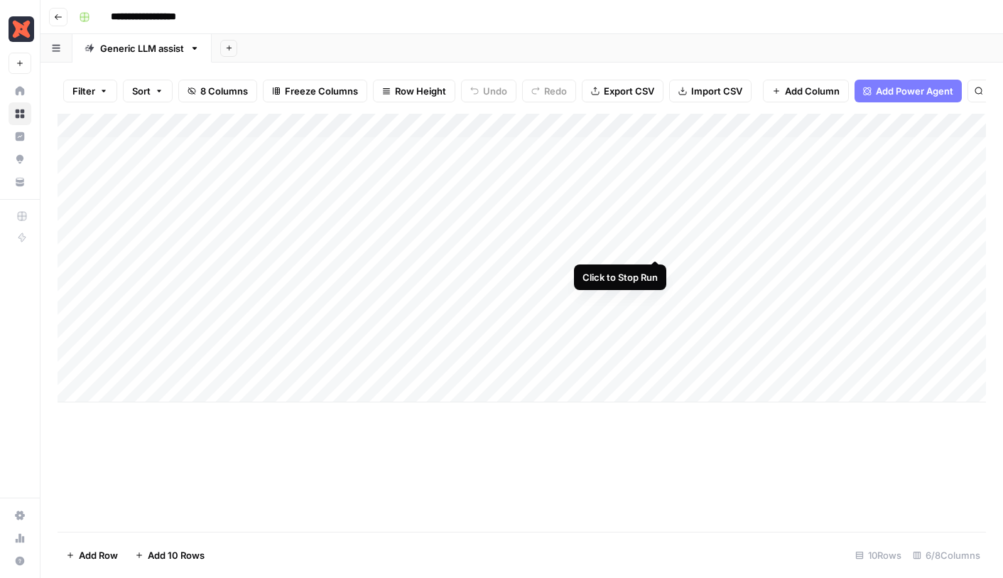
click at [654, 247] on div "Add Column" at bounding box center [522, 258] width 929 height 289
click at [655, 317] on div "Add Column" at bounding box center [522, 258] width 929 height 289
click at [640, 131] on div "Add Column" at bounding box center [522, 258] width 929 height 289
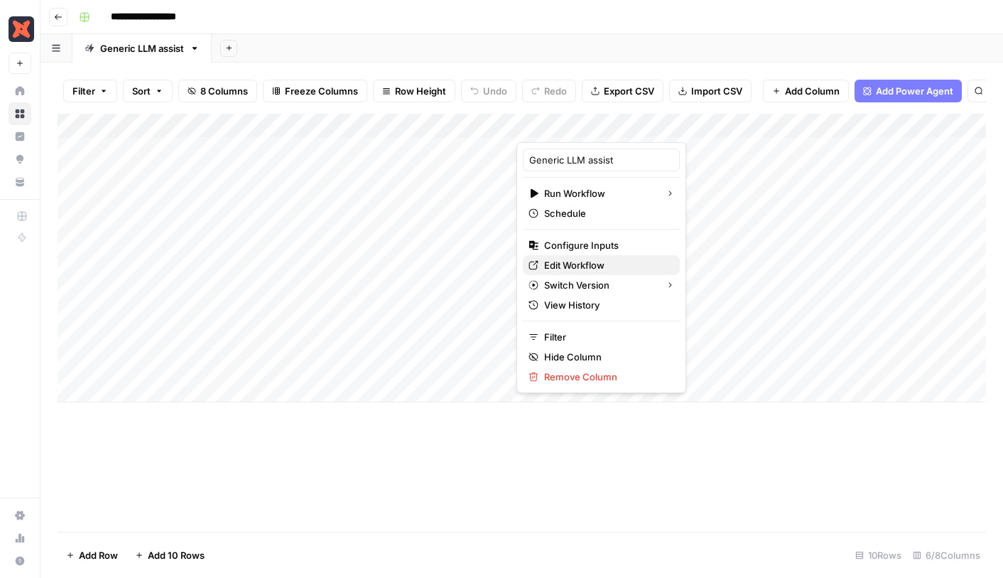
click at [581, 264] on span "Edit Workflow" at bounding box center [606, 265] width 124 height 14
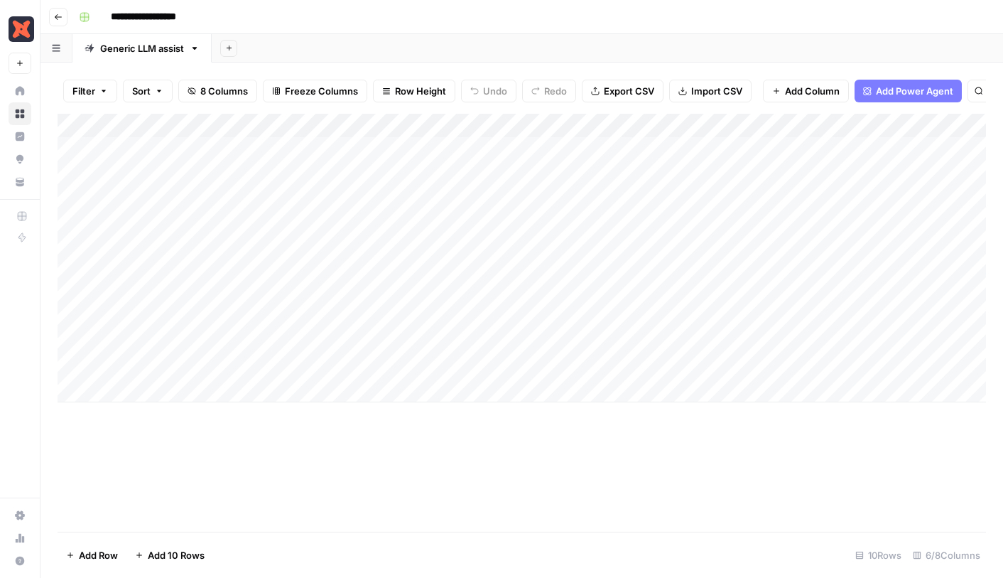
click at [77, 119] on div "Add Column" at bounding box center [522, 258] width 929 height 289
click at [654, 123] on div "Add Column" at bounding box center [522, 258] width 929 height 289
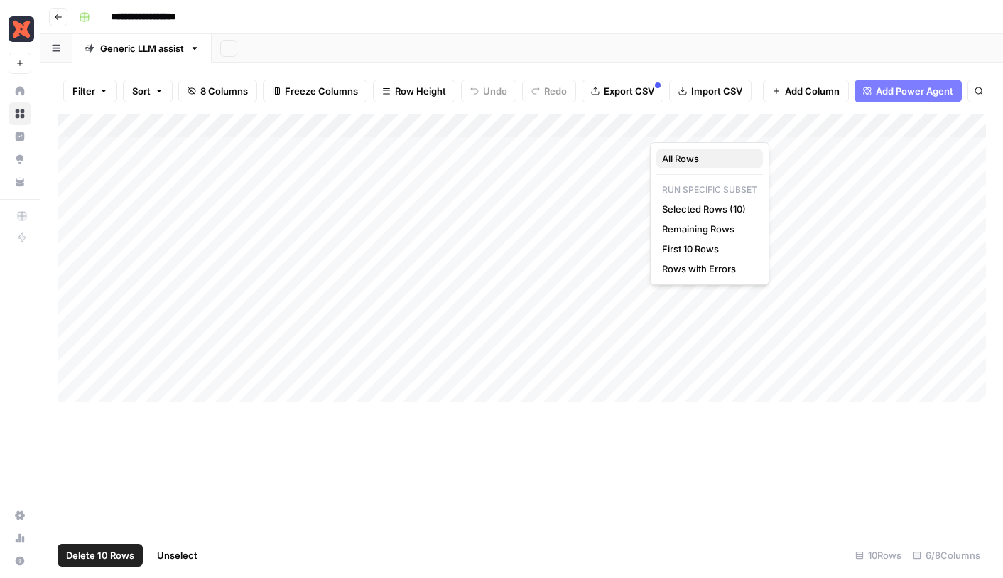
click at [706, 160] on span "All Rows" at bounding box center [707, 158] width 90 height 14
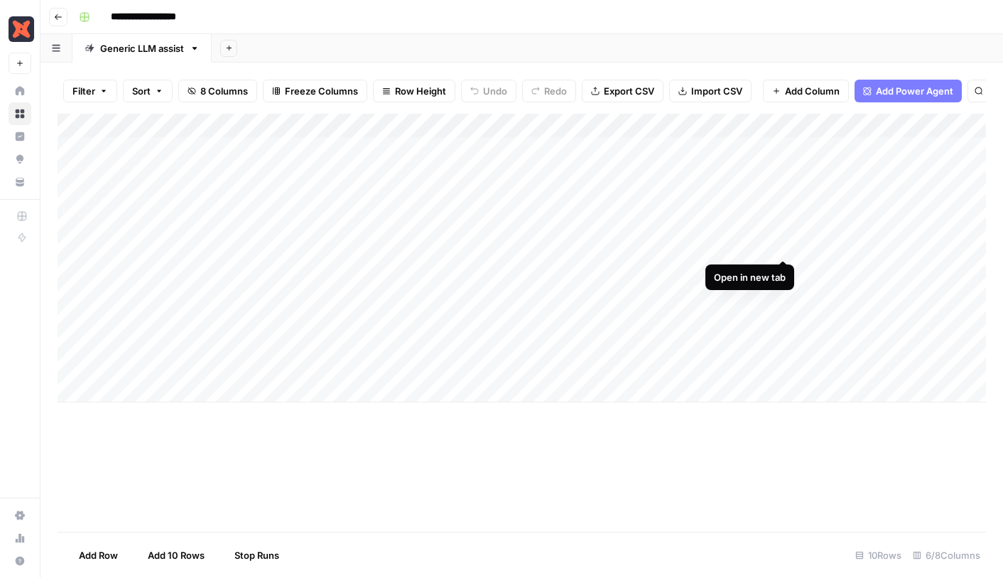
click at [781, 242] on div "Add Column" at bounding box center [522, 258] width 929 height 289
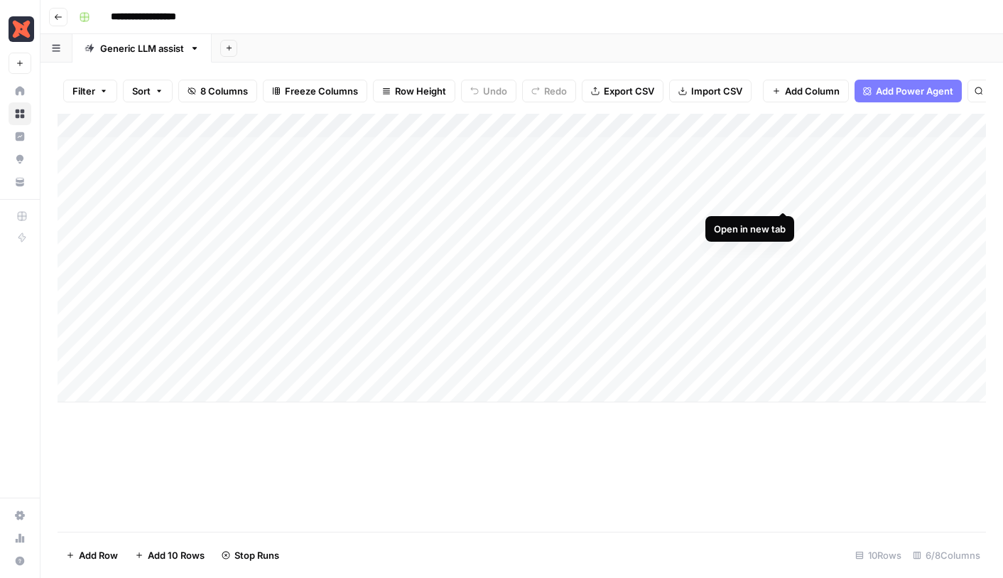
click at [782, 198] on div "Add Column" at bounding box center [522, 258] width 929 height 289
click at [782, 269] on div "Add Column" at bounding box center [522, 258] width 929 height 289
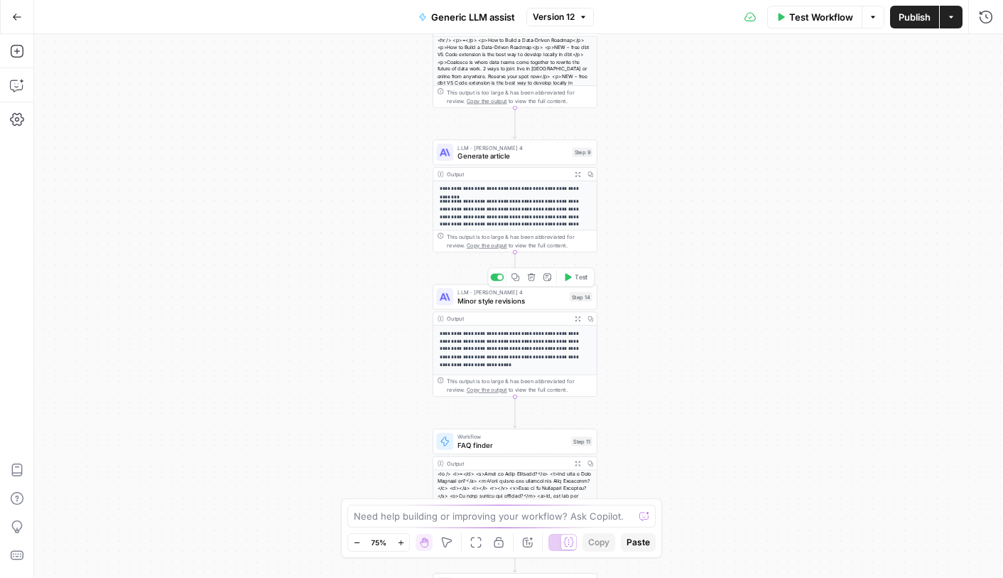
click at [513, 300] on span "Minor style revisions" at bounding box center [512, 300] width 108 height 11
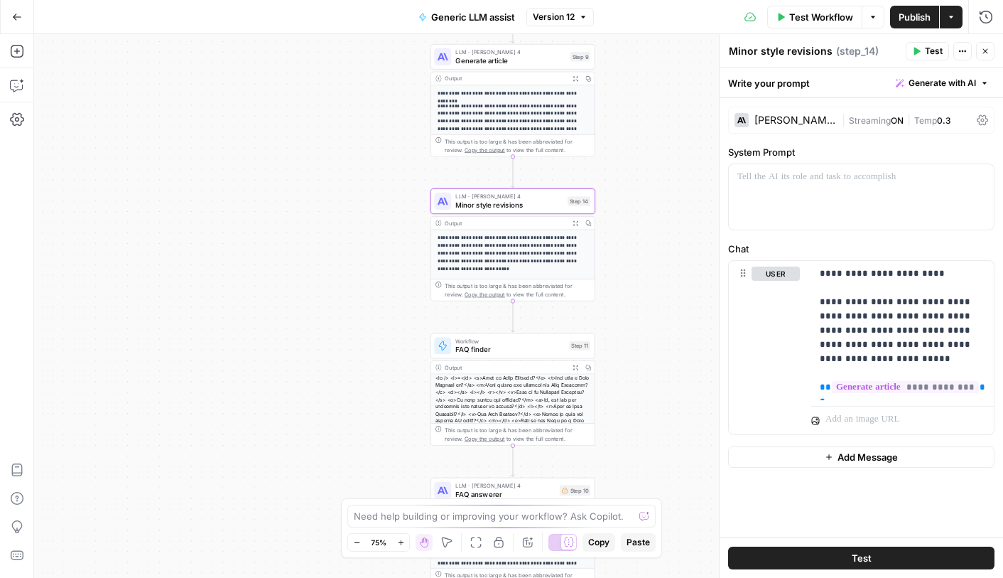
click at [492, 345] on span "FAQ finder" at bounding box center [509, 349] width 109 height 11
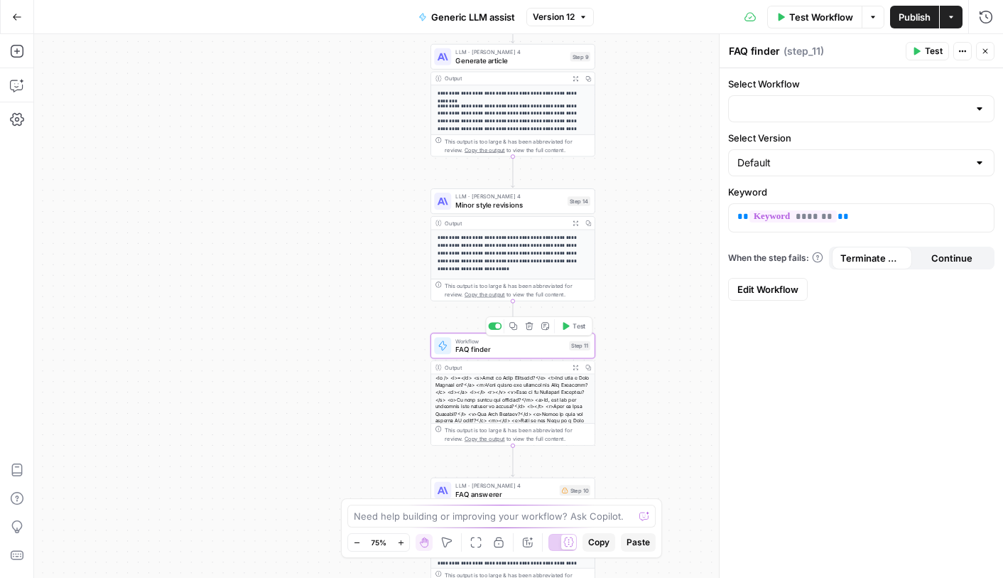
type input "FAQ finder"
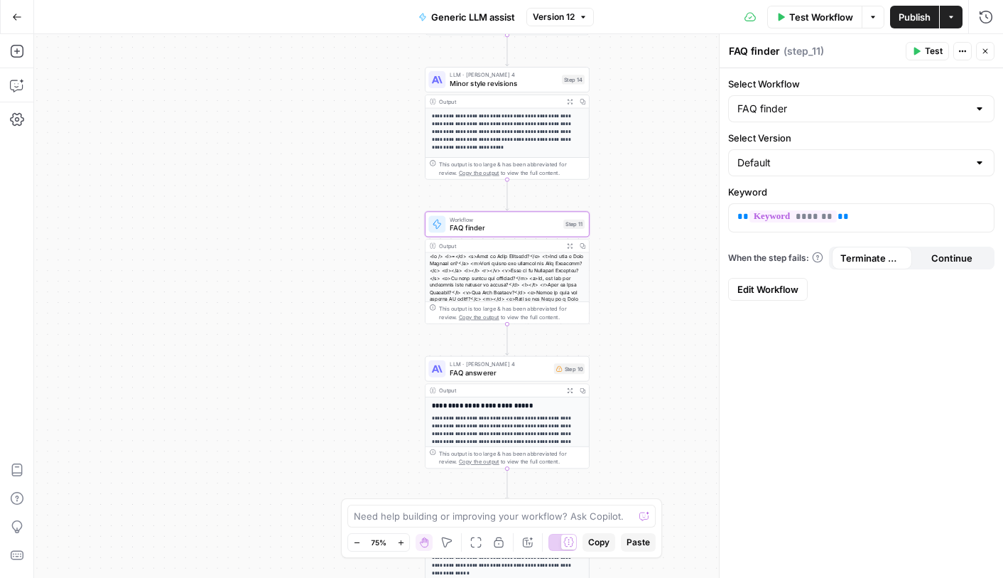
click at [468, 377] on div "LLM · [PERSON_NAME] 4 FAQ answerer Step 10 Copy step Delete step Add Note Test" at bounding box center [507, 369] width 165 height 26
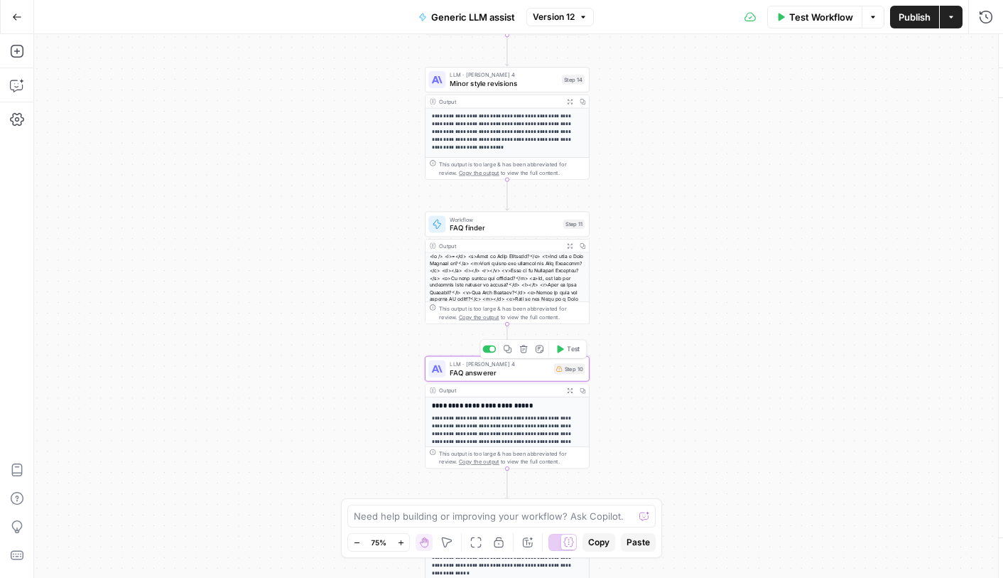
type textarea "FAQ answerer"
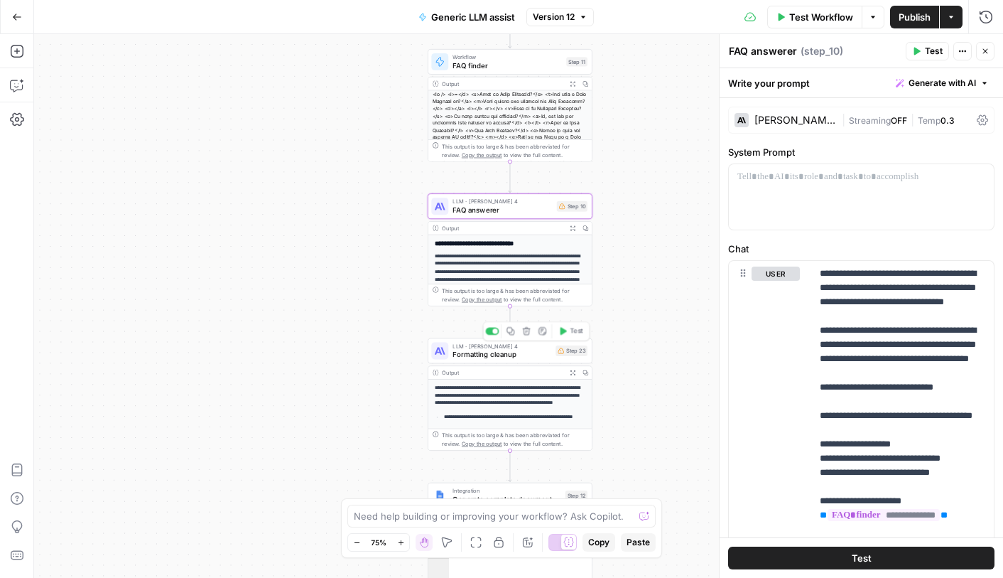
click at [486, 354] on span "Formatting cleanup" at bounding box center [502, 354] width 99 height 11
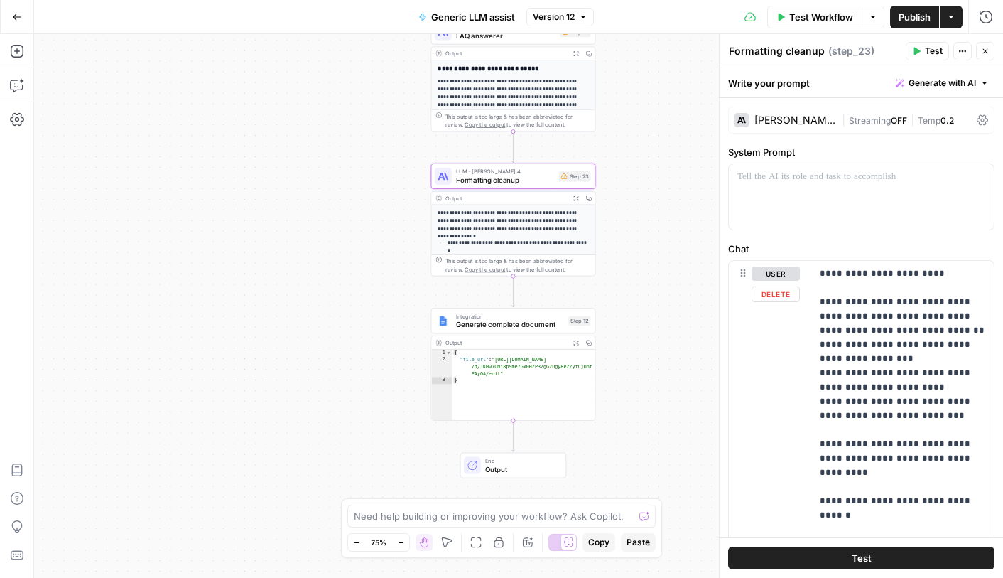
scroll to position [120, 0]
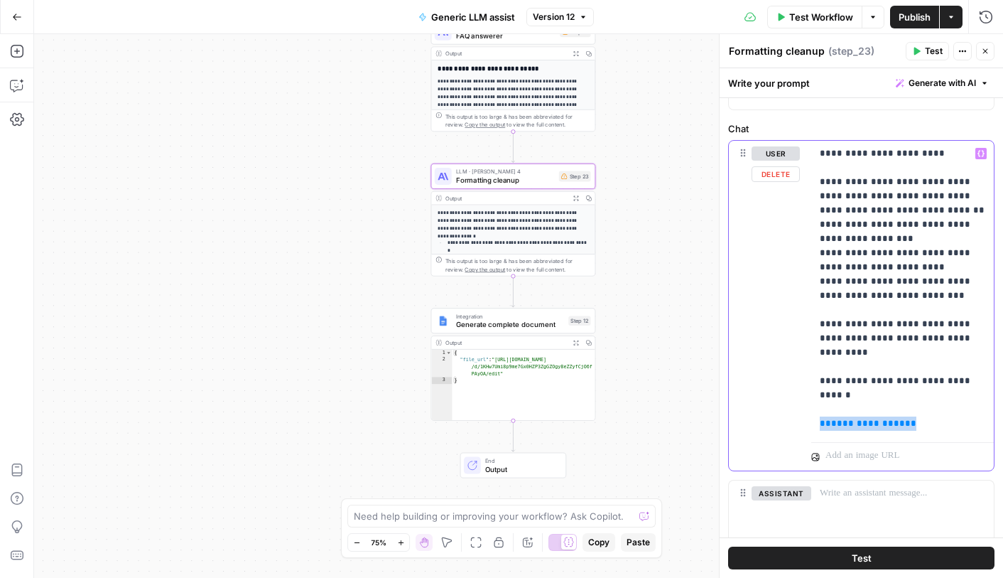
drag, startPoint x: 907, startPoint y: 394, endPoint x: 820, endPoint y: 399, distance: 86.8
click at [820, 399] on p "**********" at bounding box center [903, 288] width 166 height 284
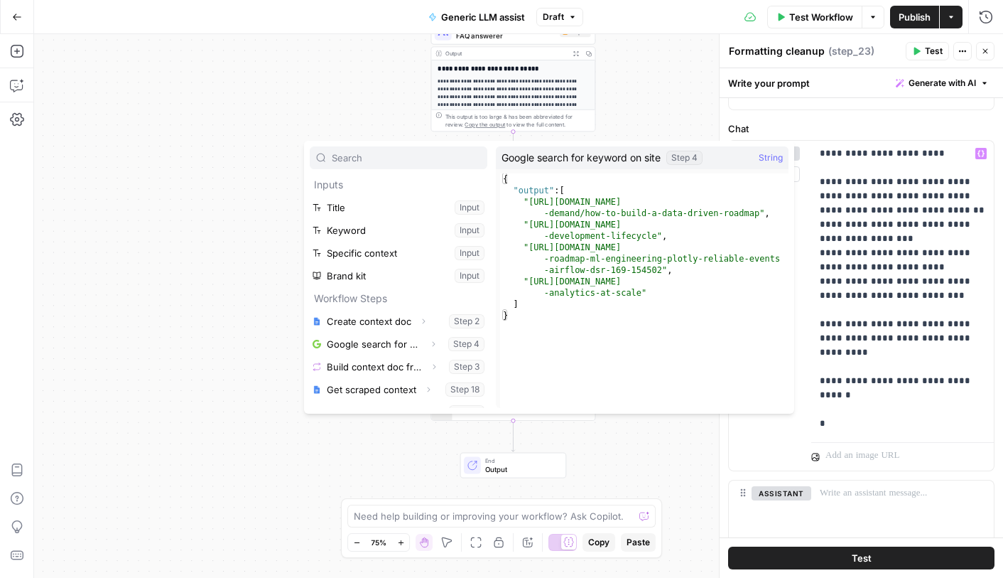
scroll to position [84, 0]
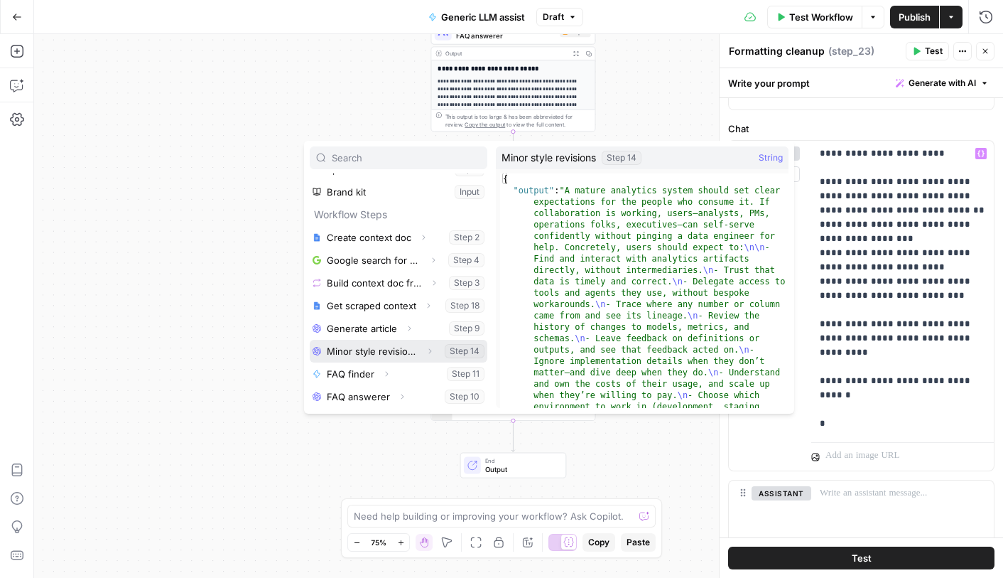
click at [377, 352] on button "Select variable Minor style revisions" at bounding box center [399, 351] width 178 height 23
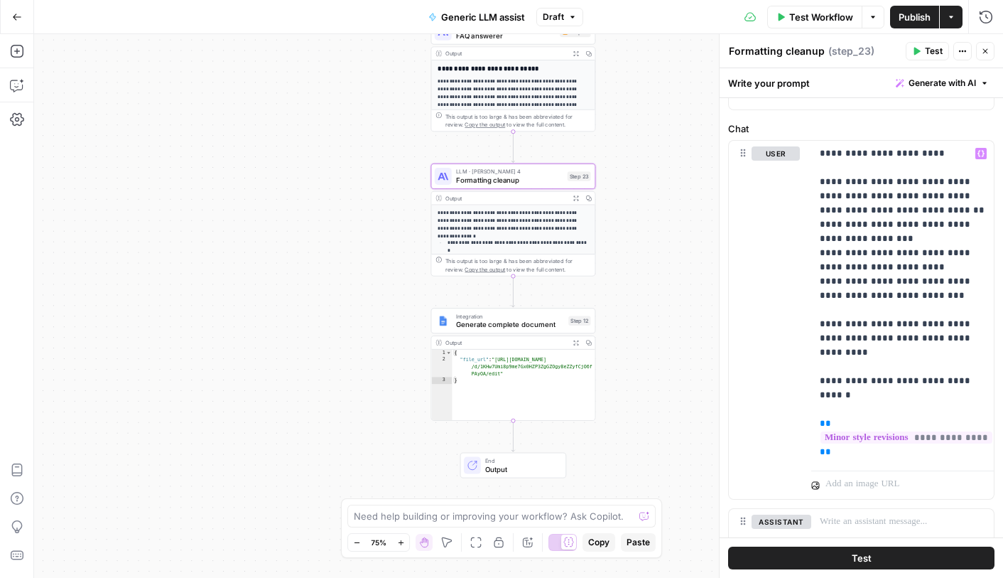
click at [908, 17] on span "Publish" at bounding box center [915, 17] width 32 height 14
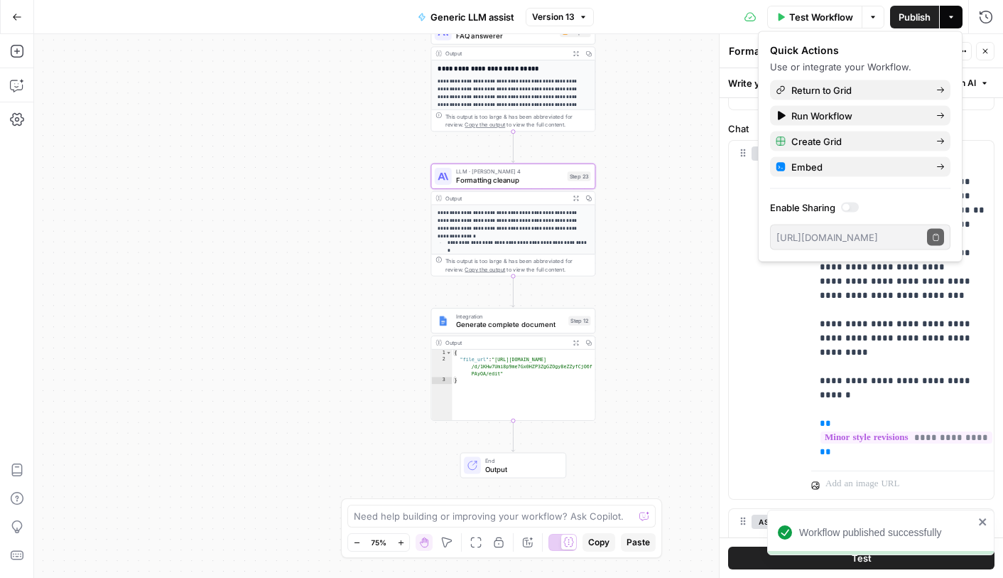
click at [536, 322] on span "Generate complete document" at bounding box center [510, 324] width 108 height 11
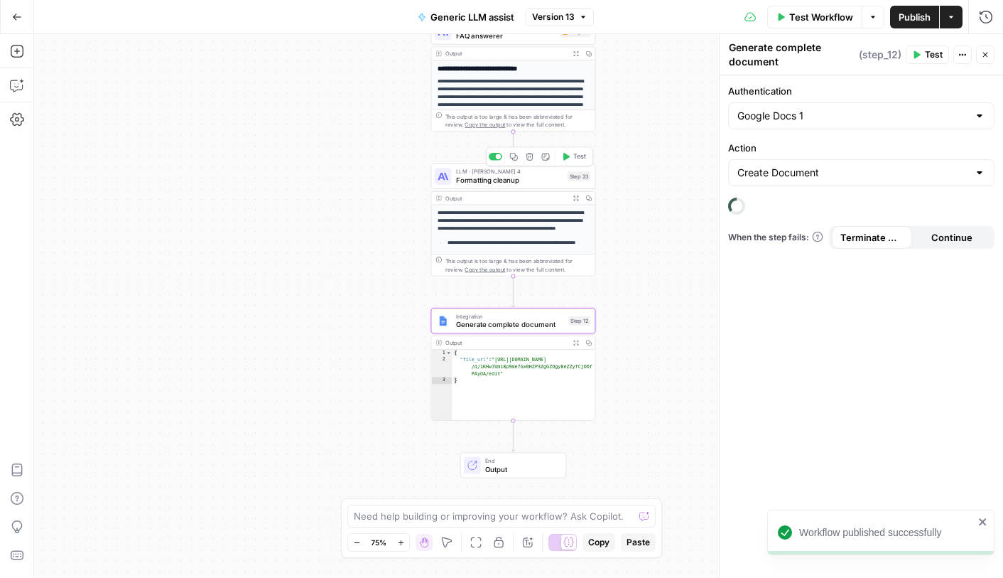
click at [537, 178] on span "Formatting cleanup" at bounding box center [509, 180] width 107 height 11
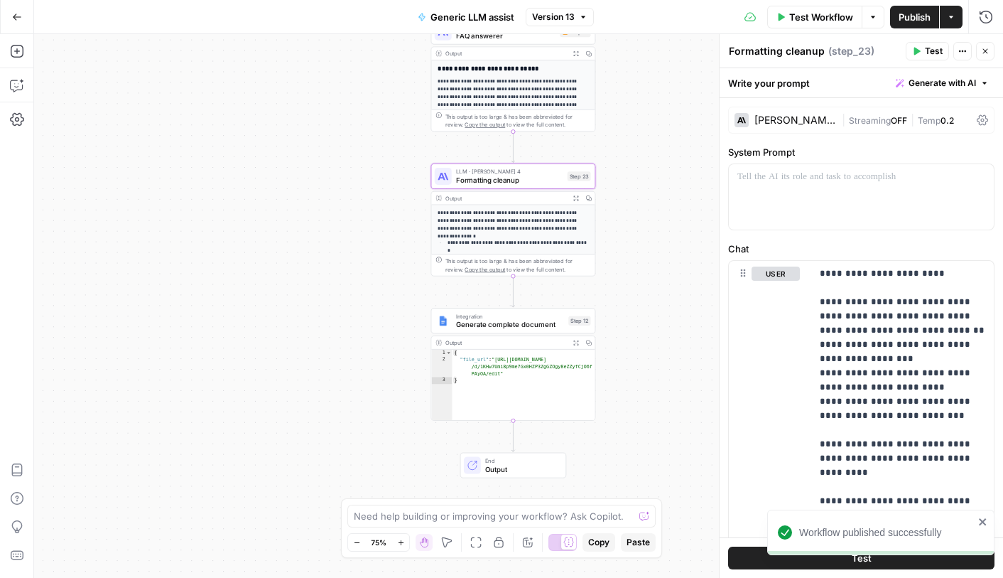
scroll to position [233, 0]
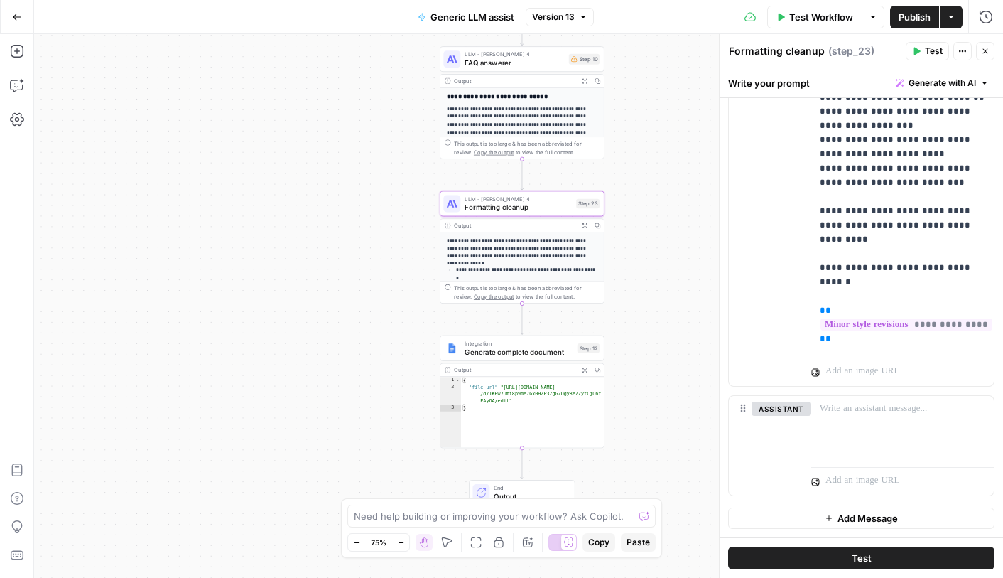
click at [522, 61] on span "FAQ answerer" at bounding box center [515, 63] width 100 height 11
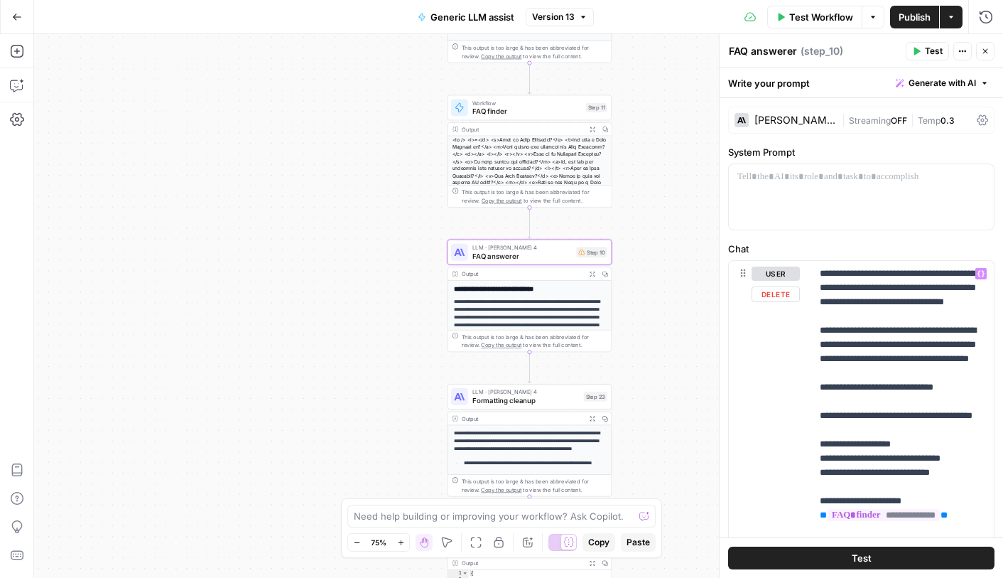
scroll to position [152, 0]
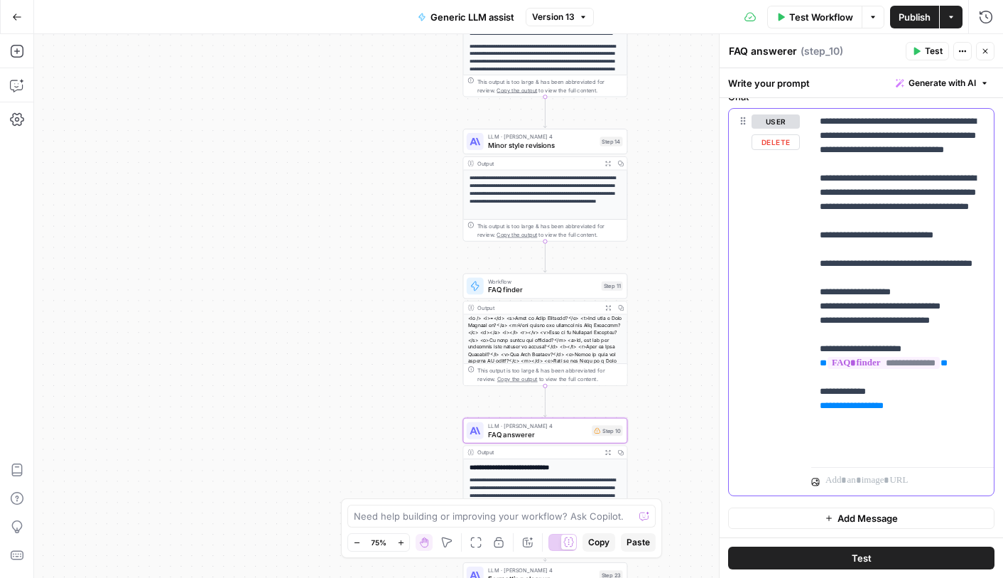
click at [913, 446] on p "**********" at bounding box center [903, 284] width 166 height 341
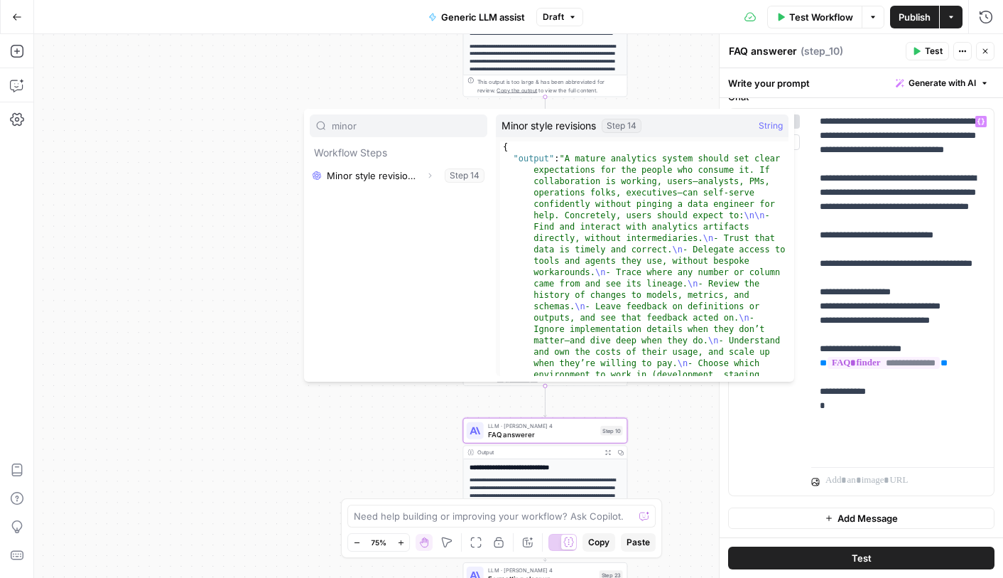
type input "minor"
click at [405, 176] on button "Select variable Minor style revisions" at bounding box center [399, 175] width 178 height 23
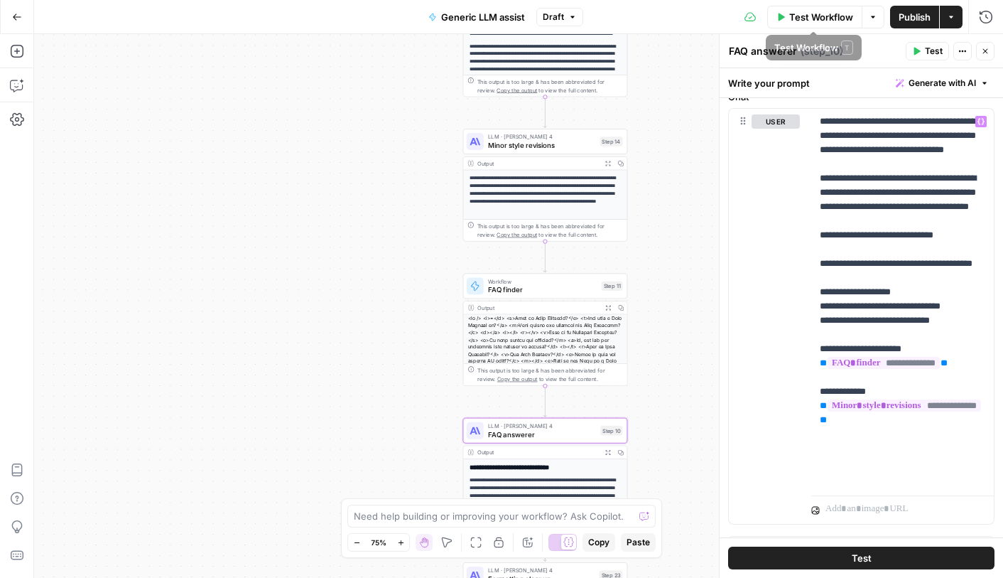
click at [906, 23] on span "Publish" at bounding box center [915, 17] width 32 height 14
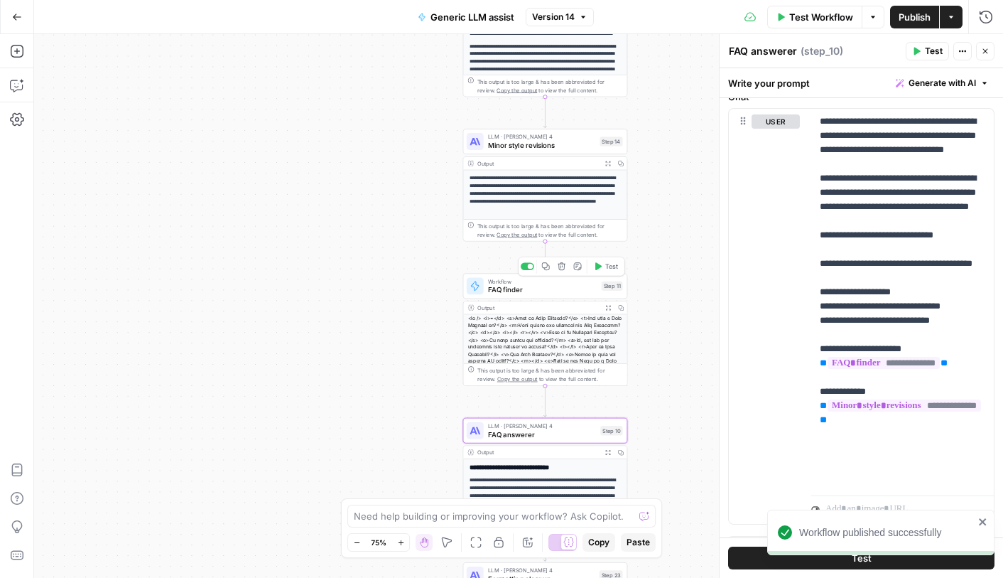
click at [535, 293] on span "FAQ finder" at bounding box center [542, 289] width 109 height 11
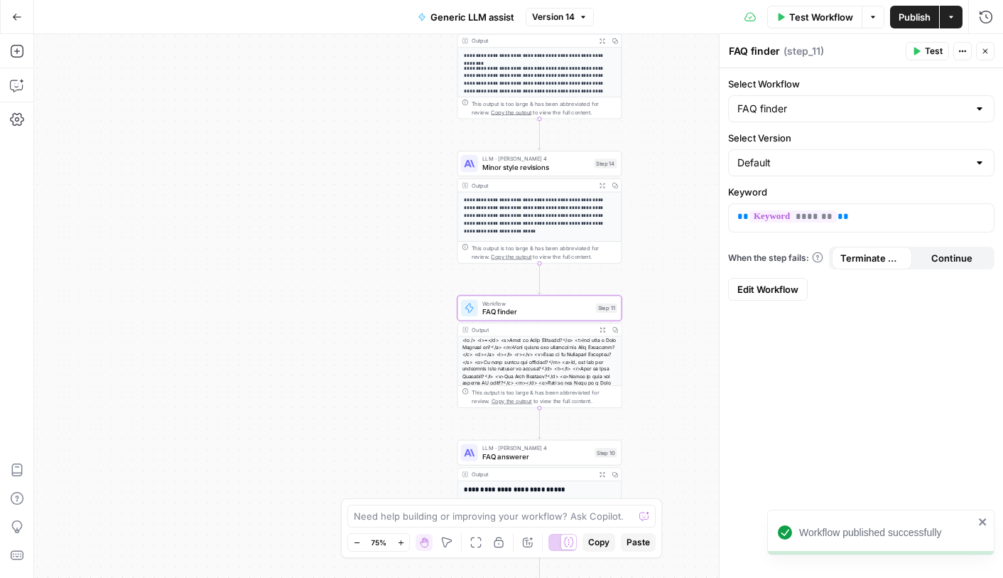
click at [544, 166] on span "Minor style revisions" at bounding box center [536, 167] width 108 height 11
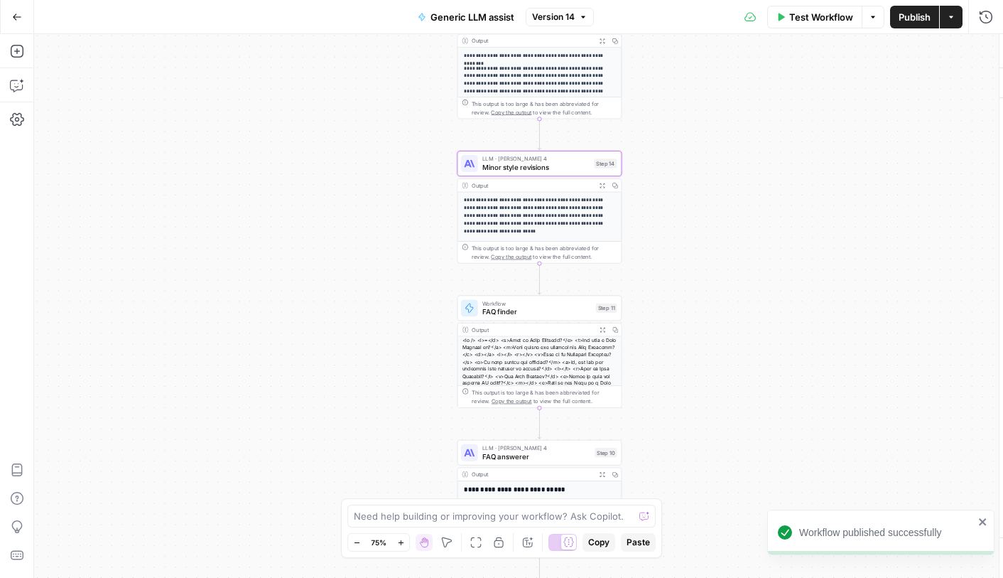
type textarea "Minor style revisions"
